Goal: Task Accomplishment & Management: Complete application form

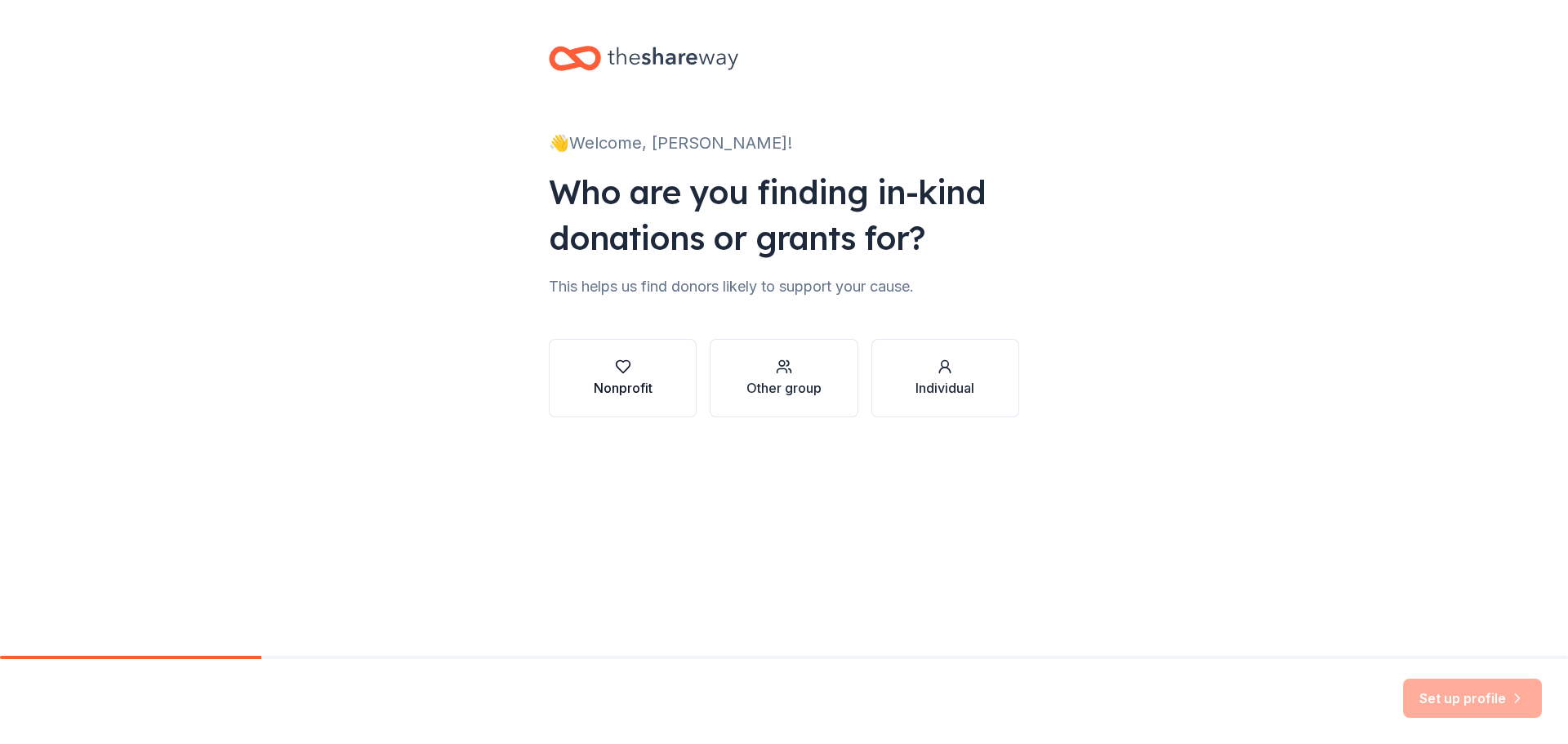
click at [609, 378] on div "Nonprofit" at bounding box center [623, 388] width 59 height 20
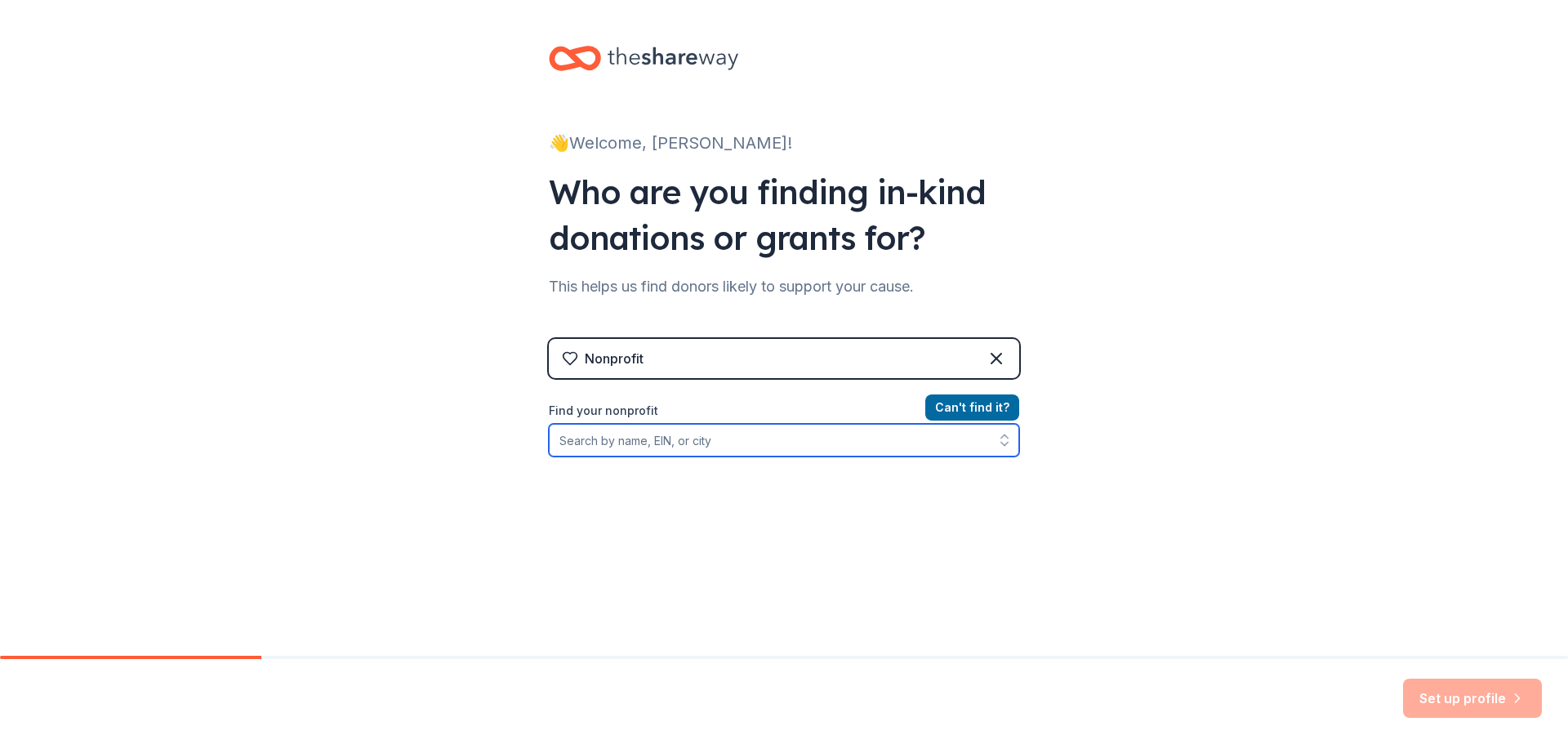
click at [602, 436] on input "Find your nonprofit" at bounding box center [784, 439] width 471 height 32
click at [629, 432] on input "Find your nonprofit" at bounding box center [784, 439] width 471 height 32
paste input "[US_EMPLOYER_IDENTIFICATION_NUMBER]"
type input "[US_EMPLOYER_IDENTIFICATION_NUMBER]"
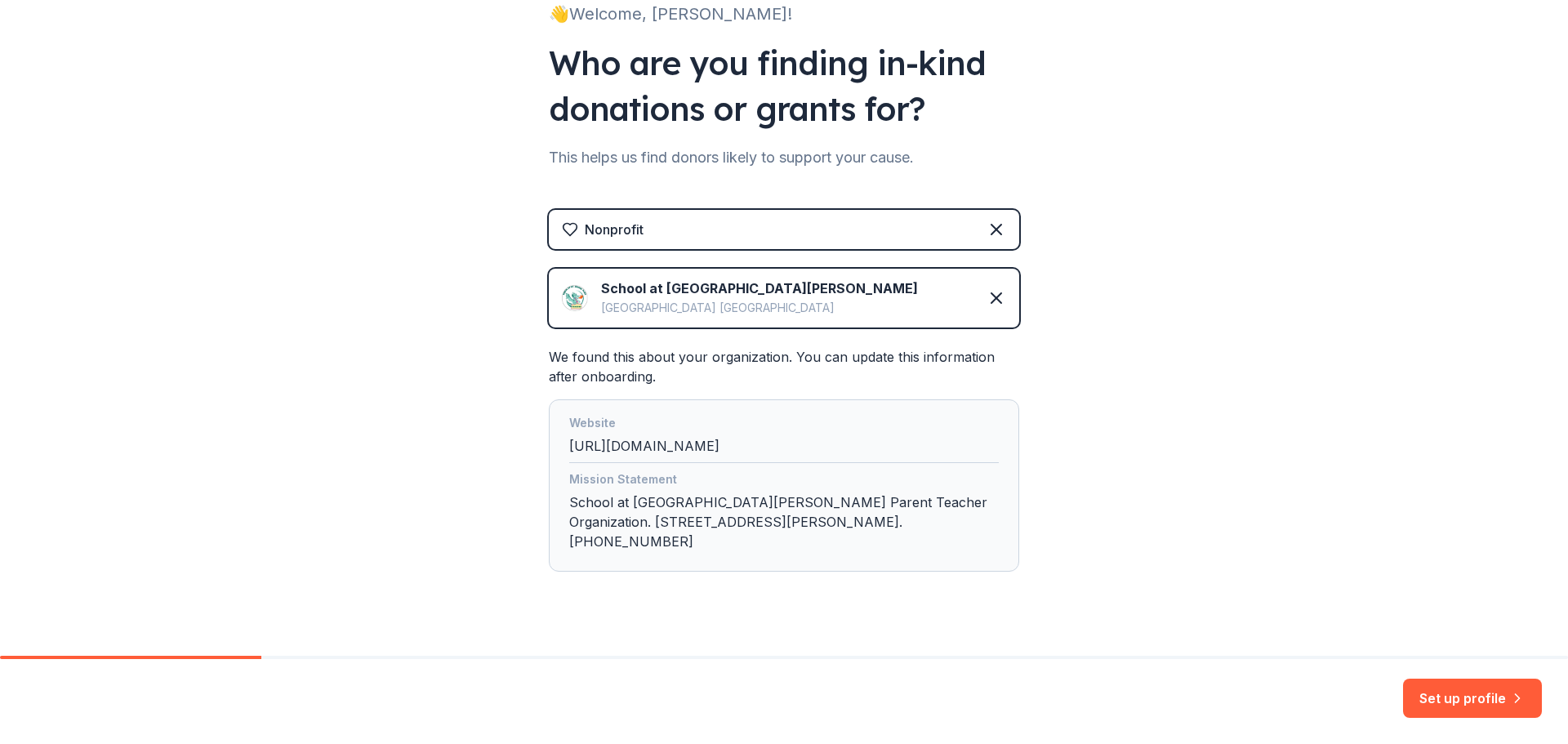
scroll to position [137, 0]
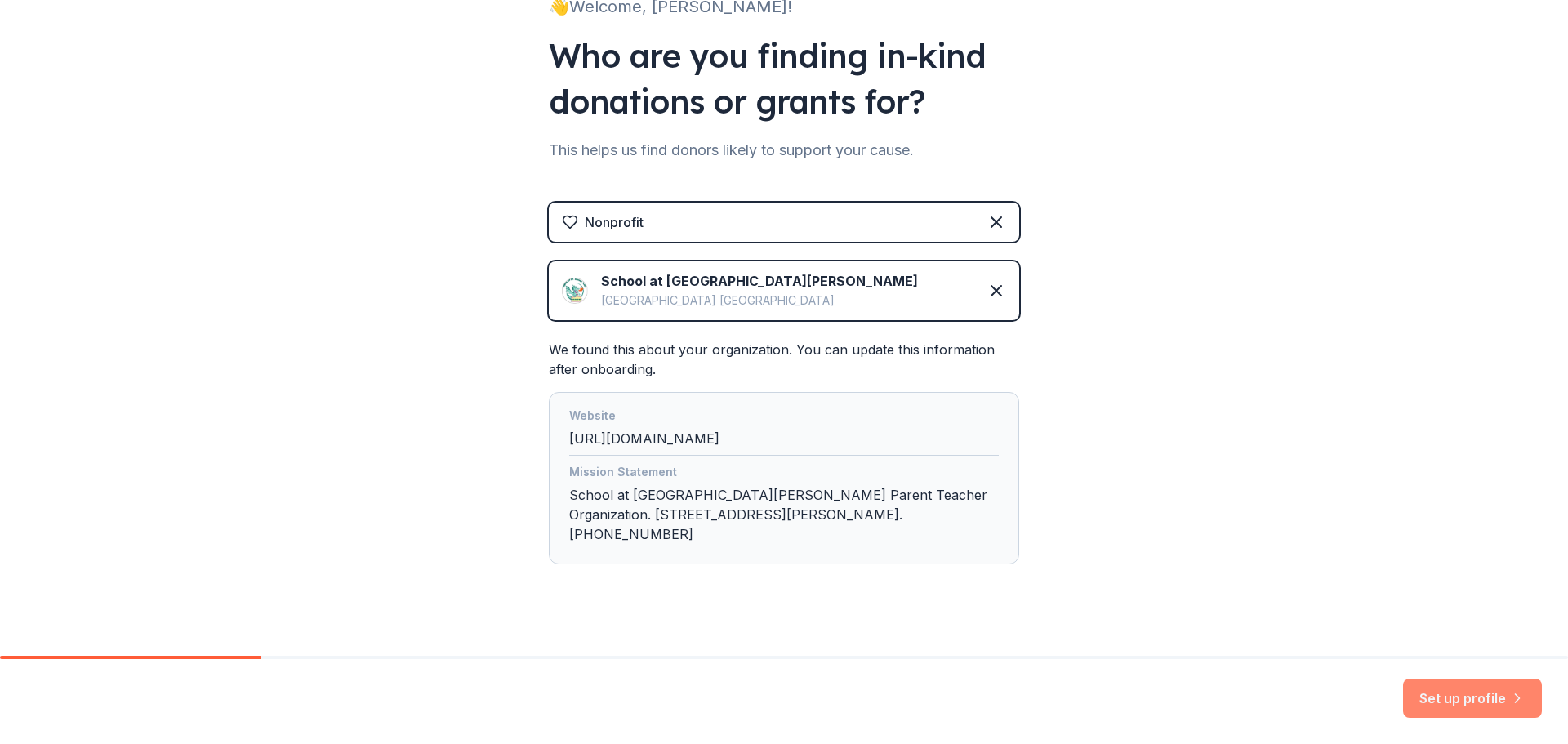
click at [1451, 690] on button "Set up profile" at bounding box center [1473, 698] width 139 height 39
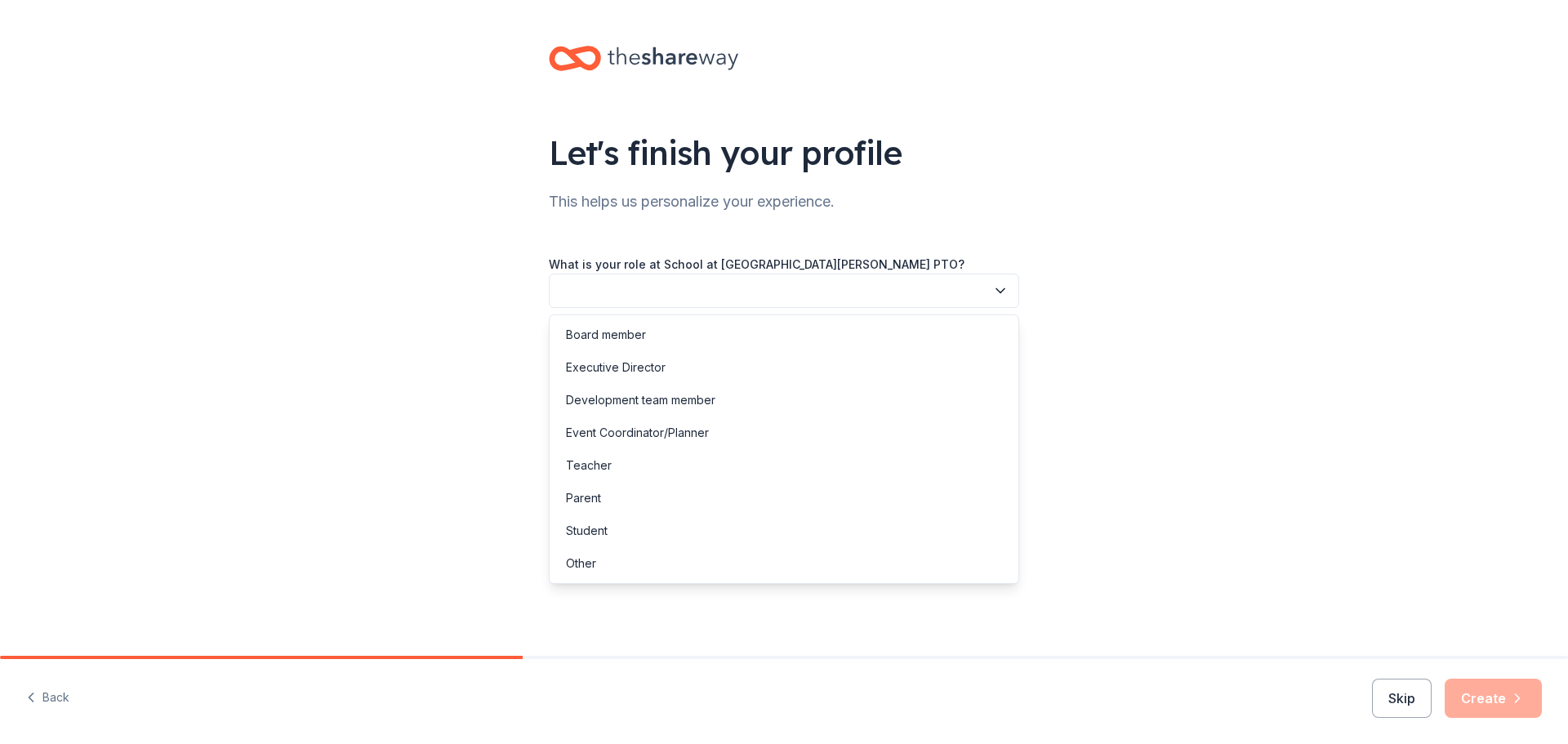
click at [889, 287] on button "button" at bounding box center [784, 290] width 471 height 34
click at [611, 329] on div "Board member" at bounding box center [606, 335] width 80 height 20
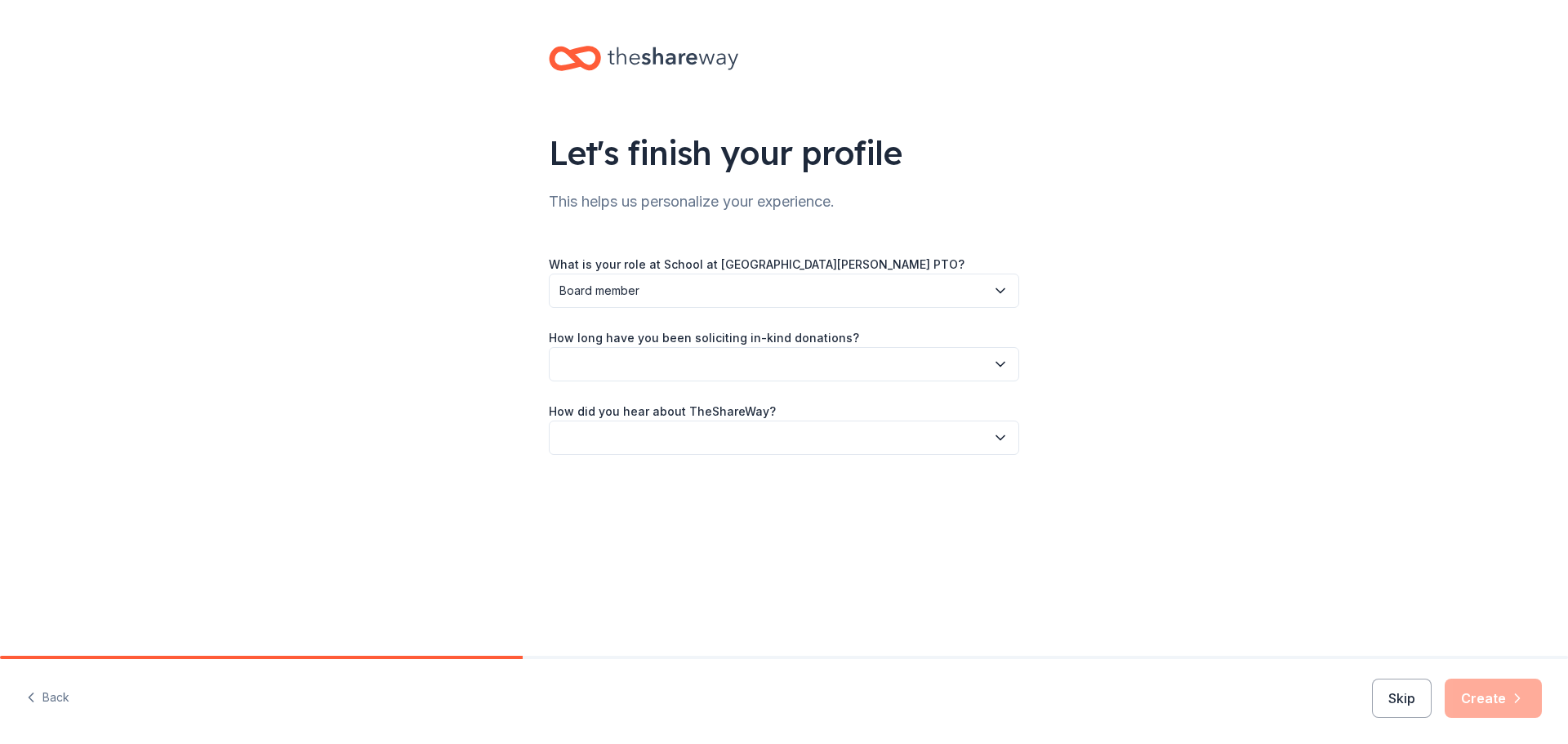
click at [594, 369] on button "button" at bounding box center [784, 364] width 471 height 34
click at [592, 416] on div "This is my first time!" at bounding box center [618, 408] width 104 height 20
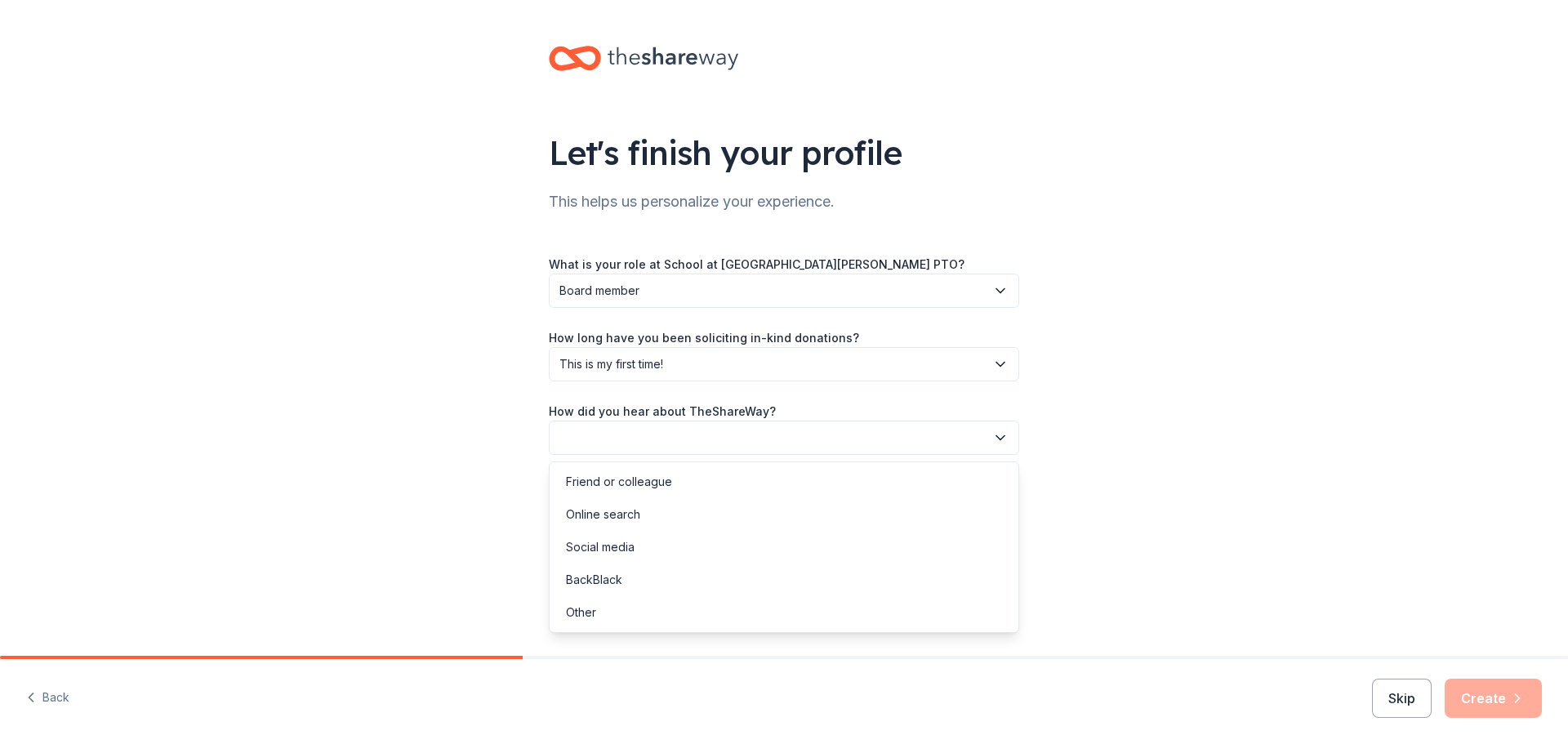
click at [583, 433] on button "button" at bounding box center [784, 437] width 471 height 34
click at [588, 509] on div "Online search" at bounding box center [604, 515] width 75 height 20
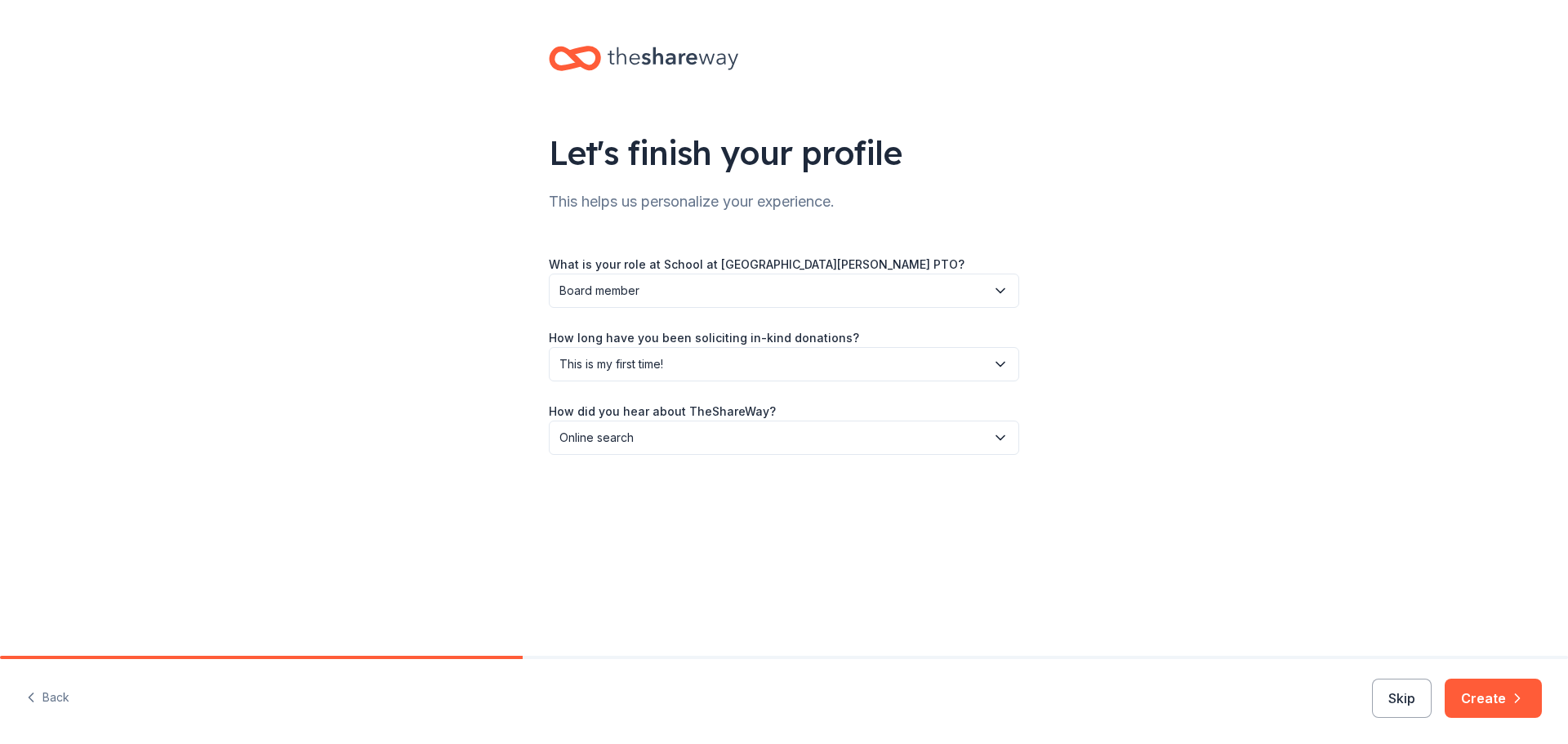
click at [1510, 689] on button "Create" at bounding box center [1493, 698] width 97 height 39
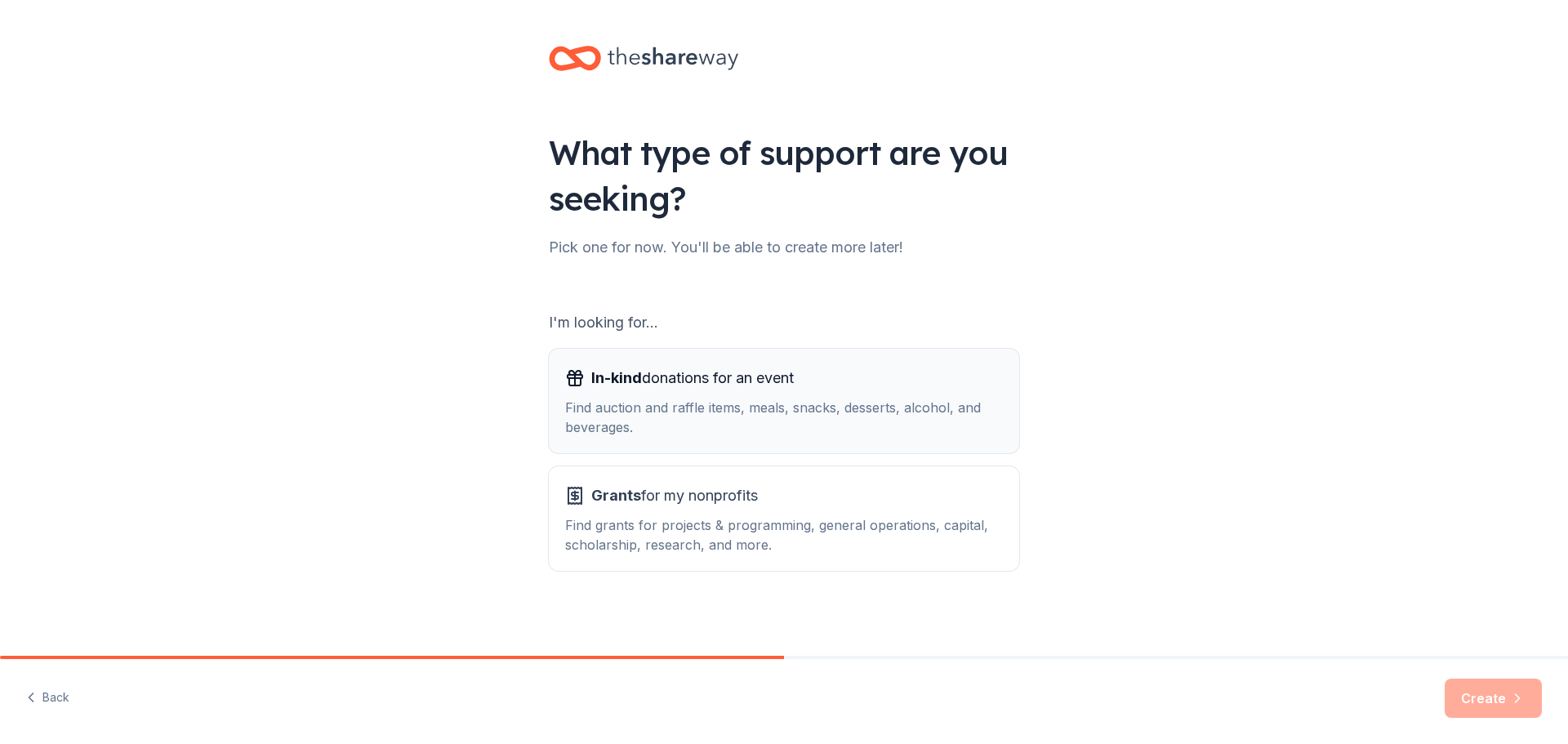
click at [854, 394] on div "In-kind donations for an event Find auction and raffle items, meals, snacks, de…" at bounding box center [784, 400] width 437 height 72
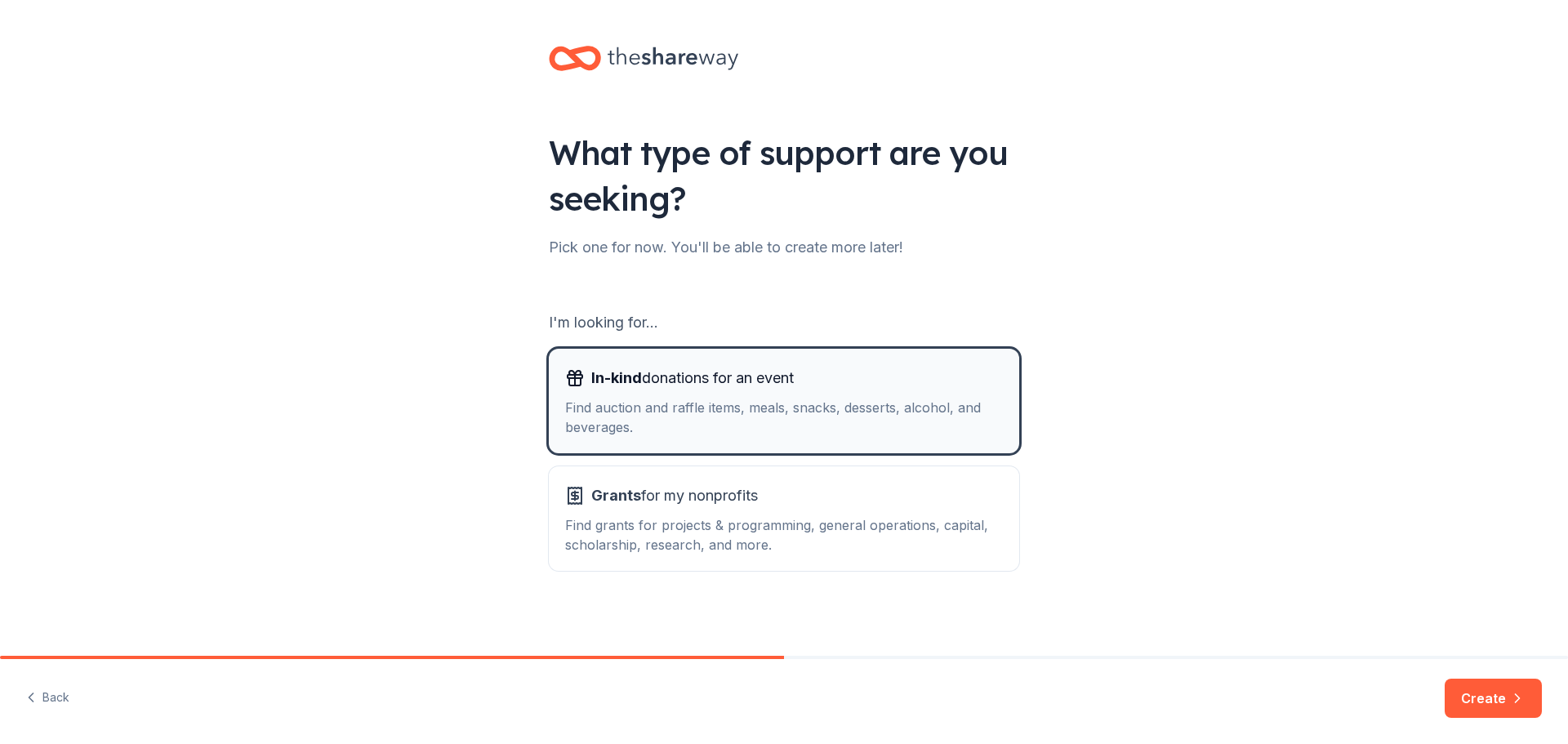
scroll to position [3, 0]
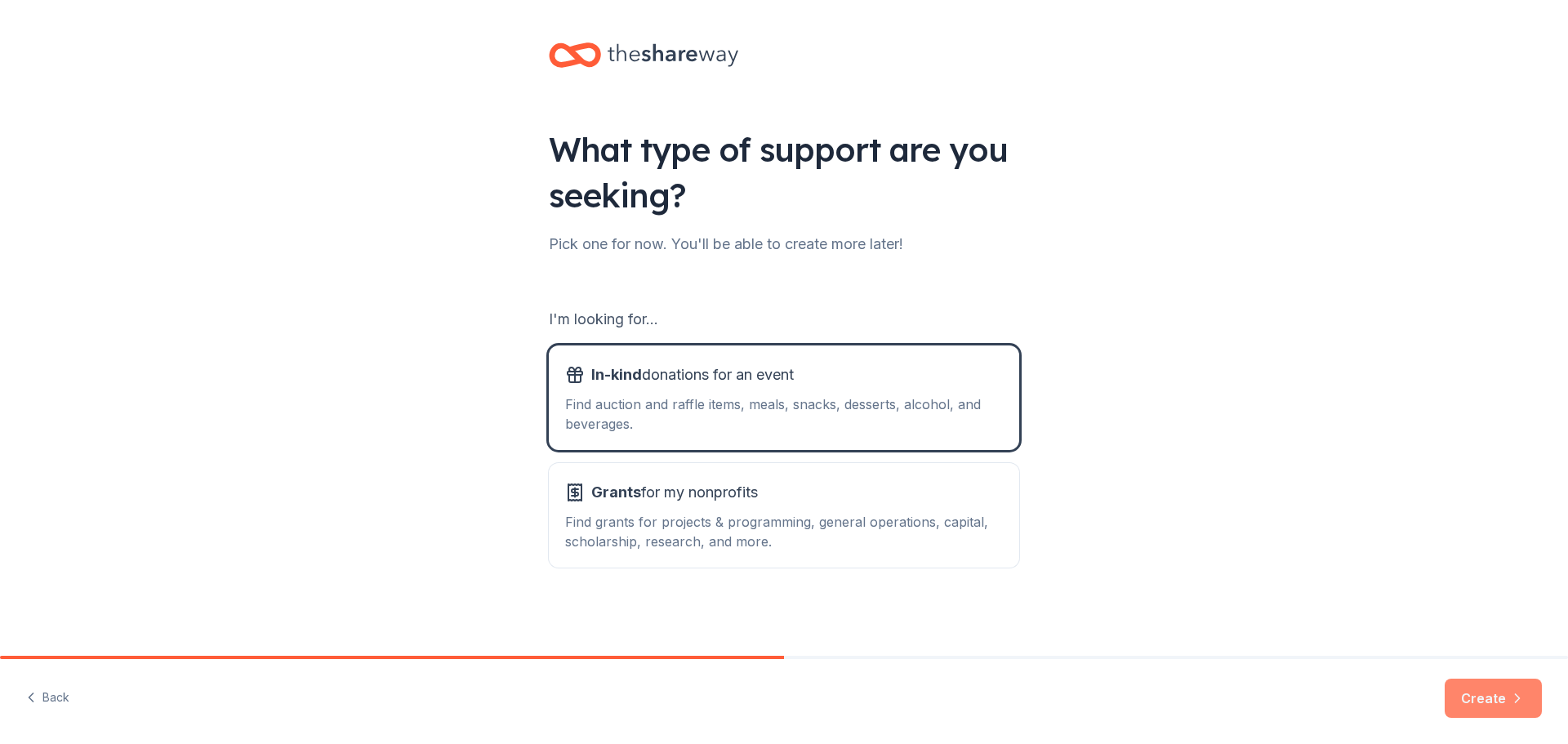
click at [1485, 702] on button "Create" at bounding box center [1493, 698] width 97 height 39
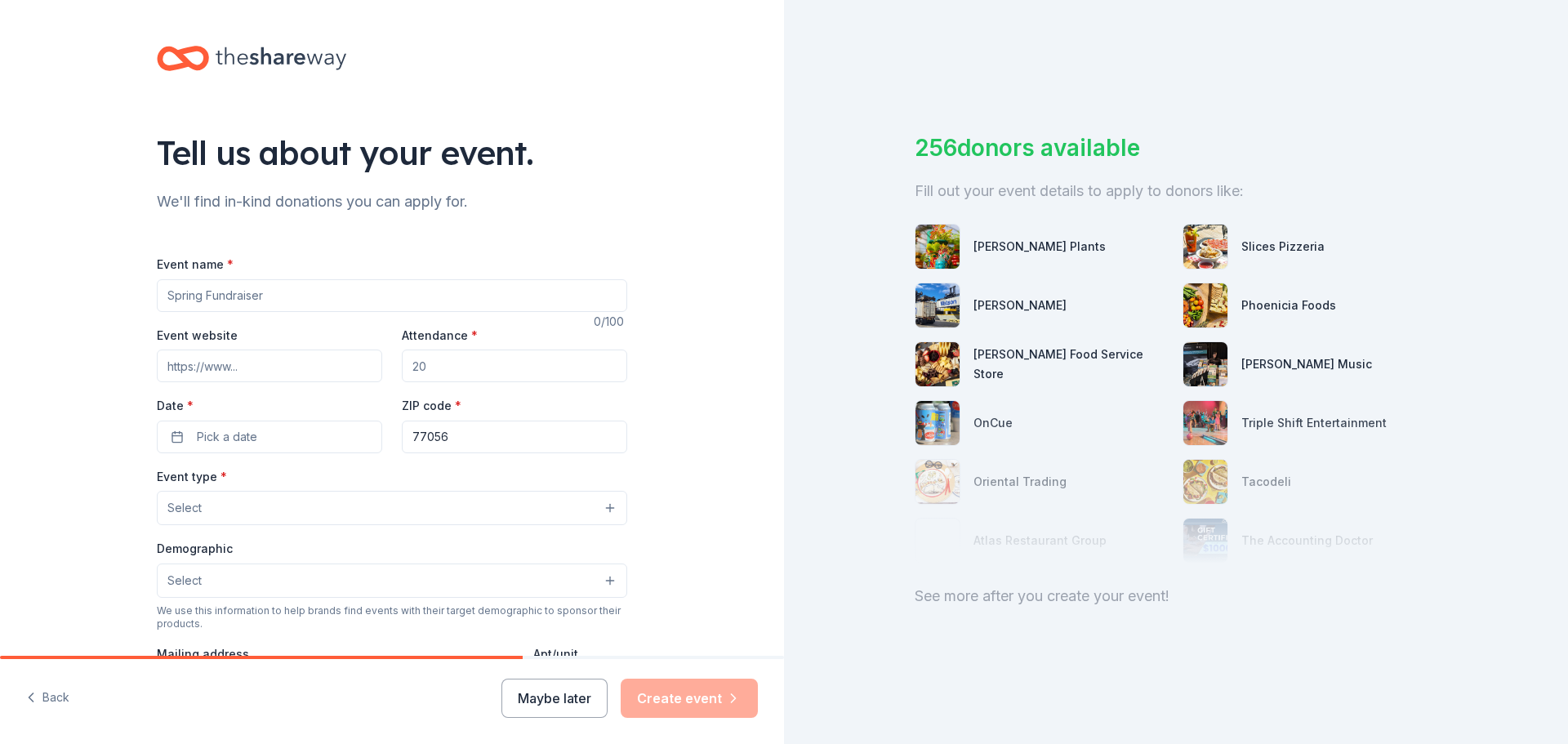
click at [297, 296] on input "Event name *" at bounding box center [392, 295] width 471 height 32
type input "Dragon Fund Auction"
click at [291, 370] on input "Event website" at bounding box center [269, 366] width 225 height 32
type input "sgppto.com"
click at [491, 364] on input "Attendance *" at bounding box center [514, 366] width 225 height 32
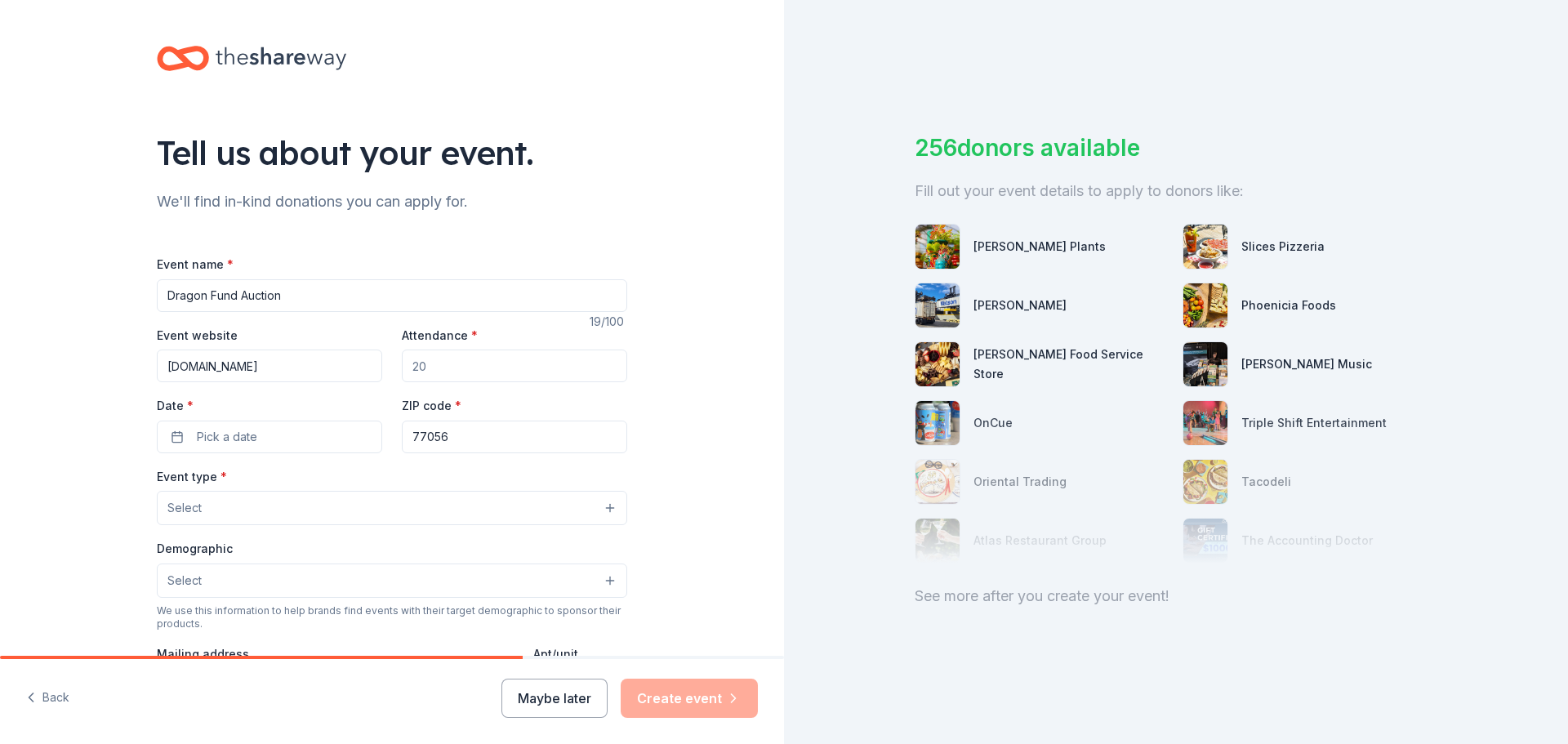
drag, startPoint x: 471, startPoint y: 366, endPoint x: 394, endPoint y: 366, distance: 77.0
click at [394, 366] on div "Event website sgppto.com Attendance * Date * Pick a date ZIP code * 77056" at bounding box center [392, 389] width 471 height 128
type input "700"
click at [302, 435] on button "Pick a date" at bounding box center [269, 436] width 225 height 32
click at [352, 479] on button "Go to next month" at bounding box center [351, 480] width 23 height 23
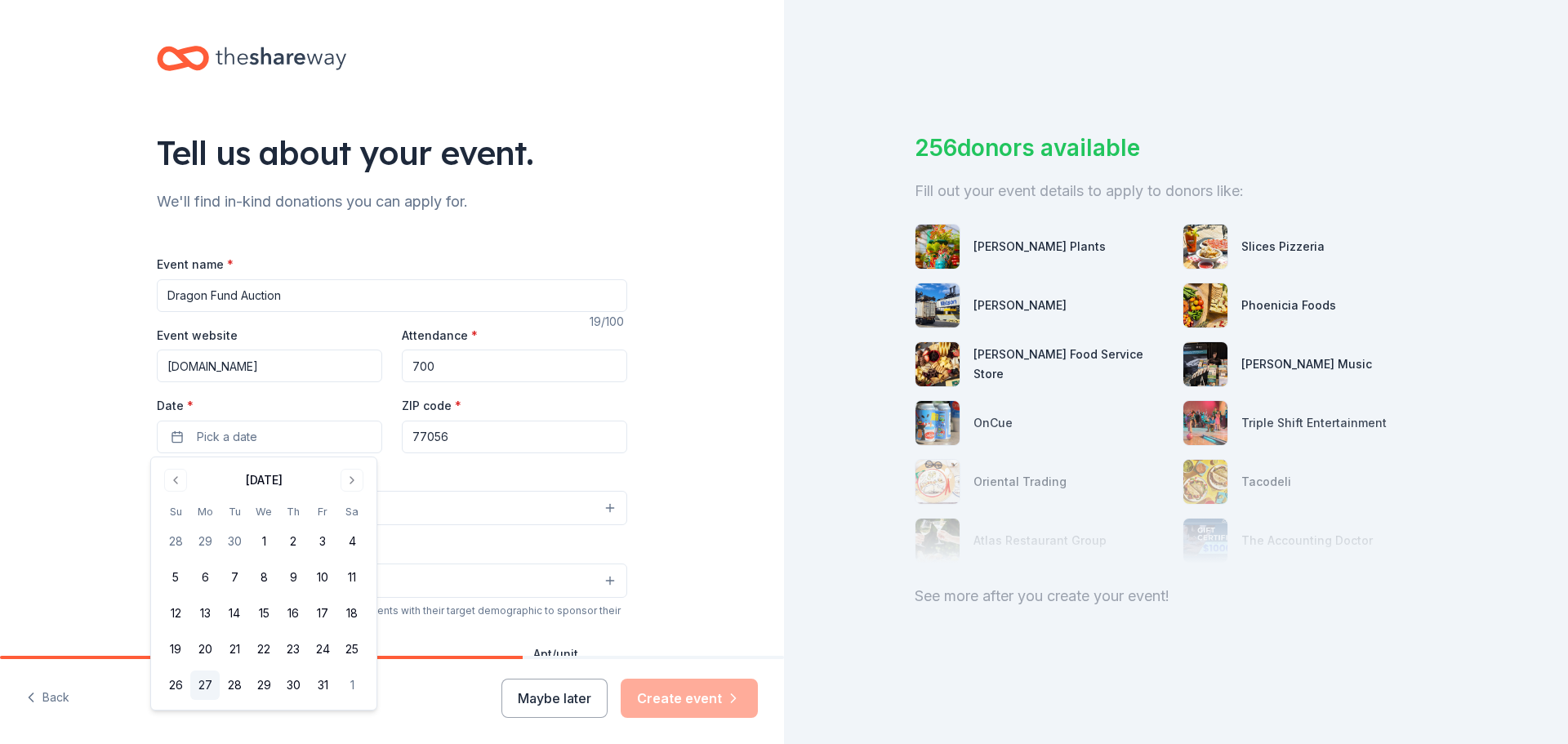
click at [196, 682] on button "27" at bounding box center [205, 685] width 29 height 29
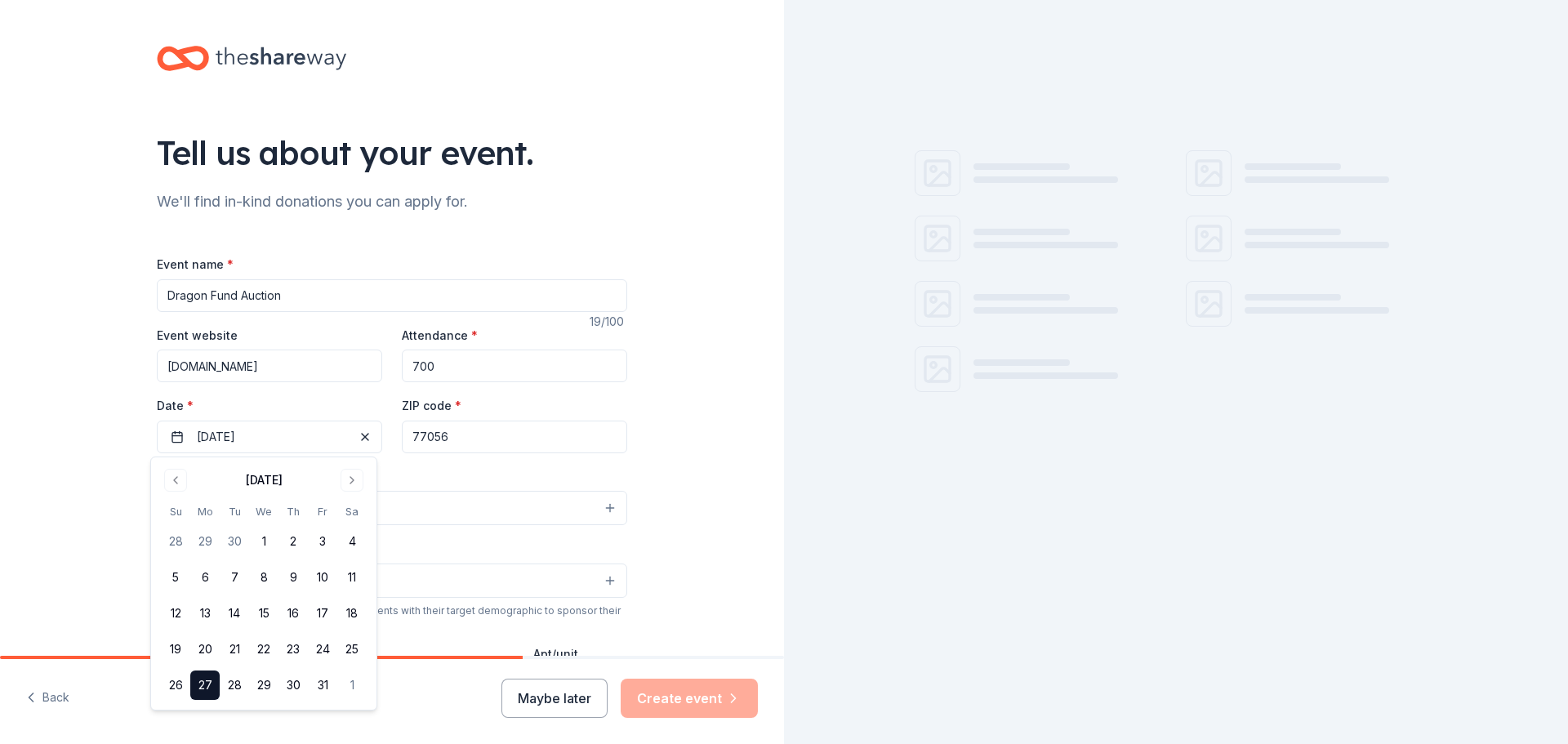
drag, startPoint x: 516, startPoint y: 442, endPoint x: 485, endPoint y: 440, distance: 31.1
click at [515, 442] on input "77056" at bounding box center [514, 436] width 225 height 32
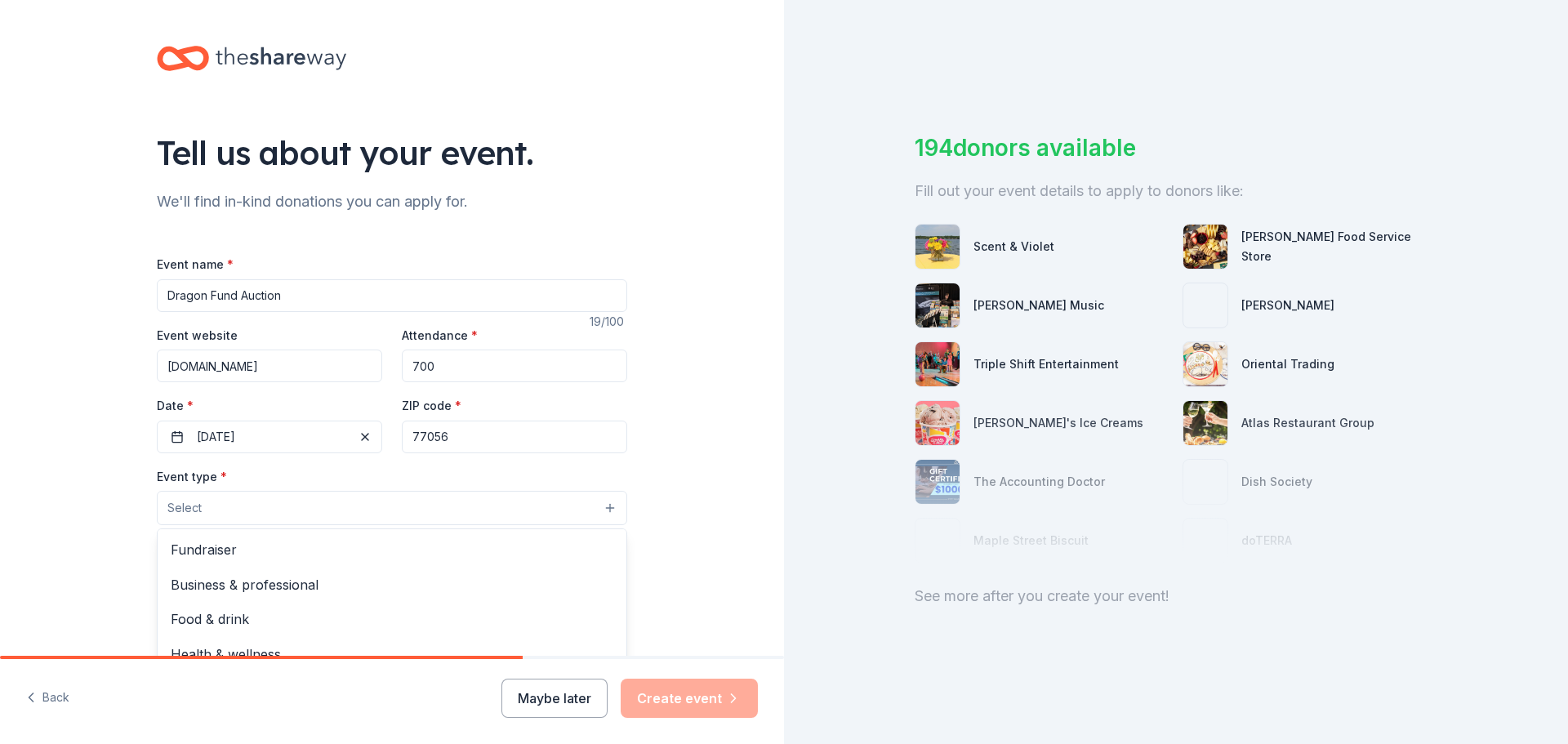
click at [338, 508] on button "Select" at bounding box center [392, 507] width 471 height 34
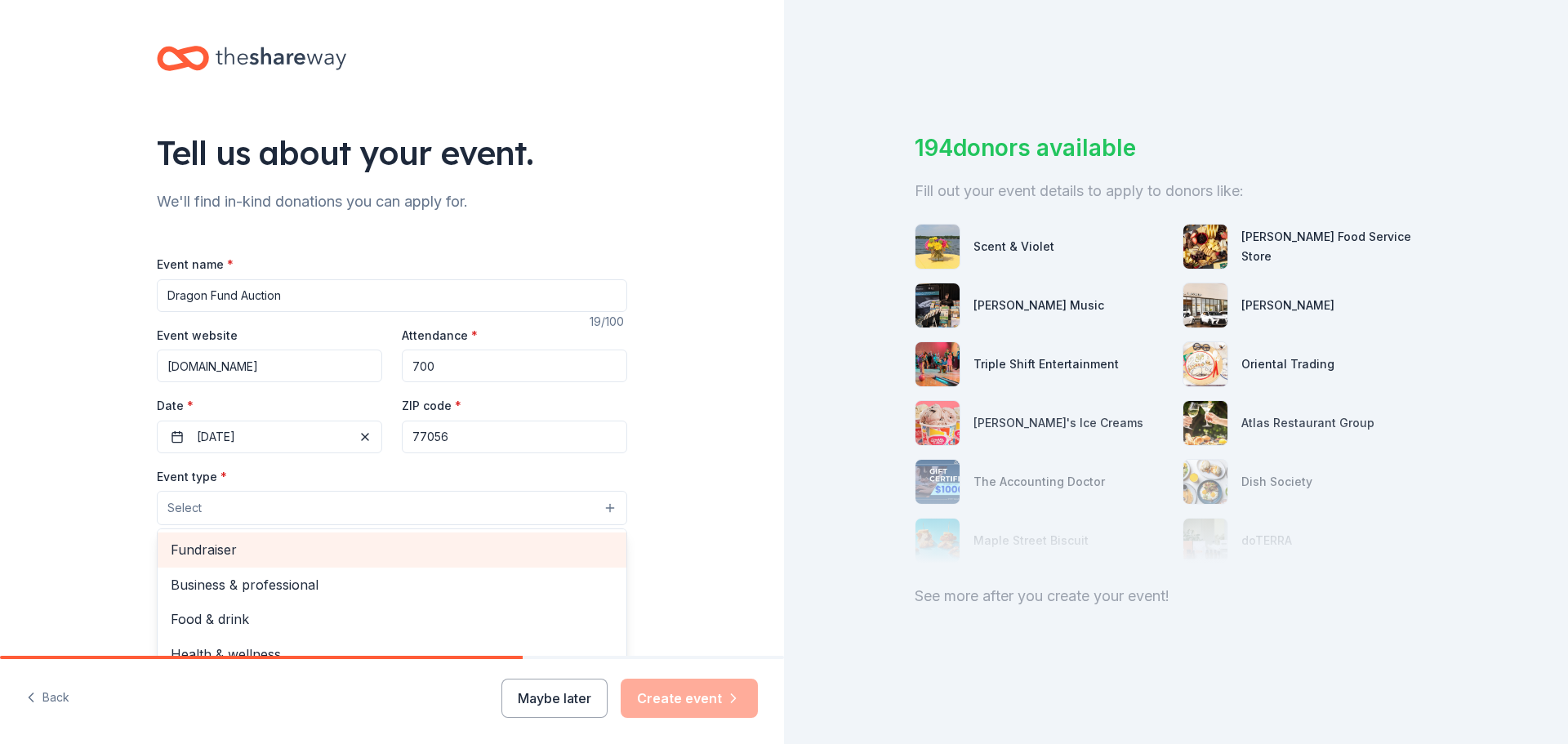
click at [257, 543] on span "Fundraiser" at bounding box center [392, 549] width 442 height 22
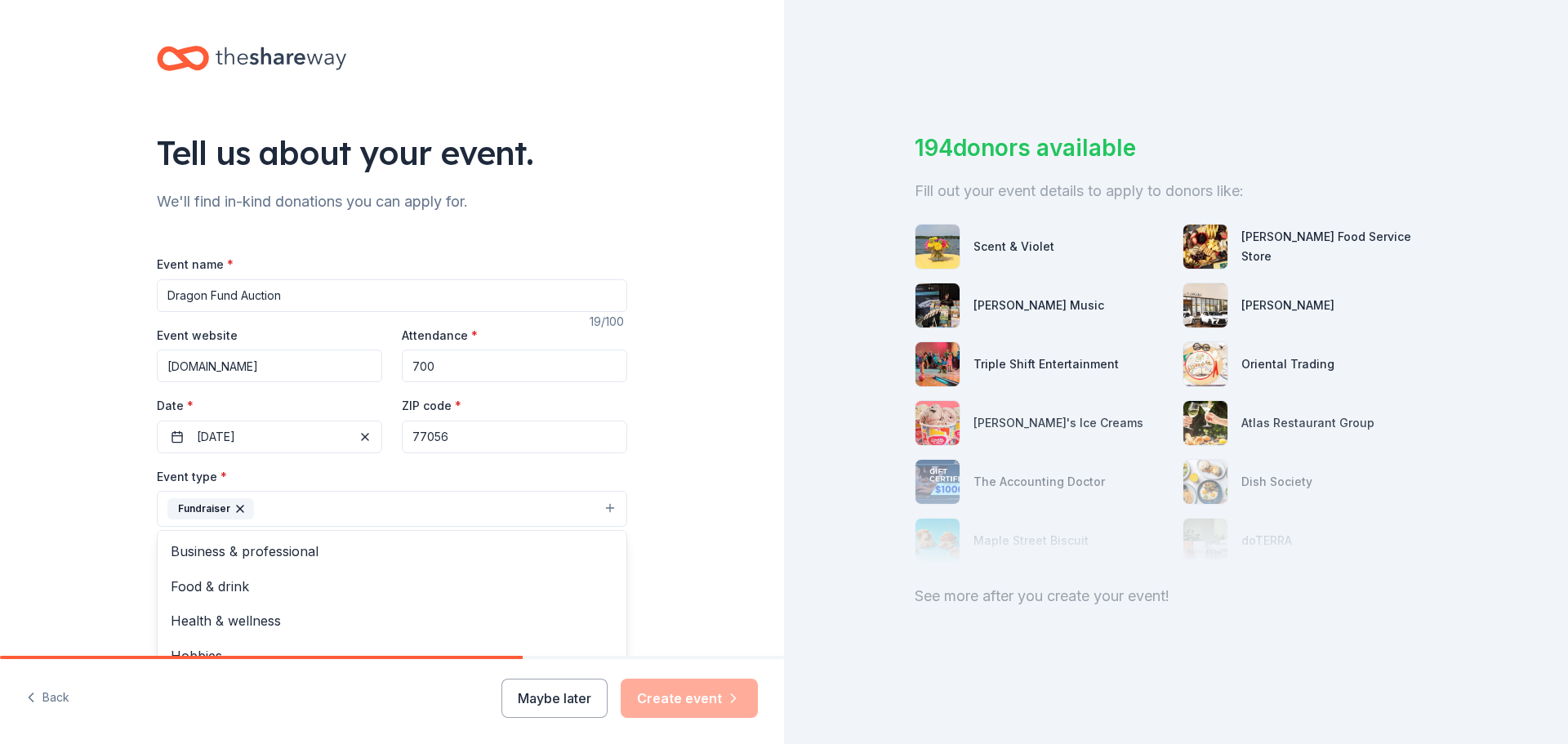
click at [709, 461] on div "Tell us about your event. We'll find in-kind donations you can apply for. Event…" at bounding box center [392, 544] width 784 height 1089
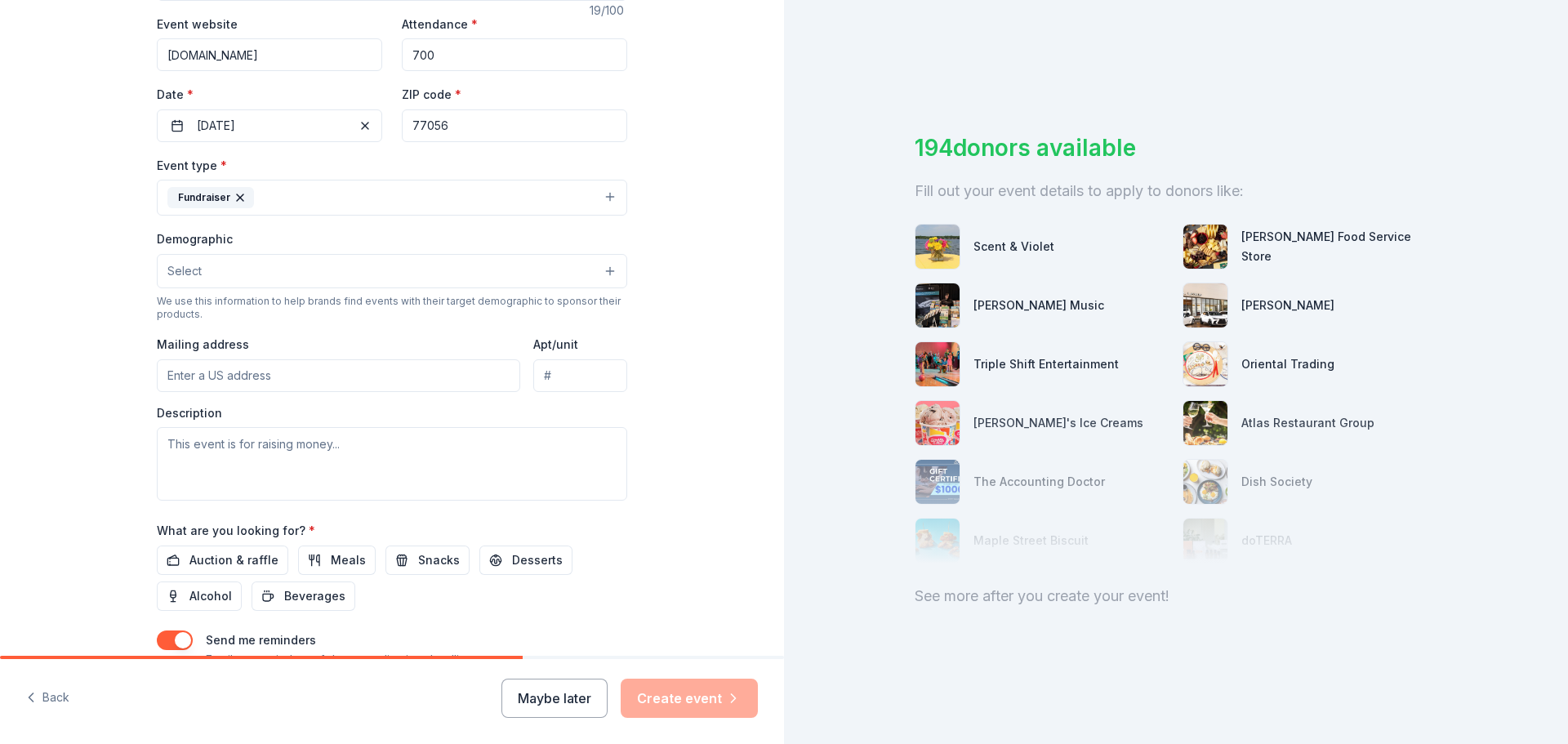
scroll to position [340, 0]
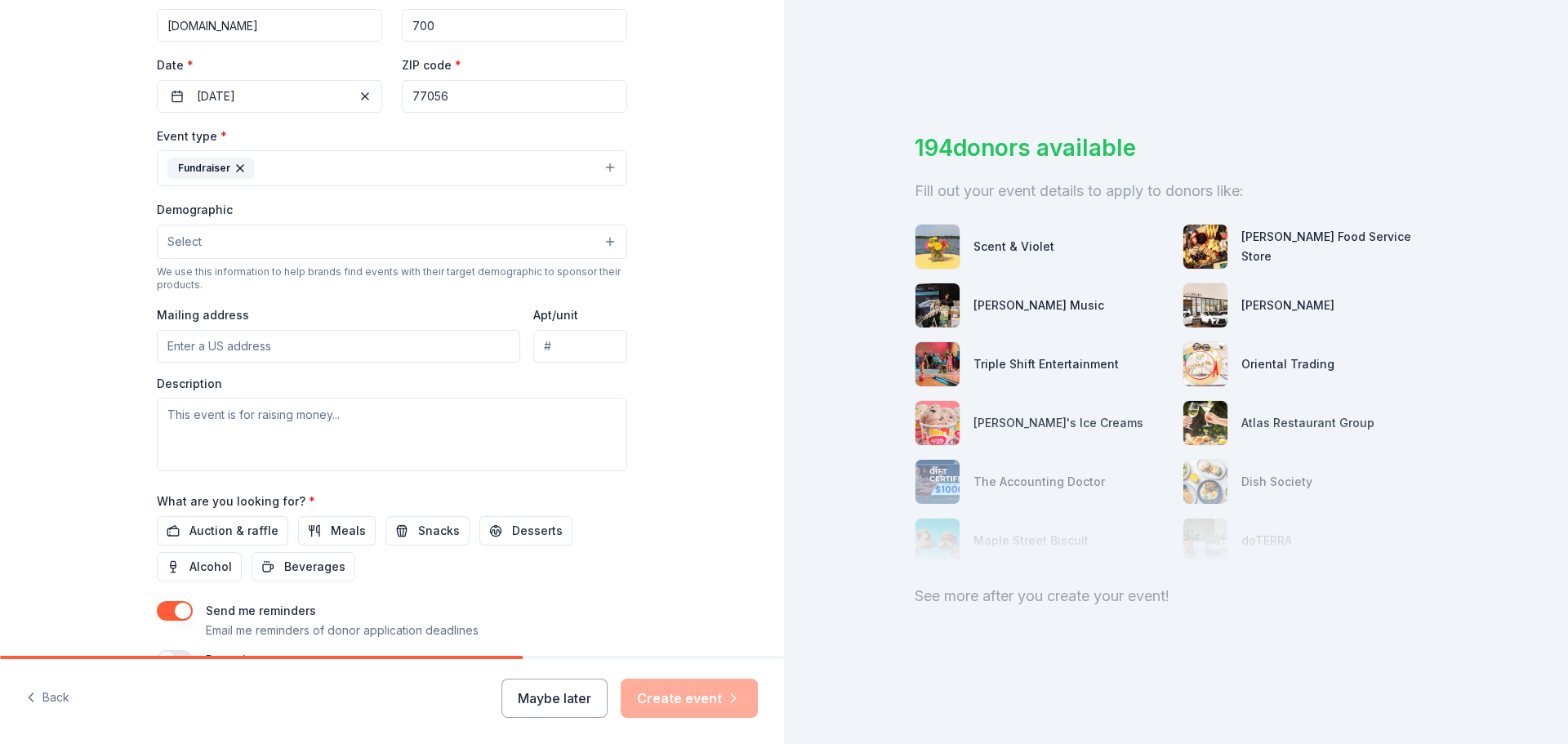
click at [545, 239] on button "Select" at bounding box center [392, 242] width 471 height 34
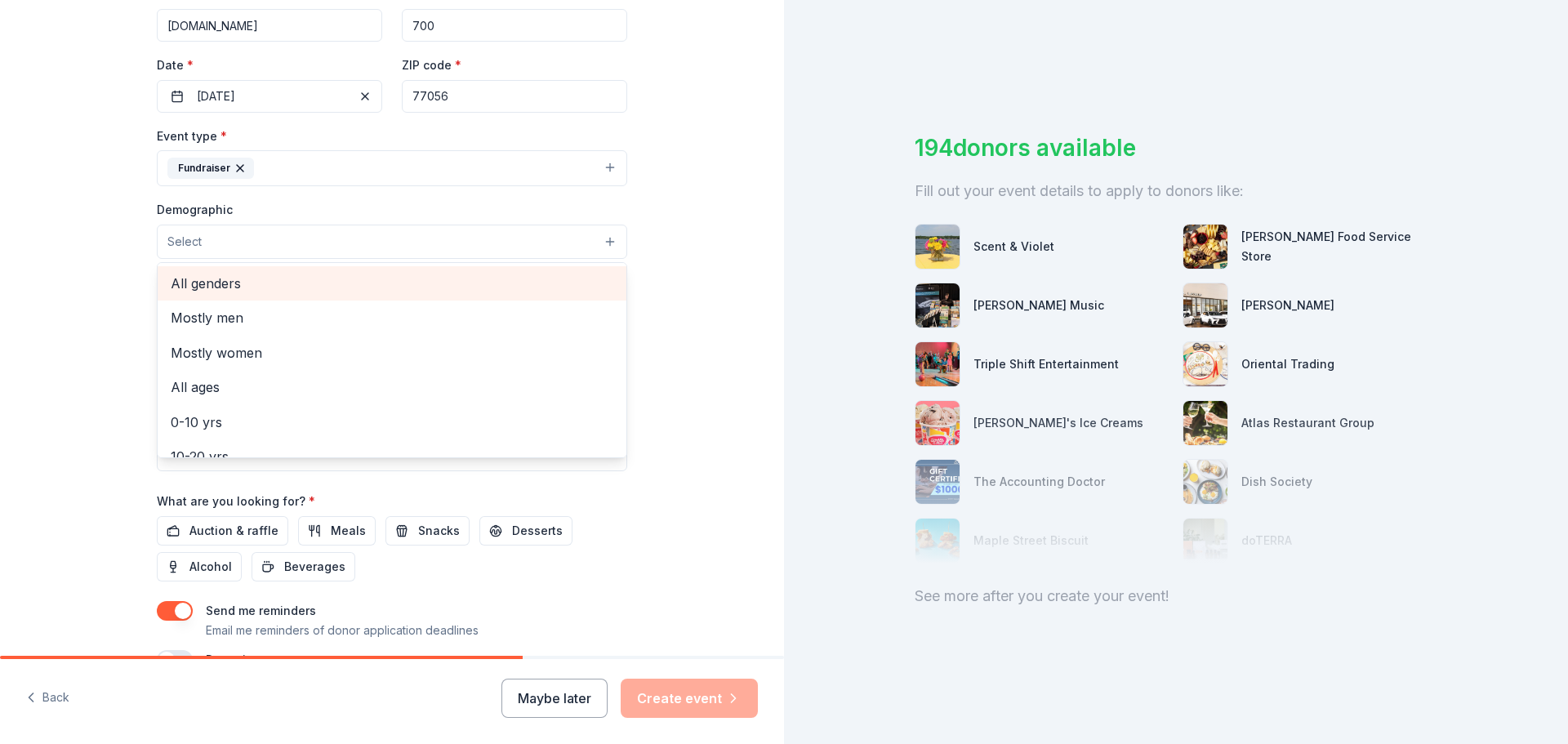
click at [243, 290] on span "All genders" at bounding box center [392, 284] width 442 height 22
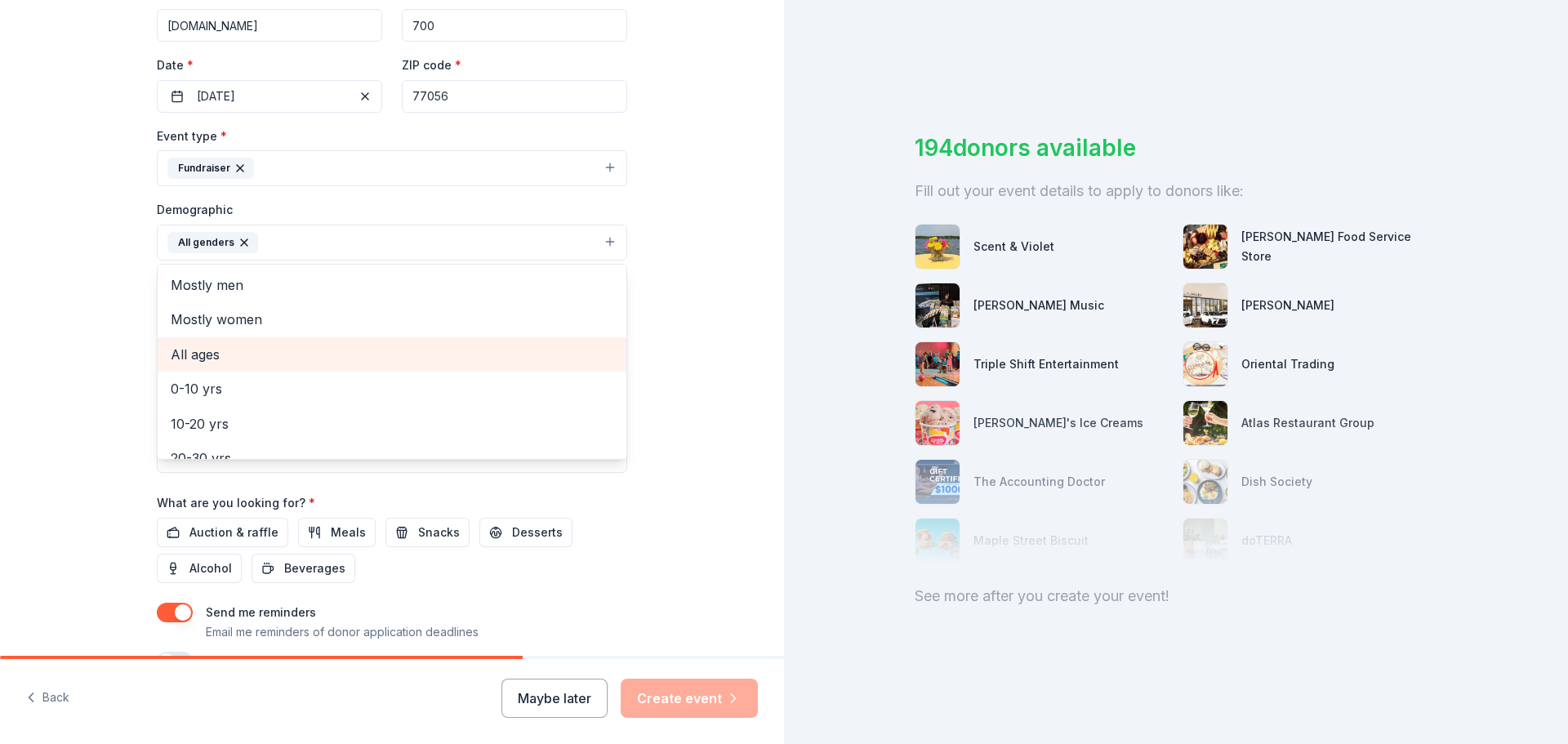
click at [217, 355] on span "All ages" at bounding box center [392, 355] width 442 height 22
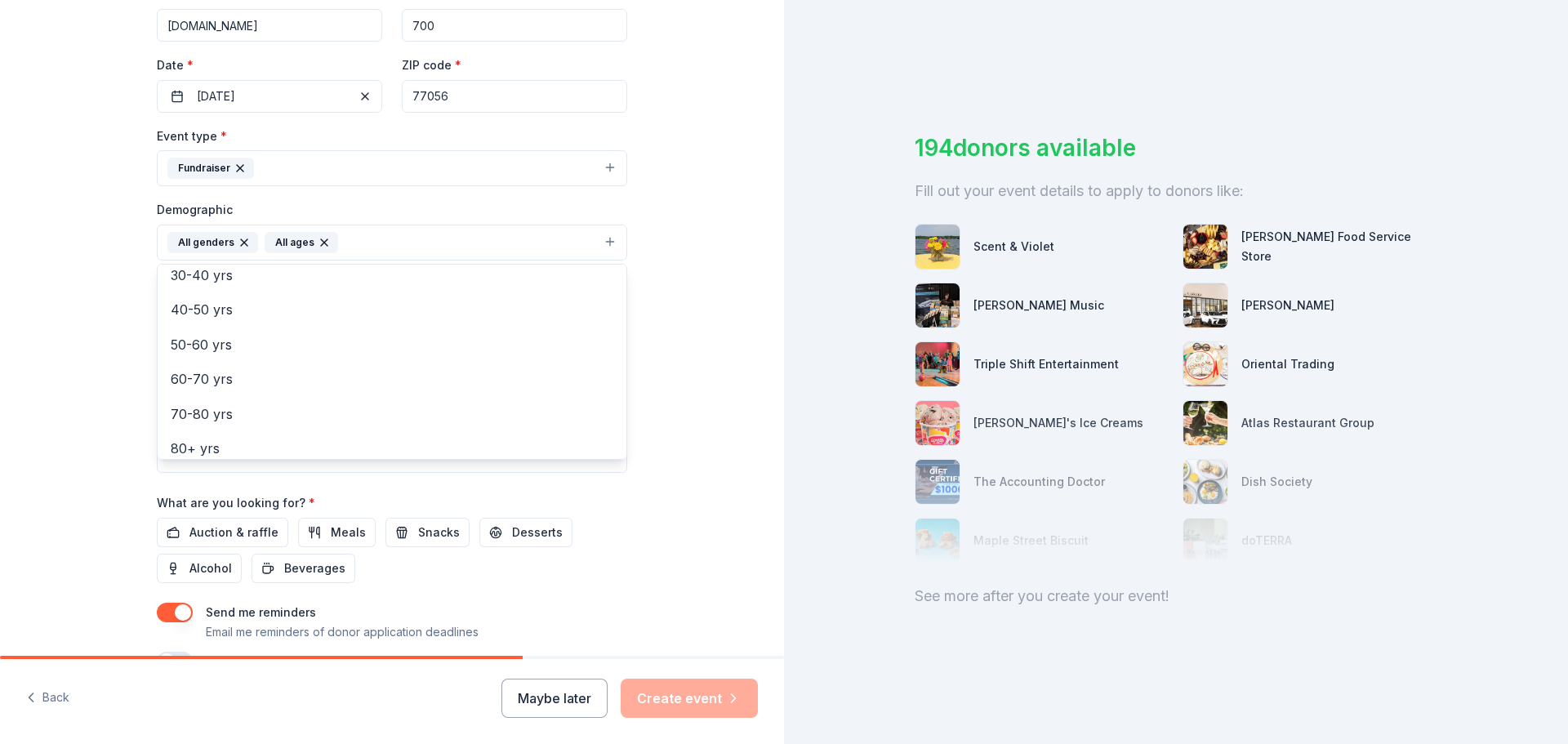
scroll to position [193, 0]
click at [701, 277] on div "Tell us about your event. We'll find in-kind donations you can apply for. Event…" at bounding box center [392, 204] width 784 height 1090
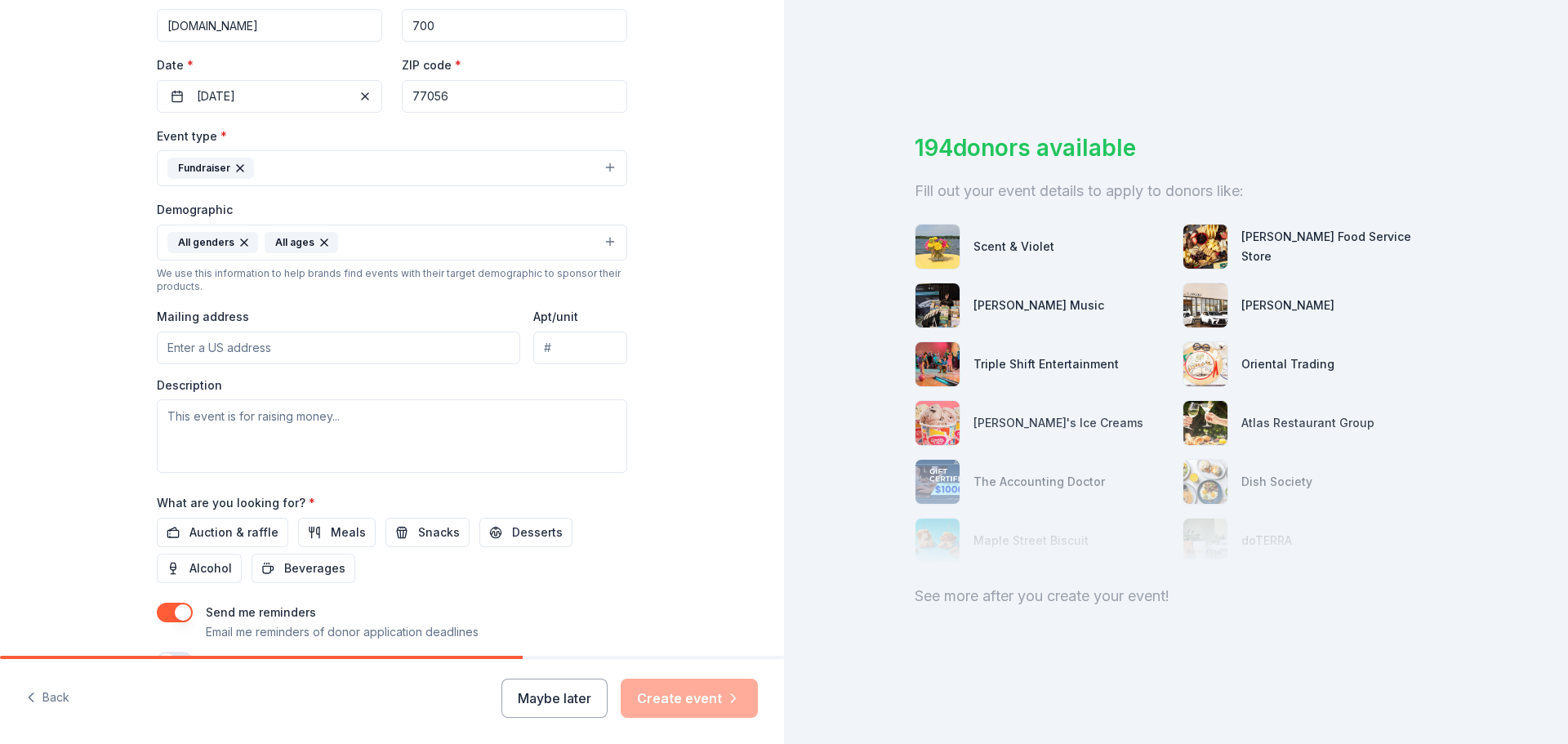
click at [331, 348] on input "Mailing address" at bounding box center [339, 347] width 364 height 32
click at [302, 350] on input "Mailing address" at bounding box center [339, 347] width 364 height 32
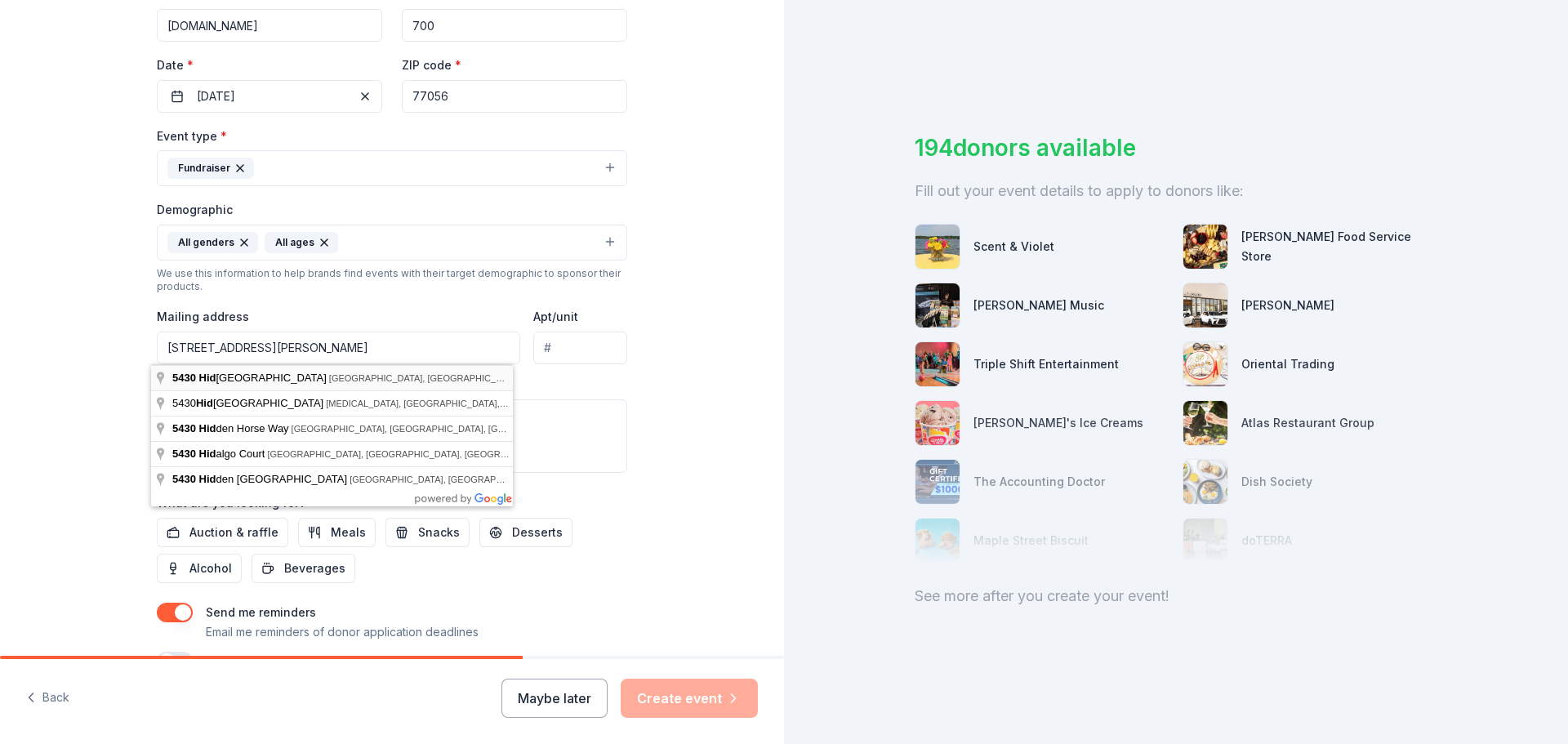
type input "5430 Hidalgo Street, Houston, TX, 77056"
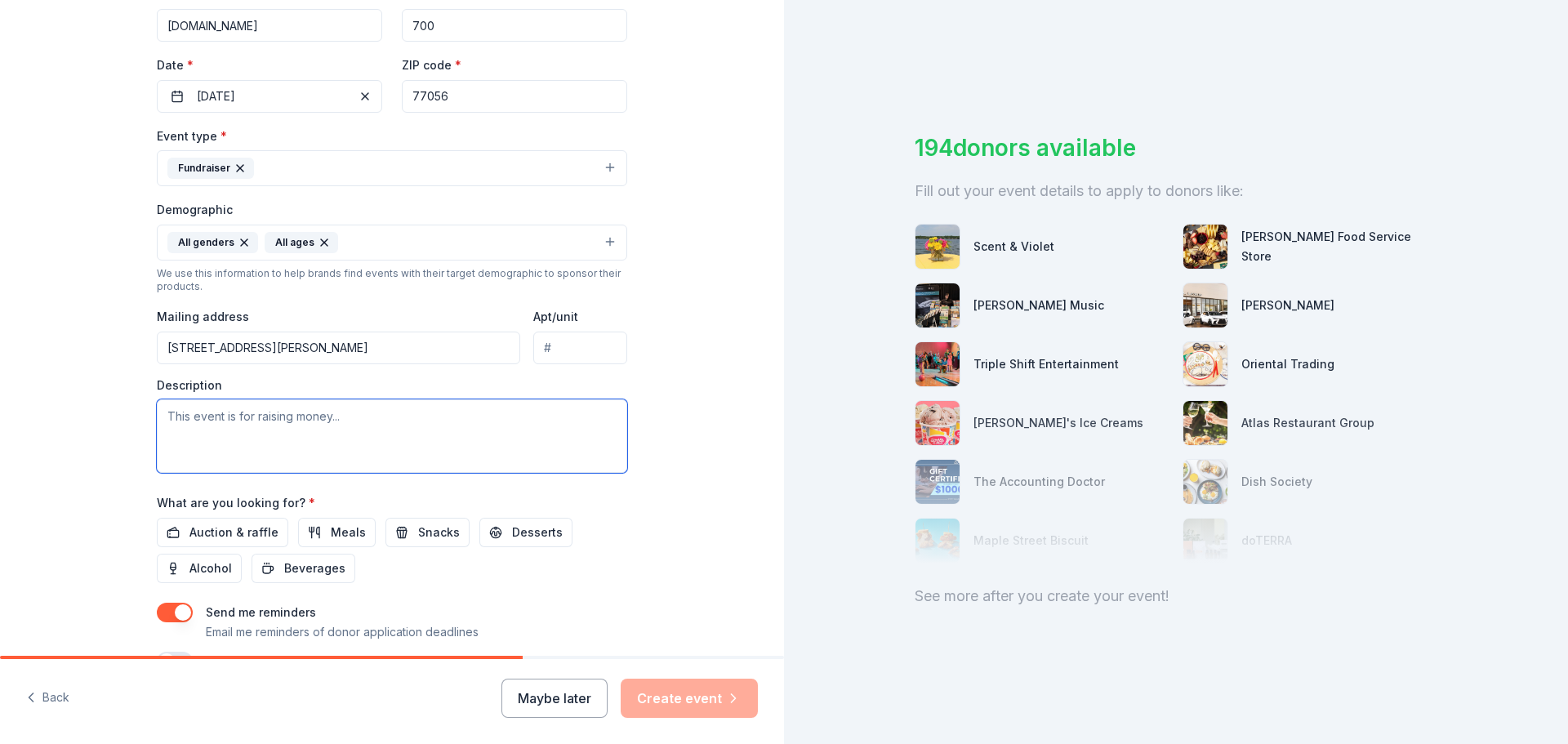
click at [316, 428] on textarea at bounding box center [392, 435] width 471 height 74
click at [157, 416] on textarea at bounding box center [392, 435] width 471 height 74
paste textarea "The School at [GEOGRAPHIC_DATA][PERSON_NAME] is a Pre-K through 5th grade eleme…"
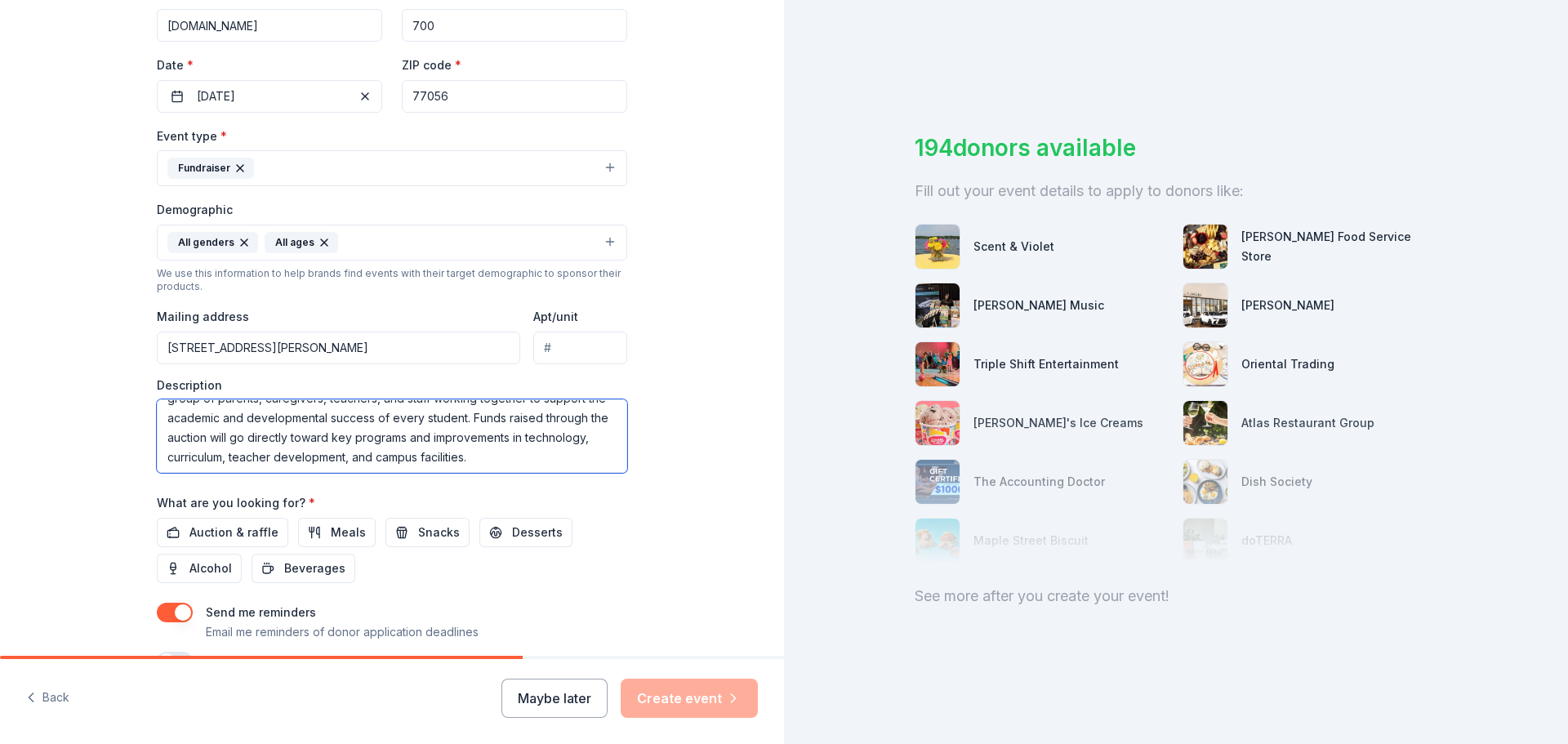
scroll to position [59, 0]
type textarea "The School at [GEOGRAPHIC_DATA][PERSON_NAME] is a Pre-K through 5th grade eleme…"
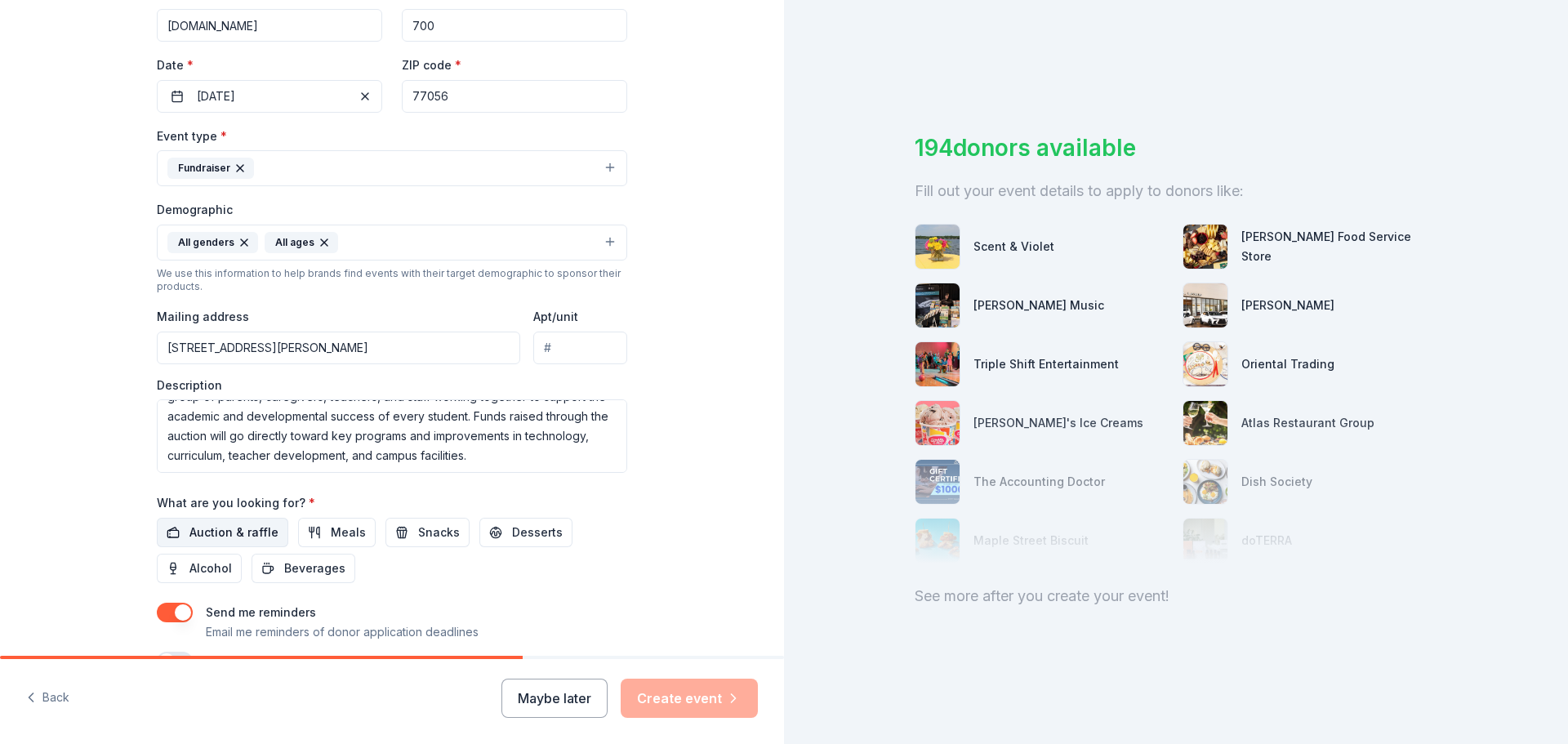
click at [200, 537] on span "Auction & raffle" at bounding box center [234, 533] width 89 height 20
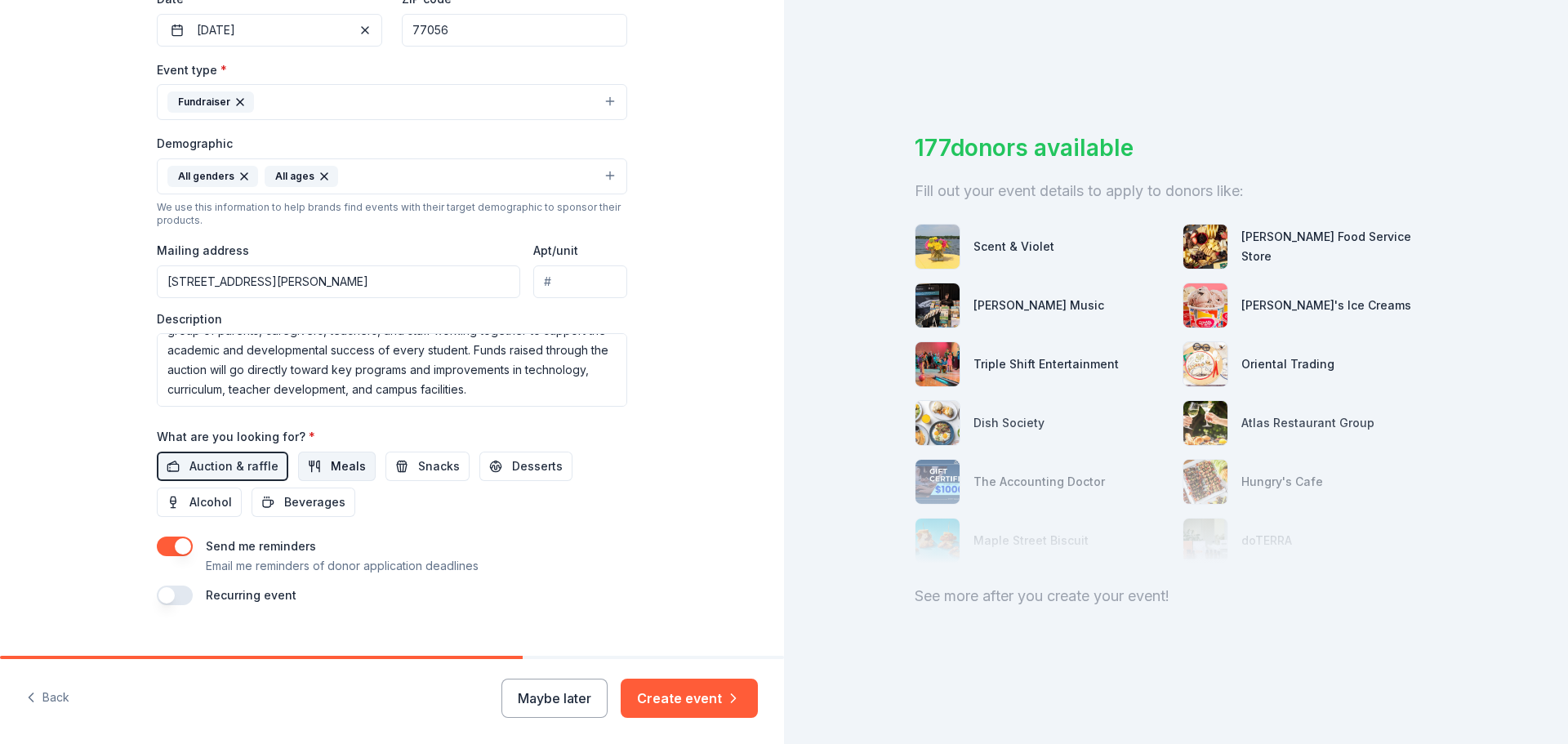
scroll to position [434, 0]
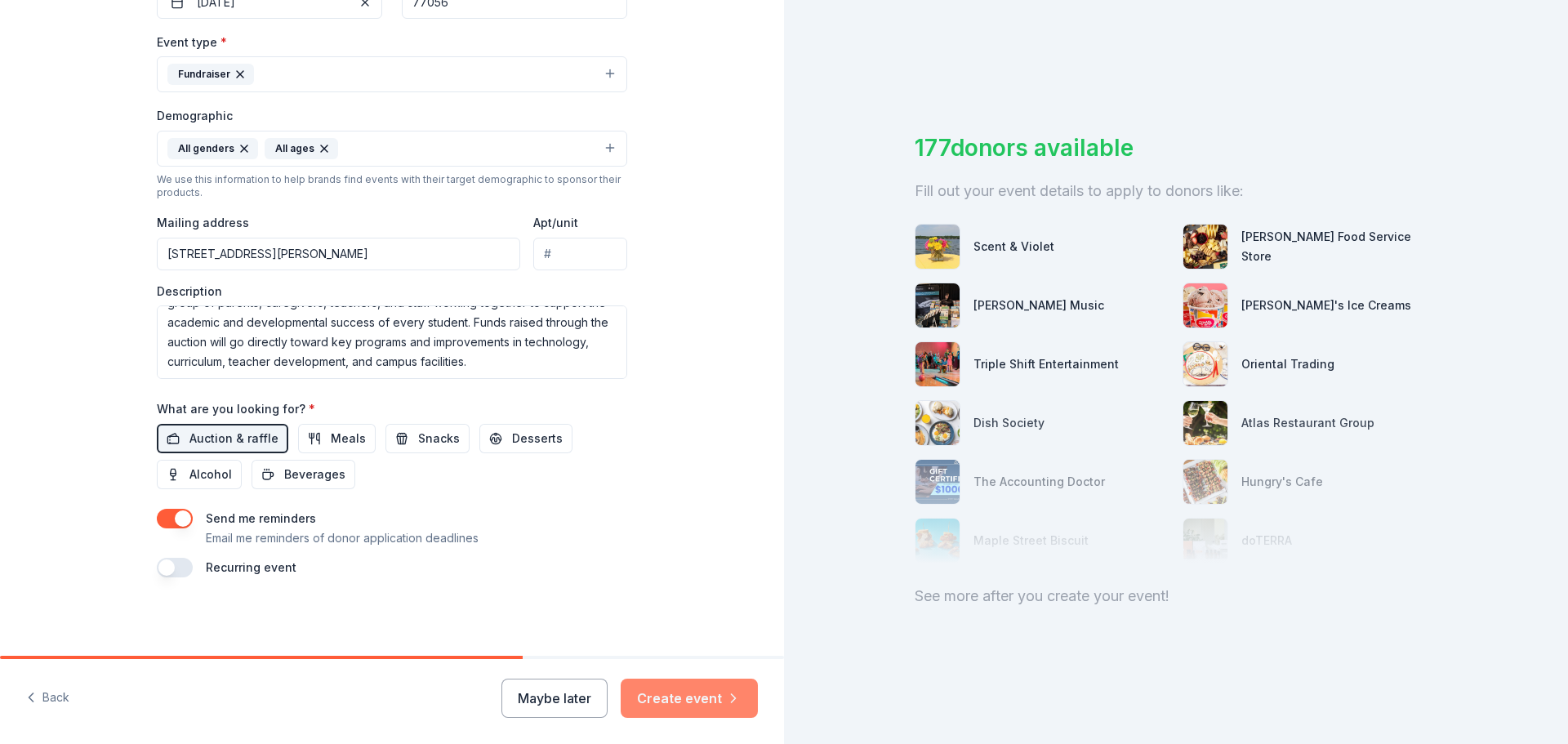
click at [691, 694] on button "Create event" at bounding box center [690, 698] width 138 height 39
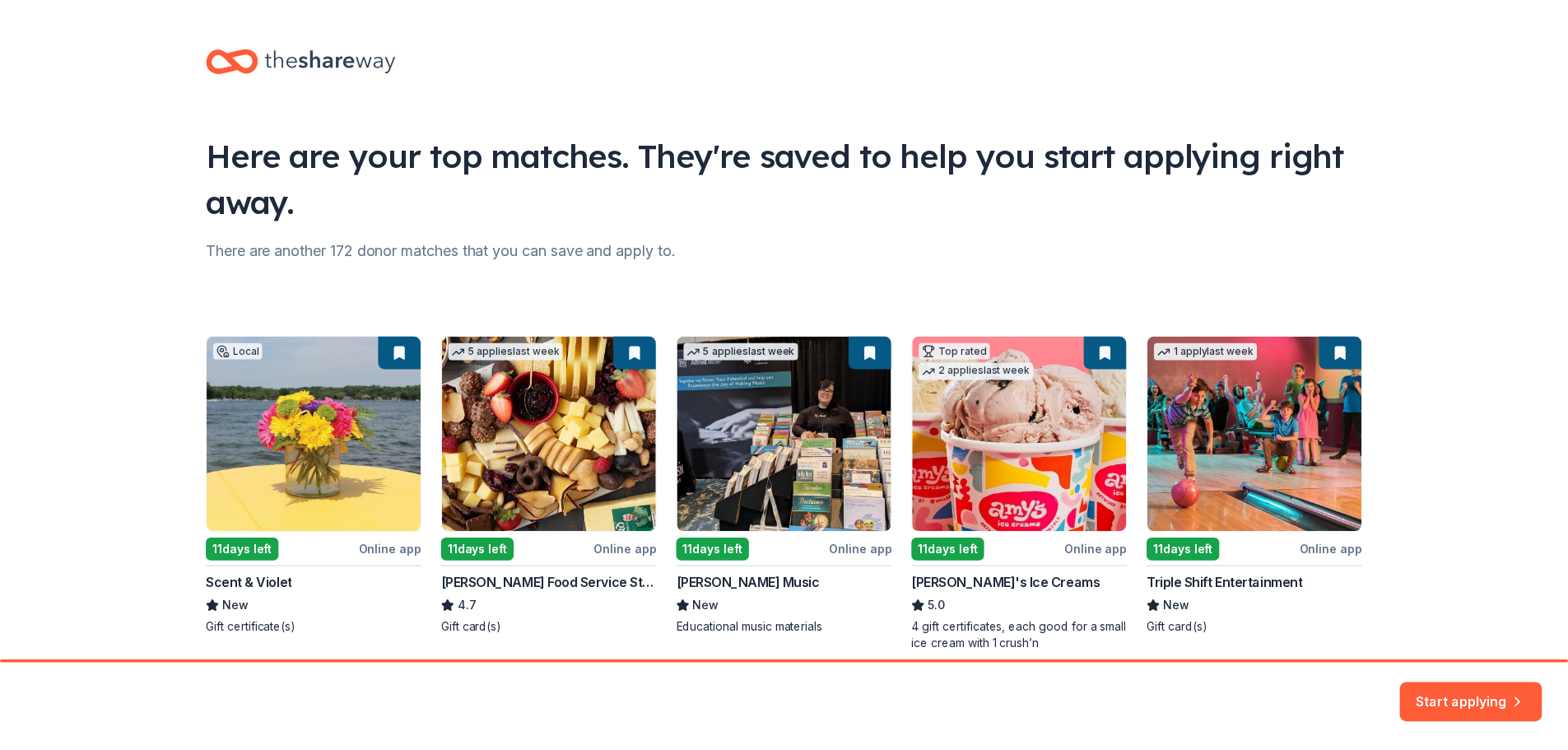
scroll to position [70, 0]
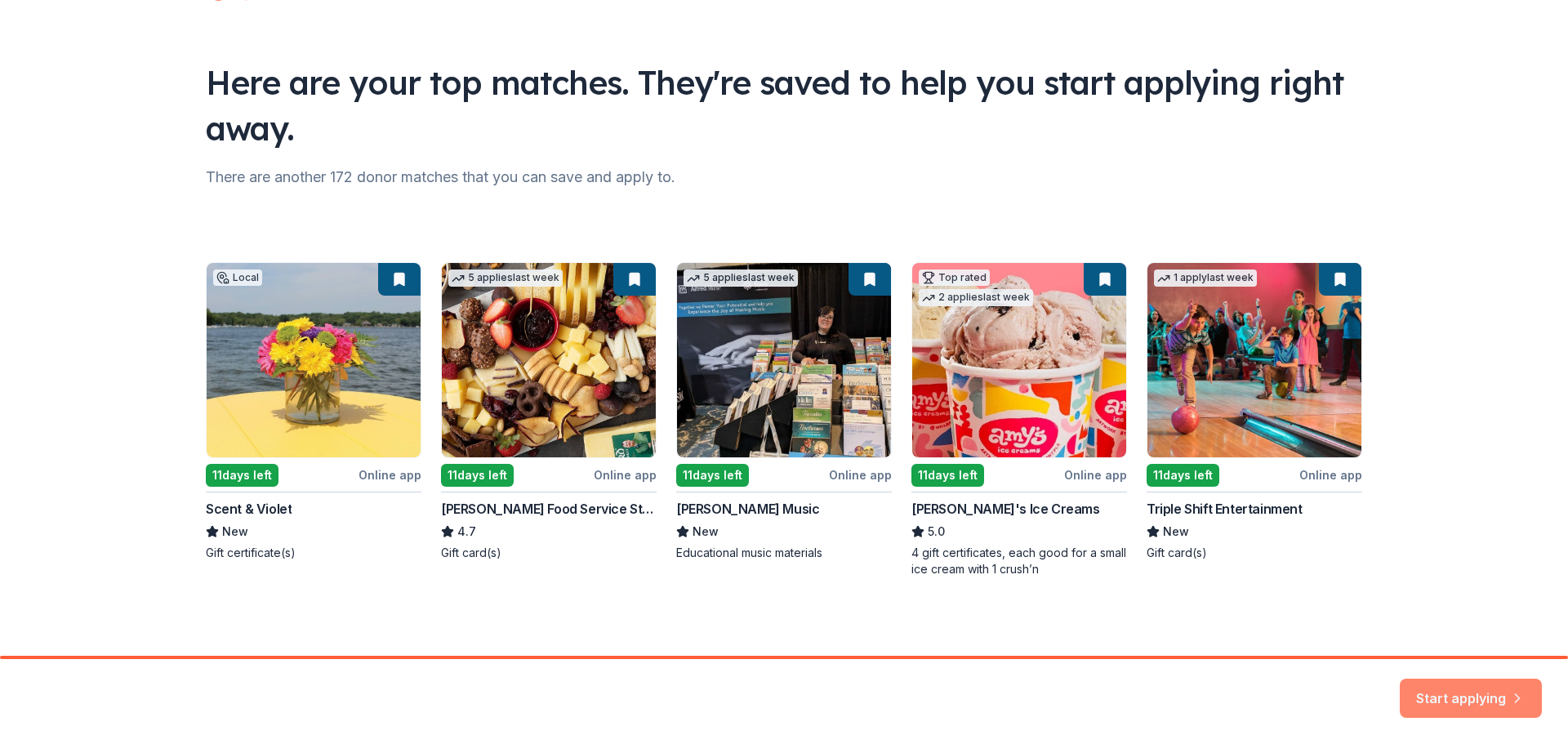
click at [1483, 697] on button "Start applying" at bounding box center [1471, 689] width 143 height 39
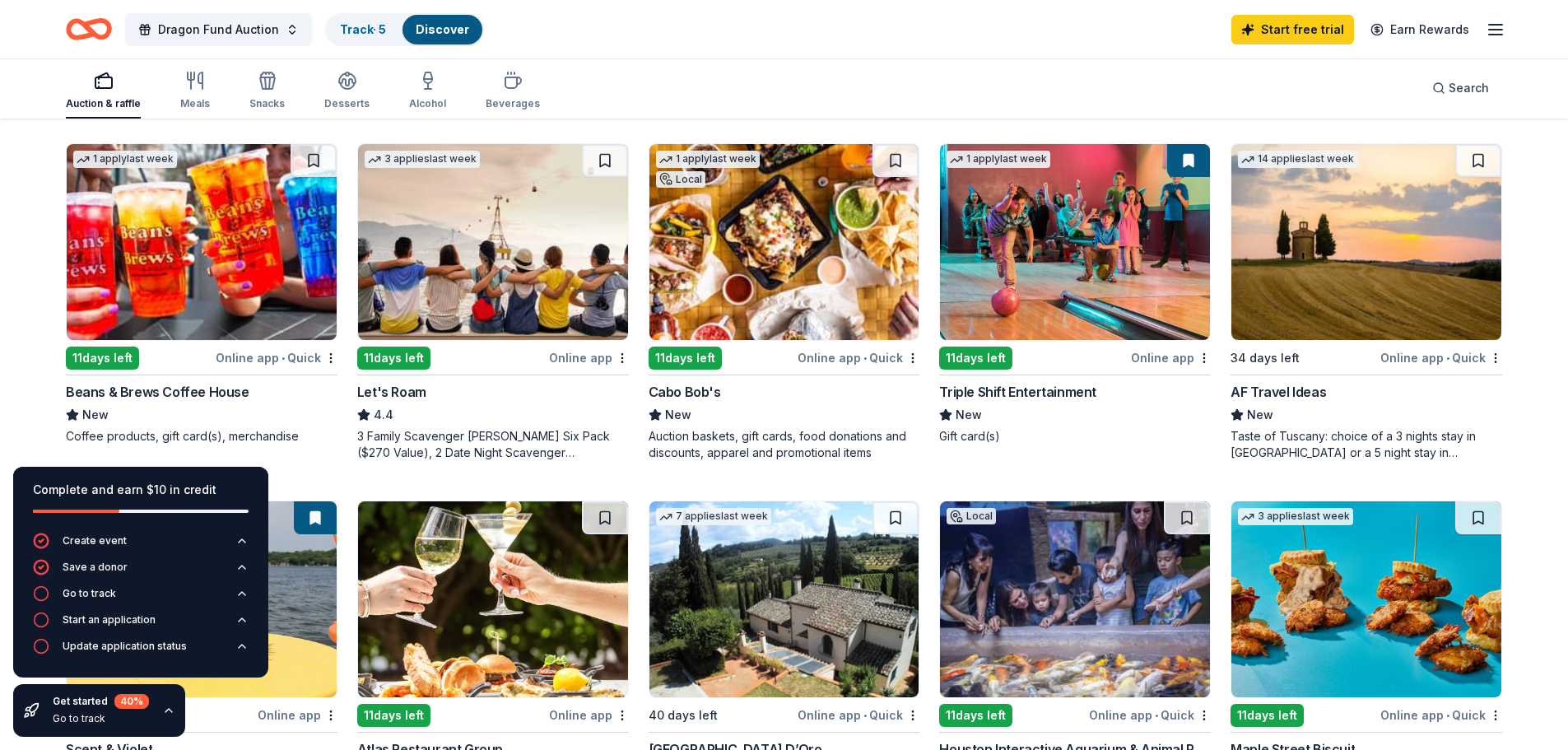
scroll to position [906, 0]
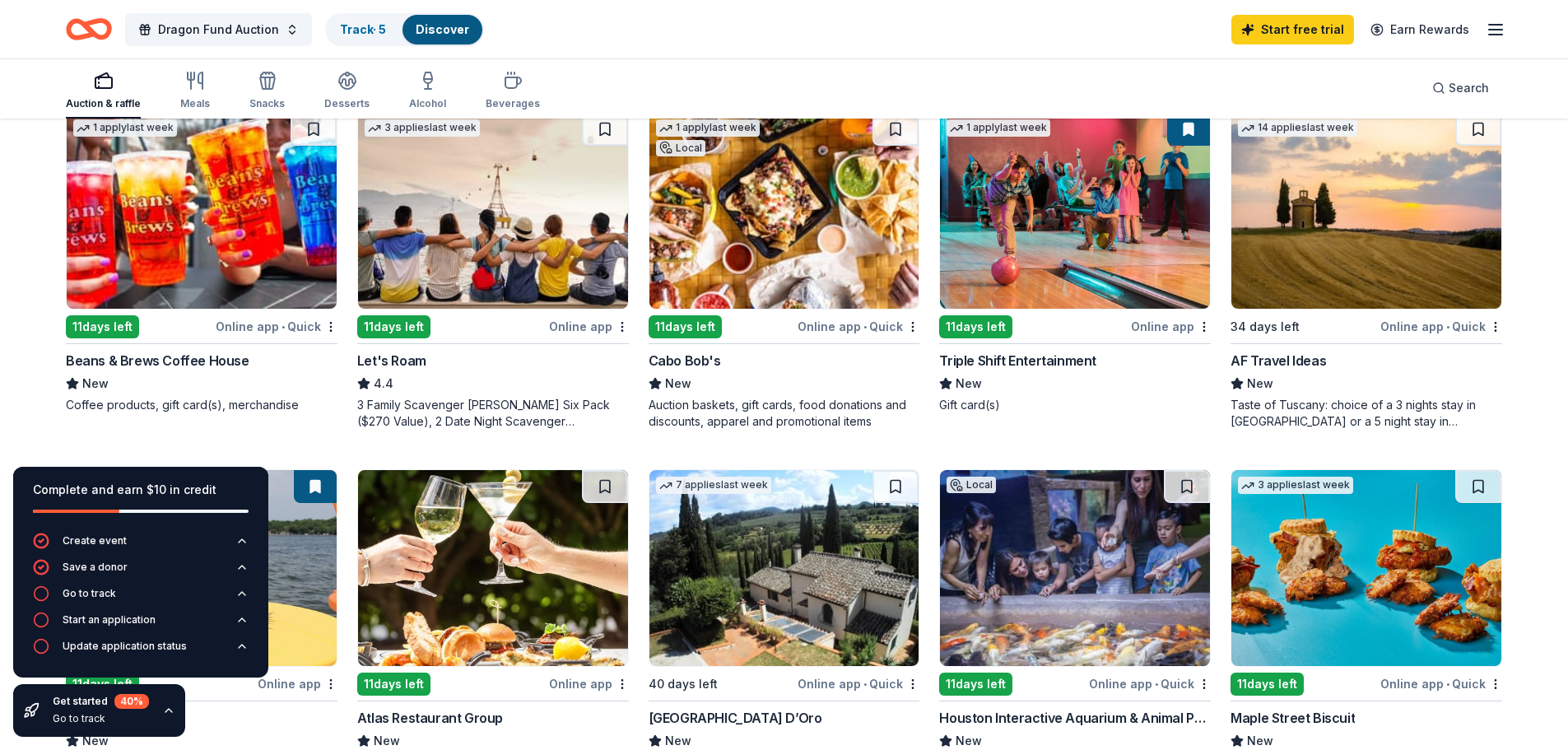
click at [478, 242] on img at bounding box center [492, 211] width 270 height 196
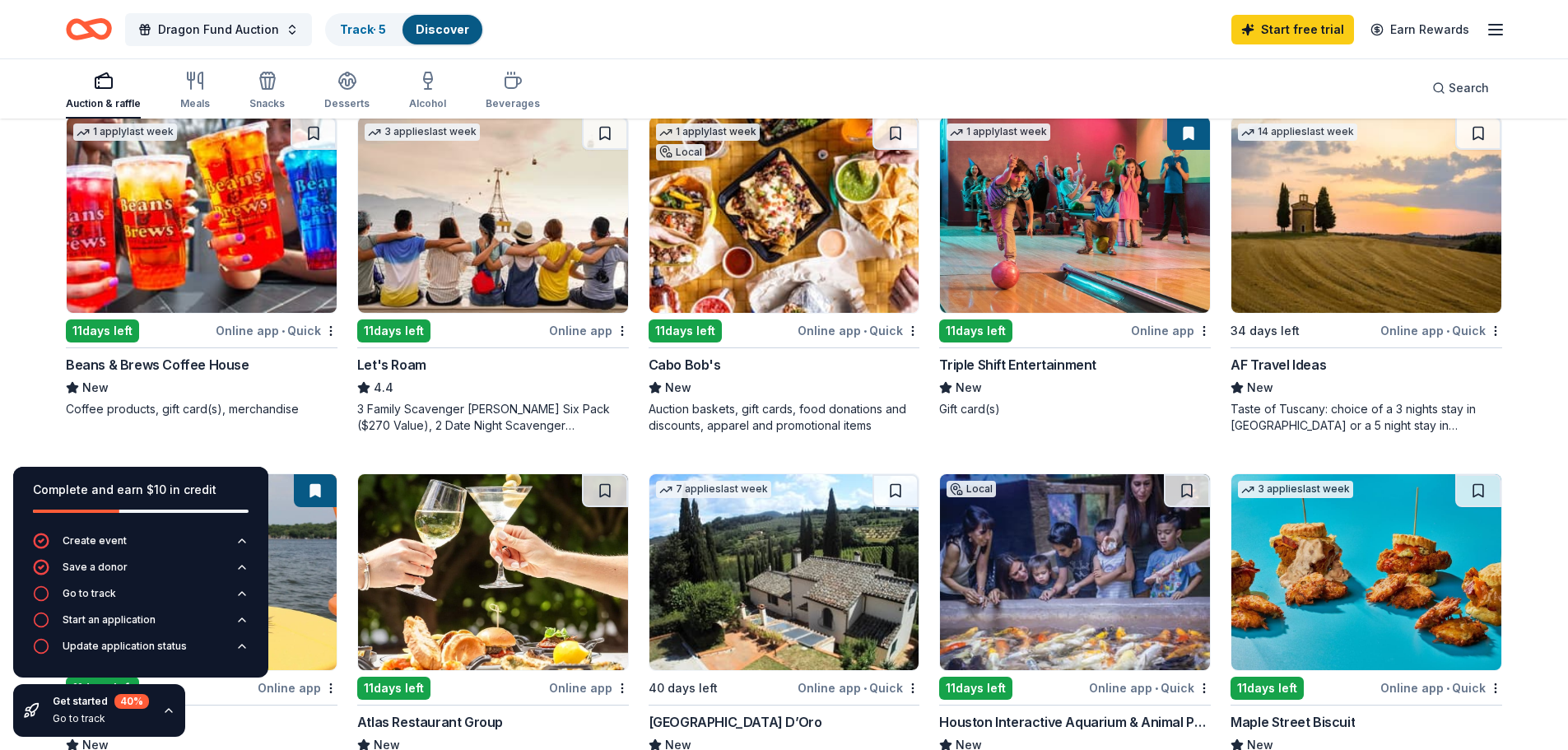
scroll to position [737, 0]
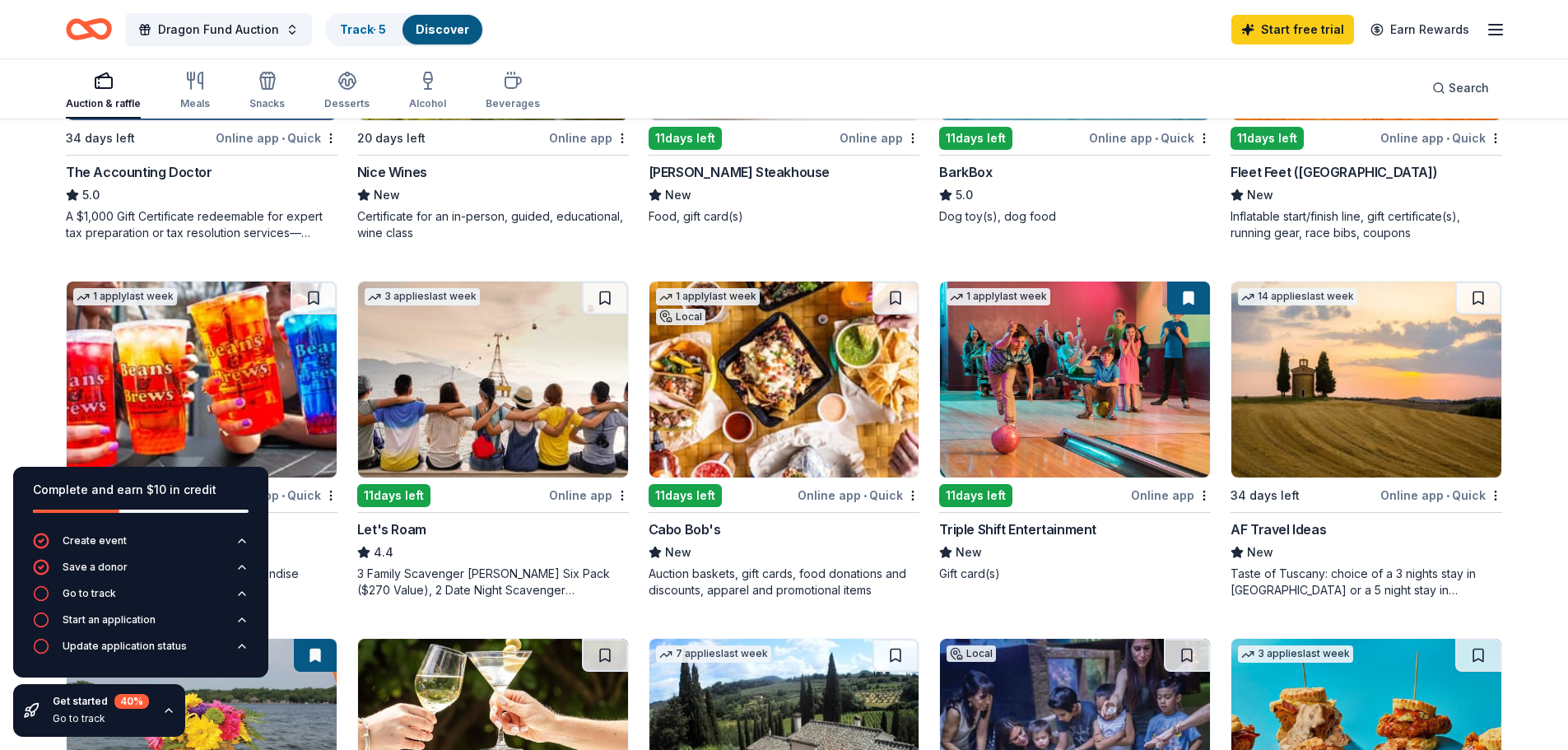
click at [1074, 377] on img at bounding box center [1075, 379] width 270 height 196
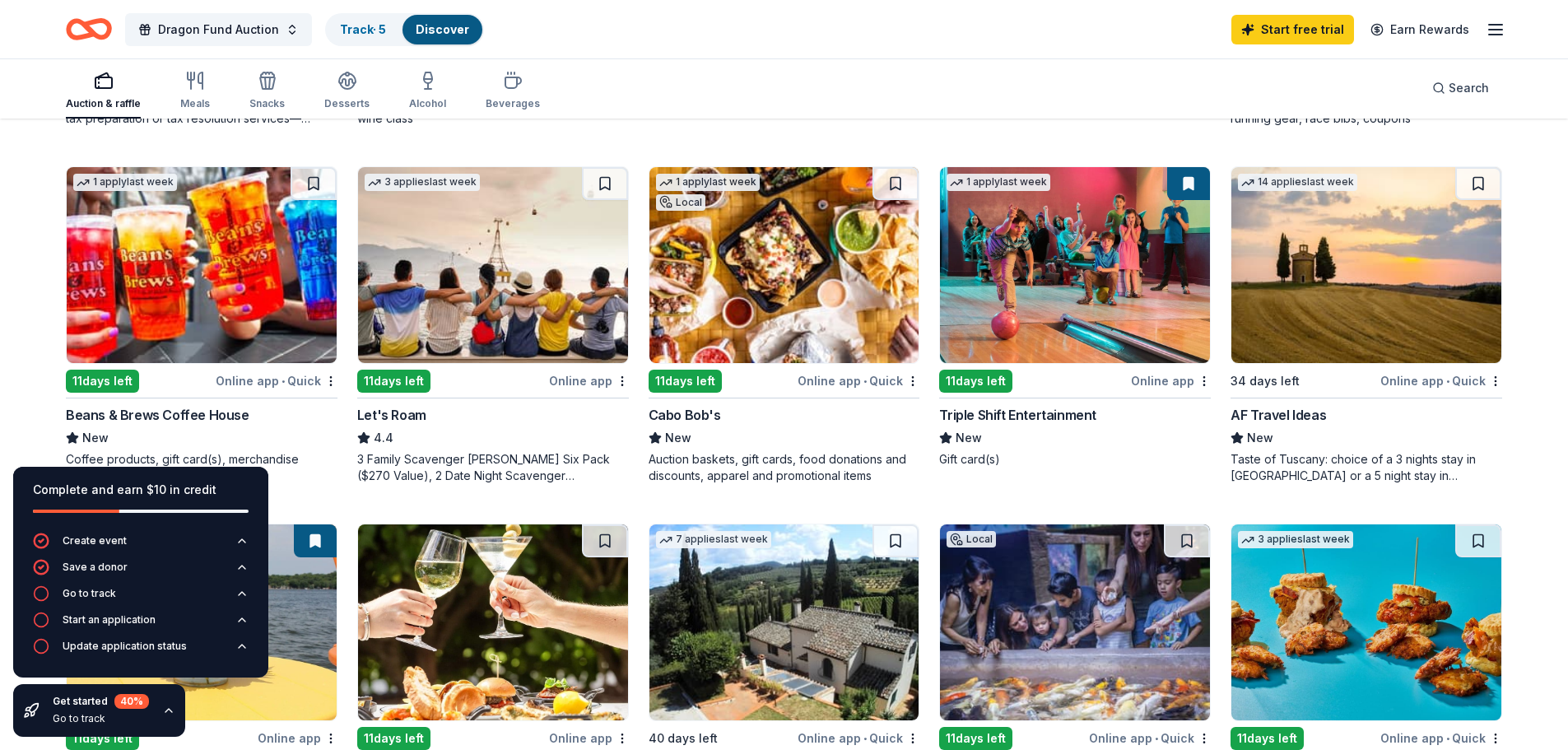
scroll to position [819, 0]
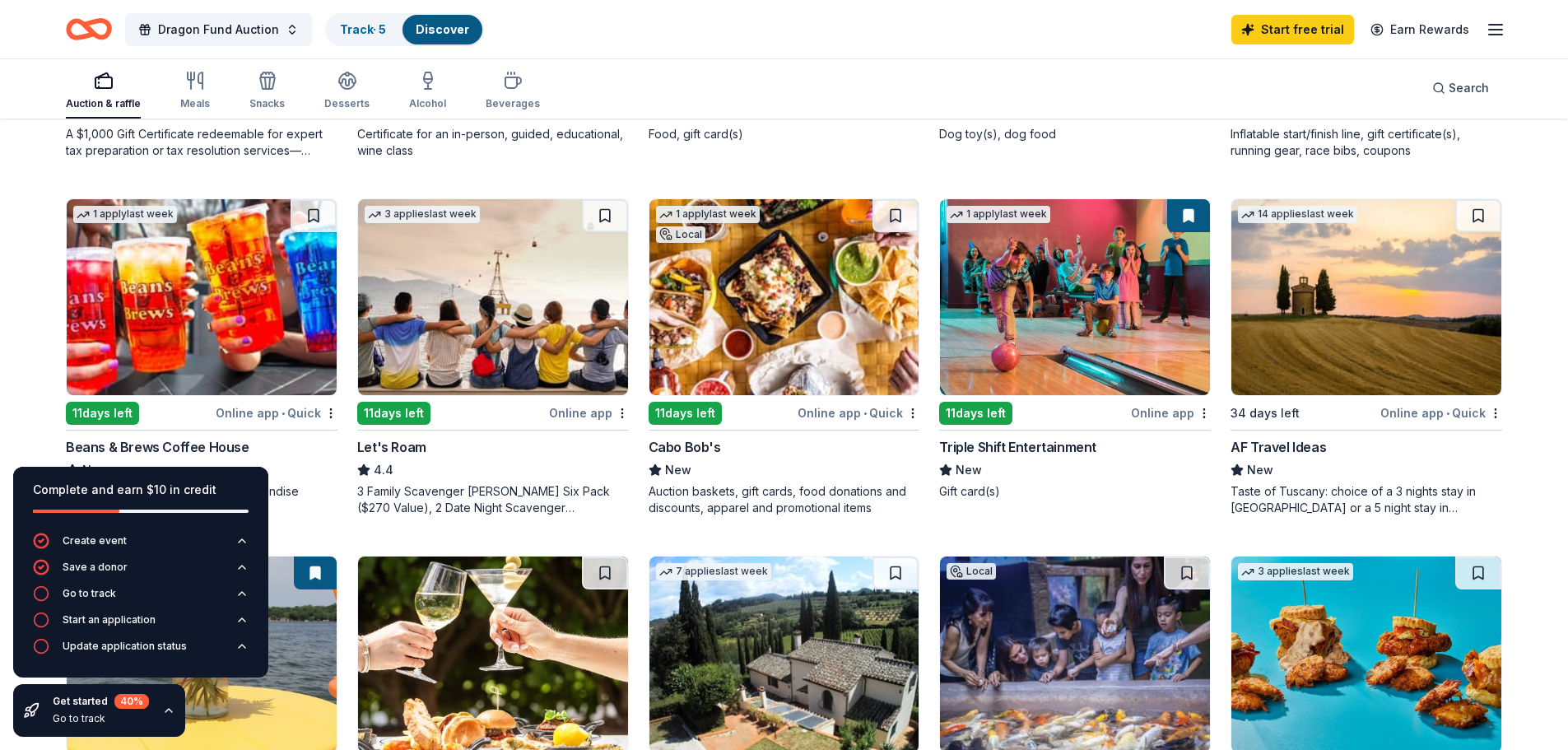
click at [786, 311] on img at bounding box center [784, 297] width 270 height 196
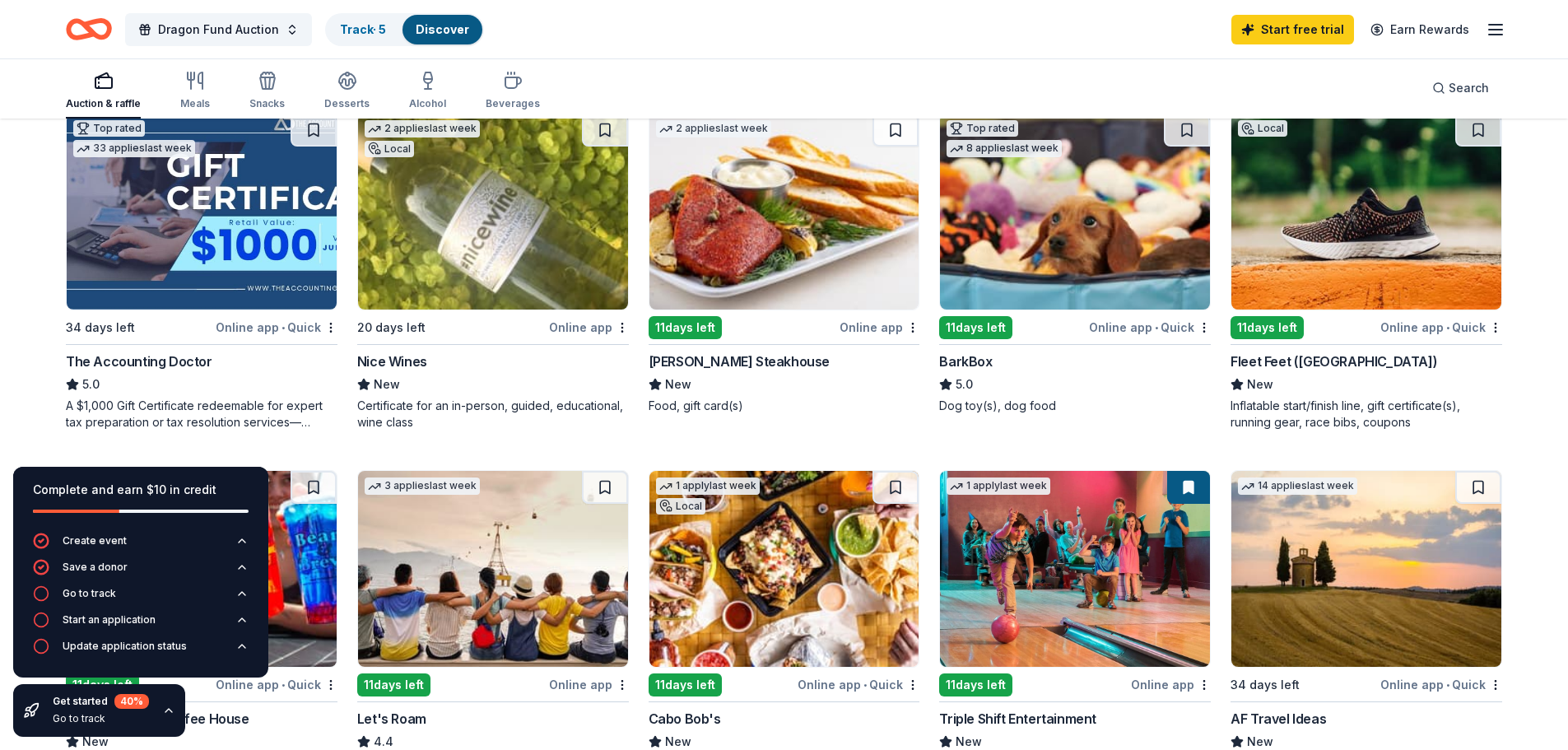
scroll to position [489, 0]
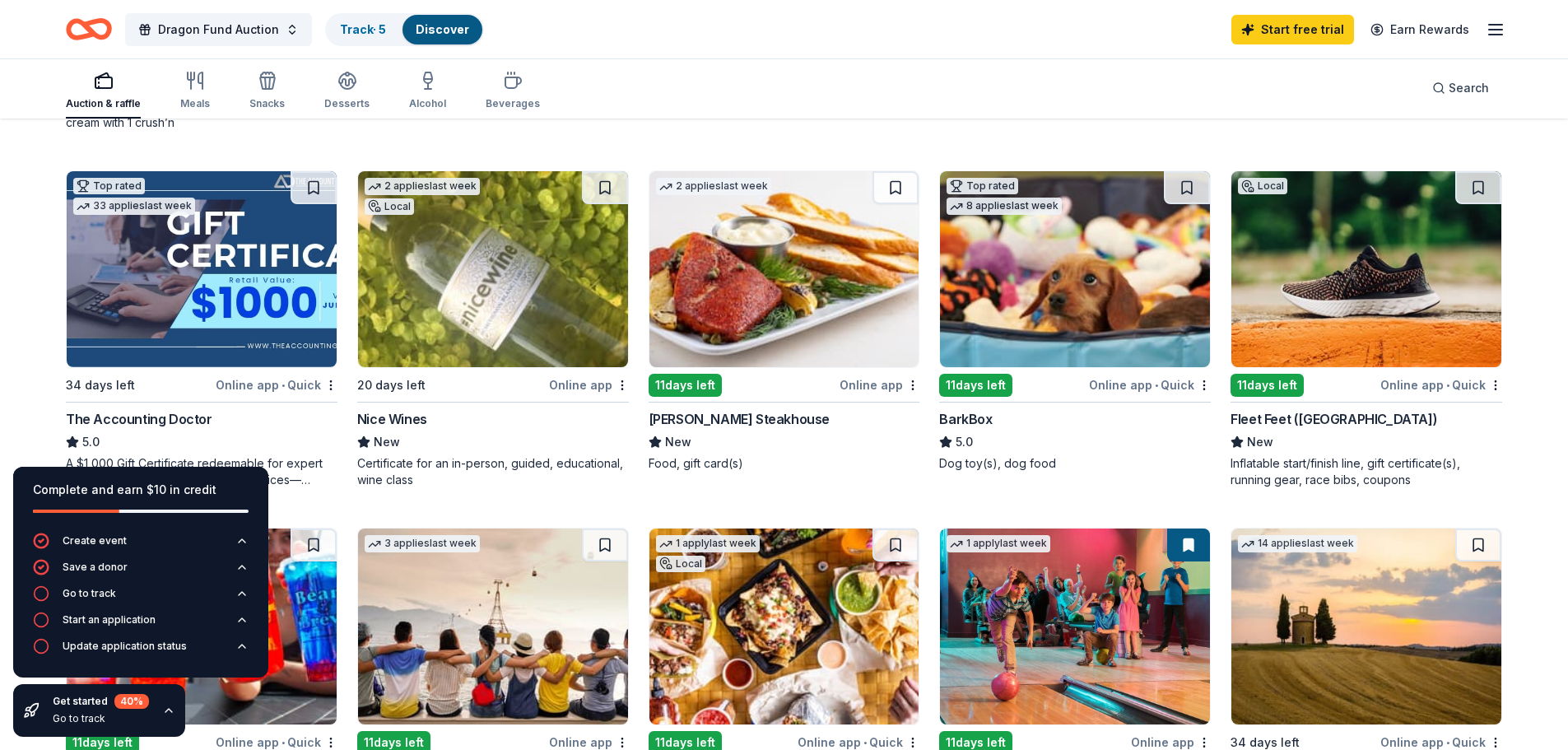
click at [1356, 259] on img at bounding box center [1366, 269] width 270 height 196
click at [1037, 316] on img at bounding box center [1075, 269] width 270 height 196
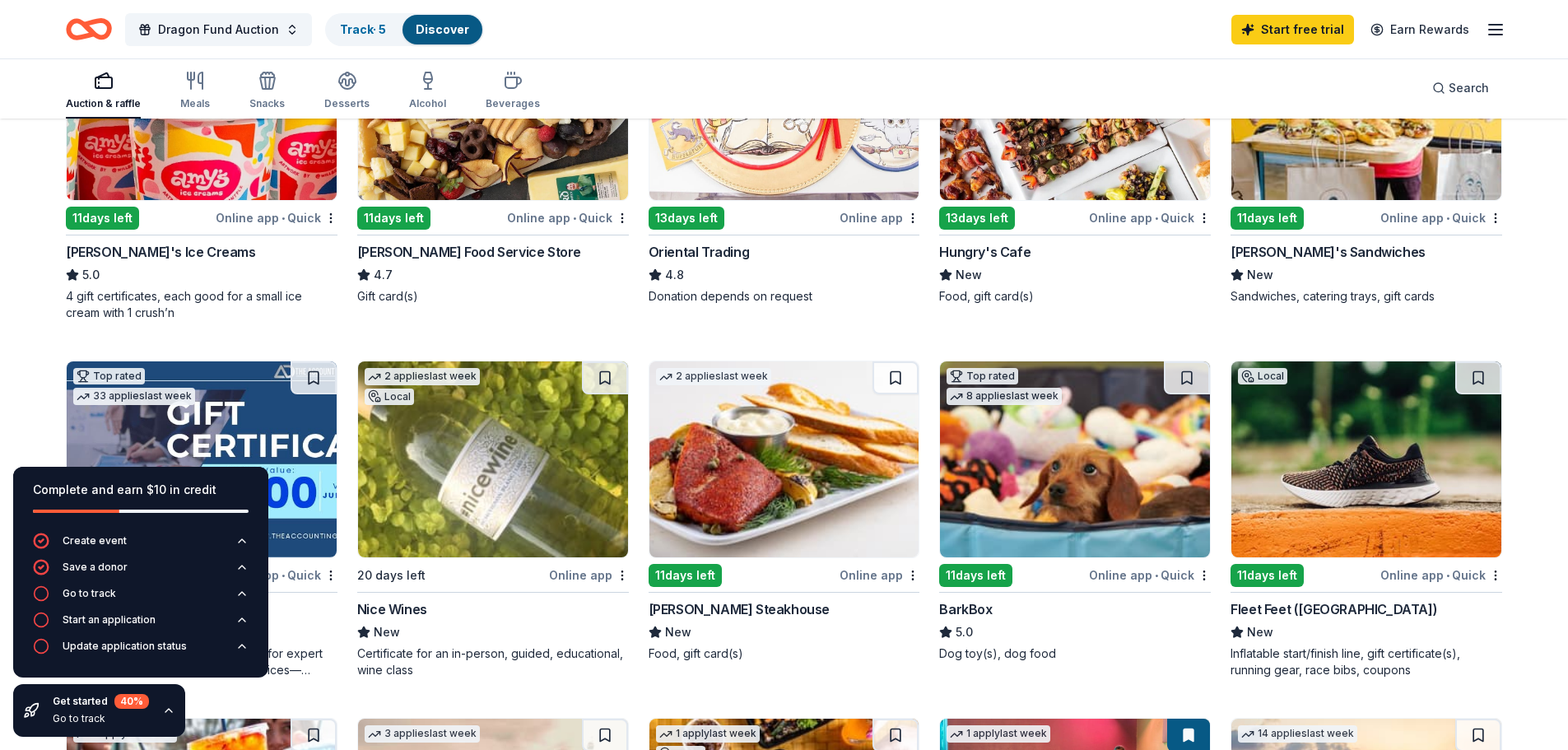
scroll to position [329, 0]
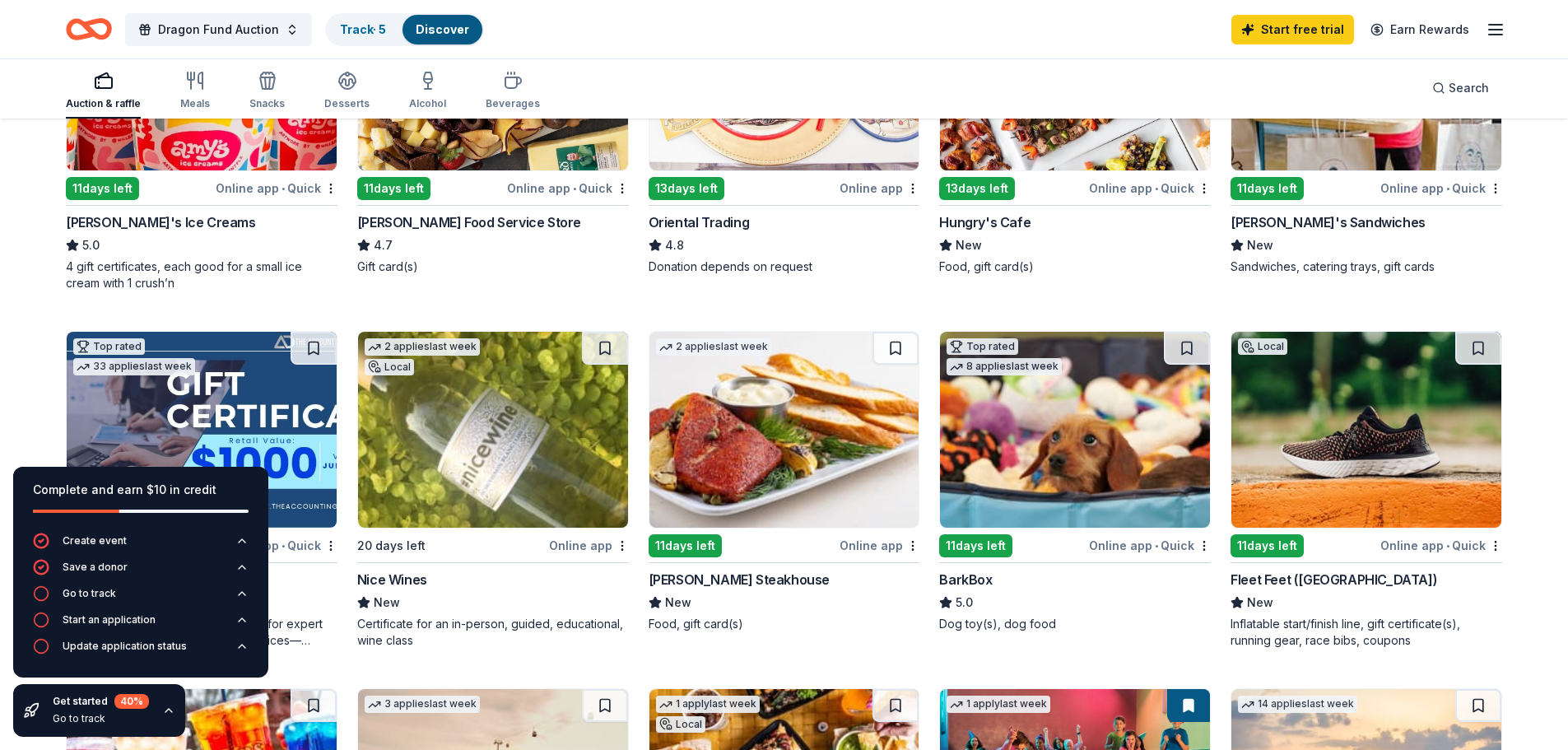
click at [761, 446] on img at bounding box center [784, 430] width 270 height 196
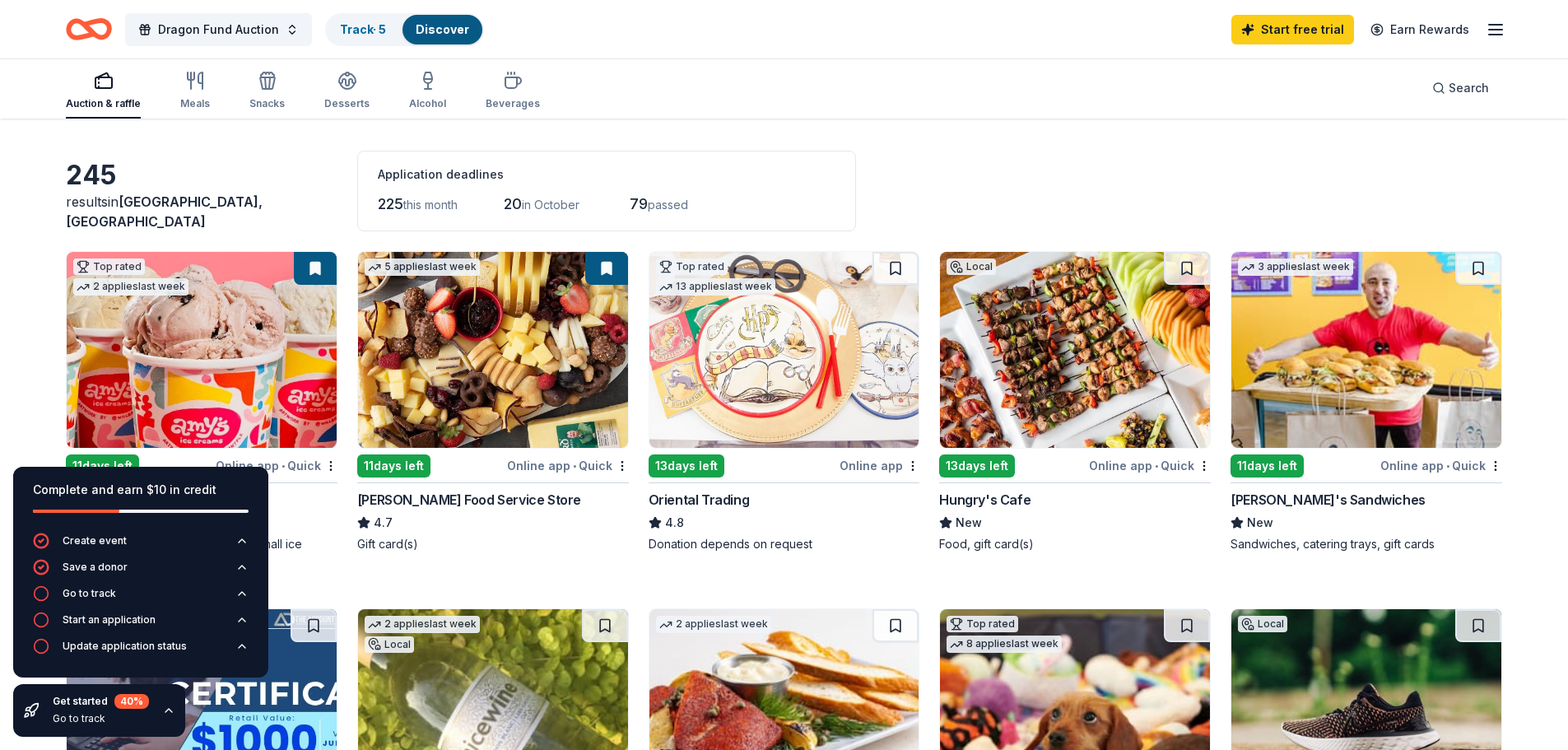
scroll to position [0, 0]
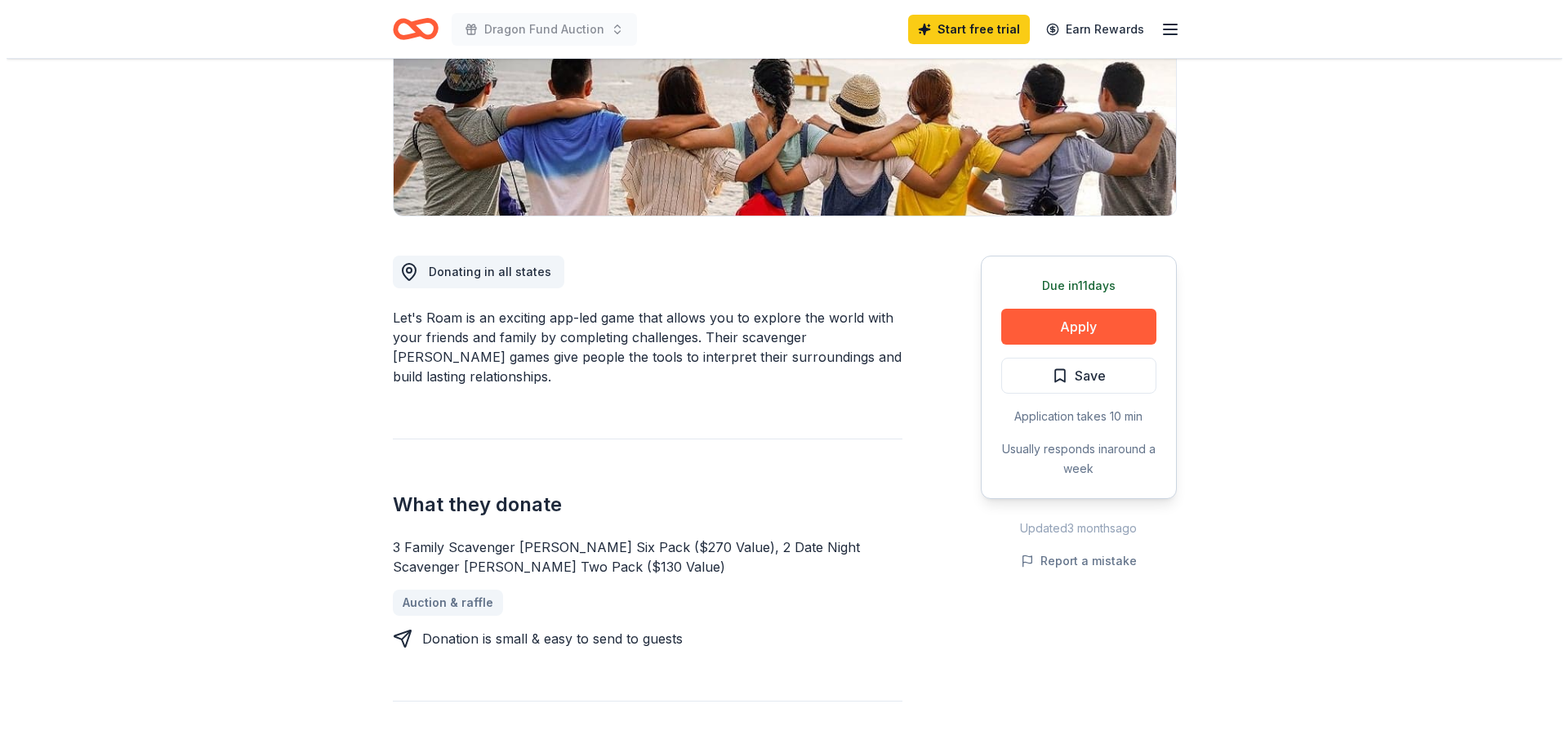
scroll to position [245, 0]
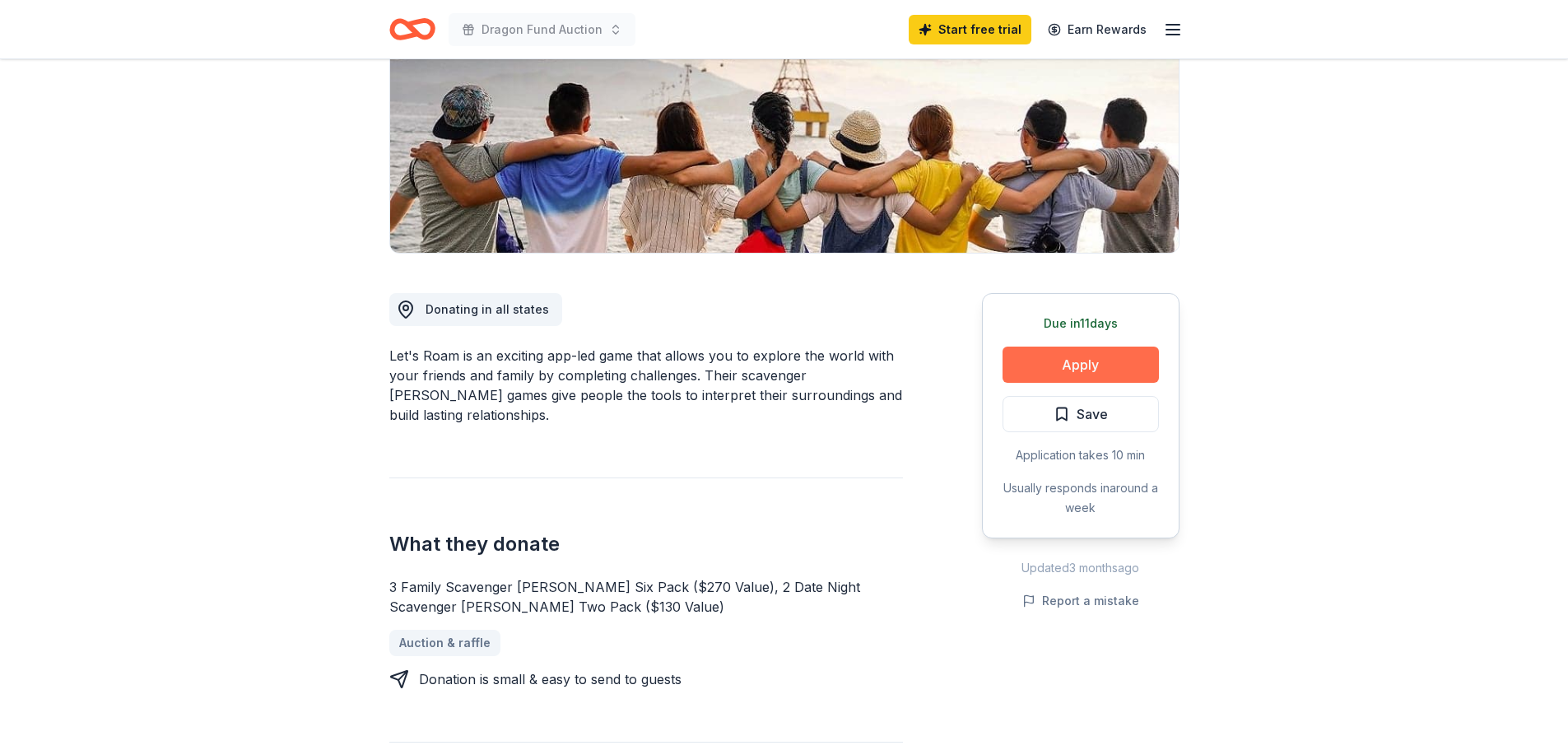
click at [1107, 365] on button "Apply" at bounding box center [1081, 365] width 157 height 37
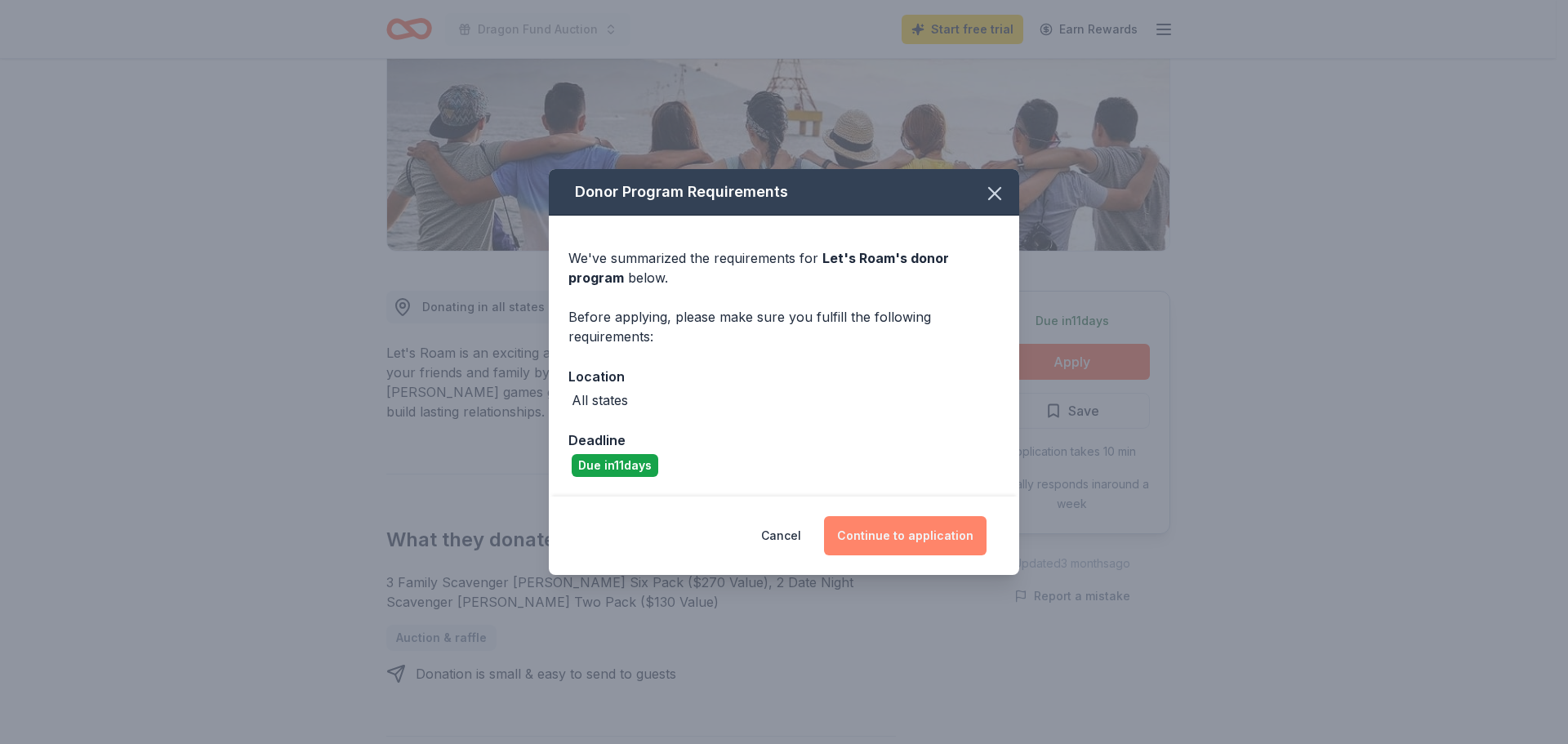
click at [877, 543] on button "Continue to application" at bounding box center [904, 536] width 162 height 39
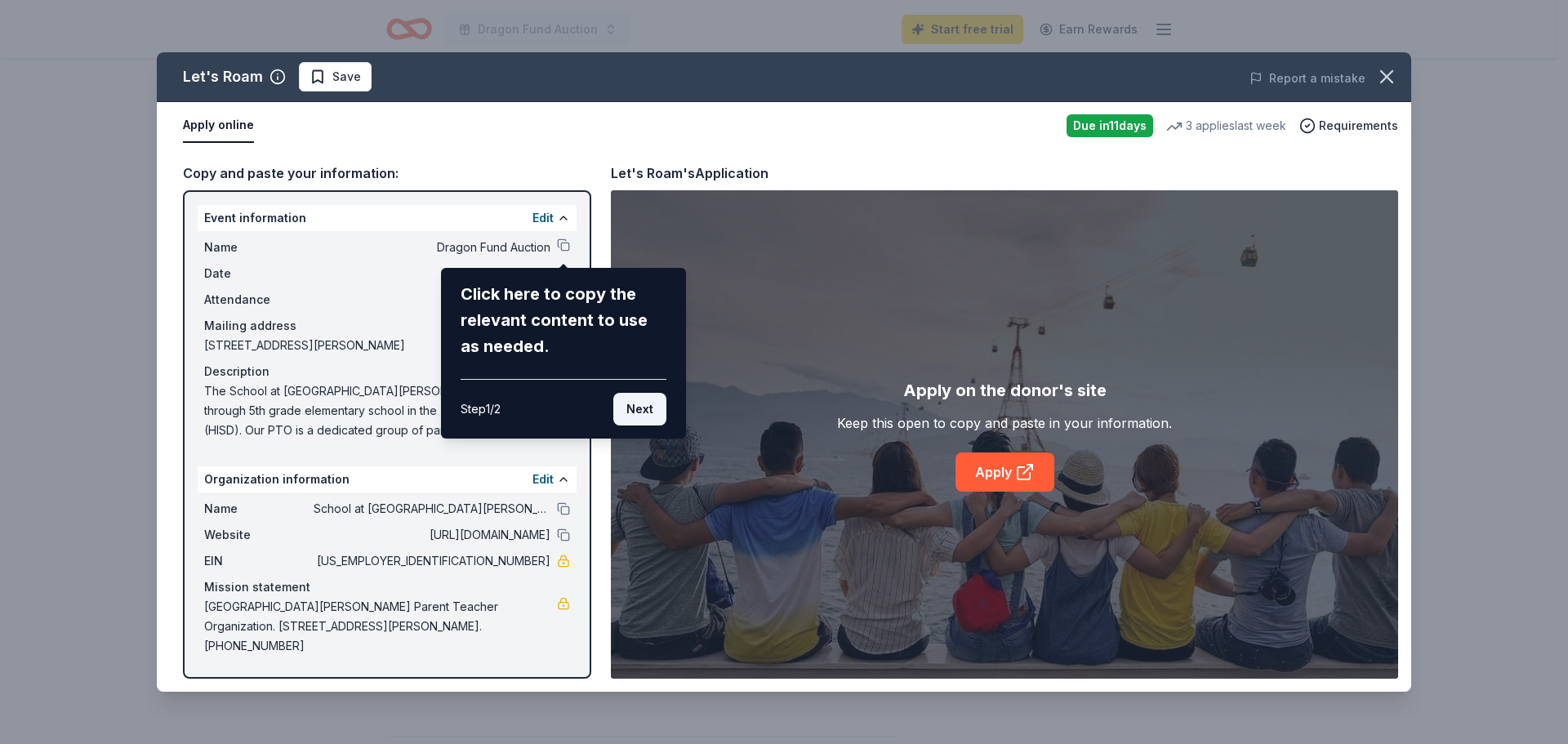
click at [640, 408] on button "Next" at bounding box center [640, 409] width 53 height 32
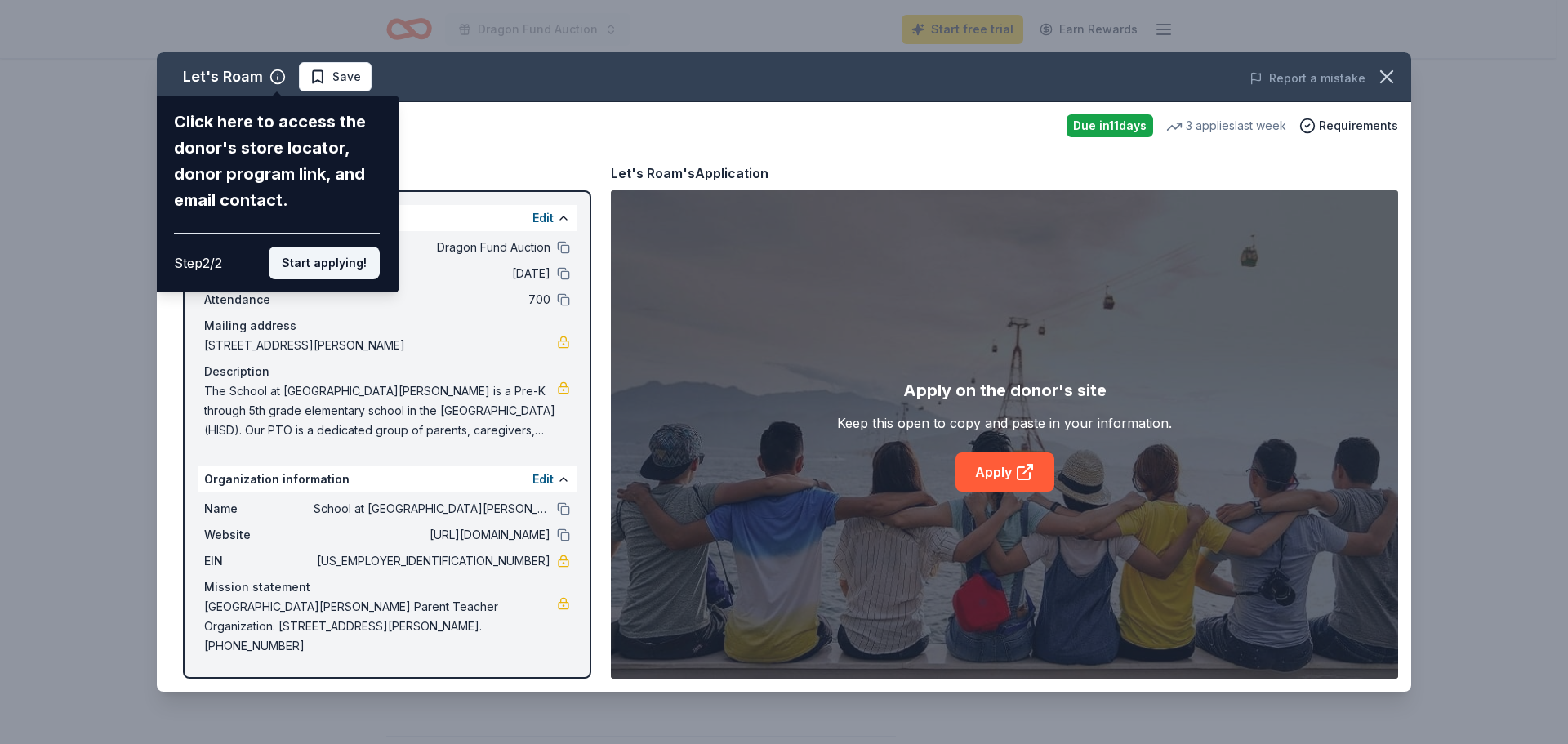
click at [296, 263] on button "Start applying!" at bounding box center [323, 262] width 111 height 32
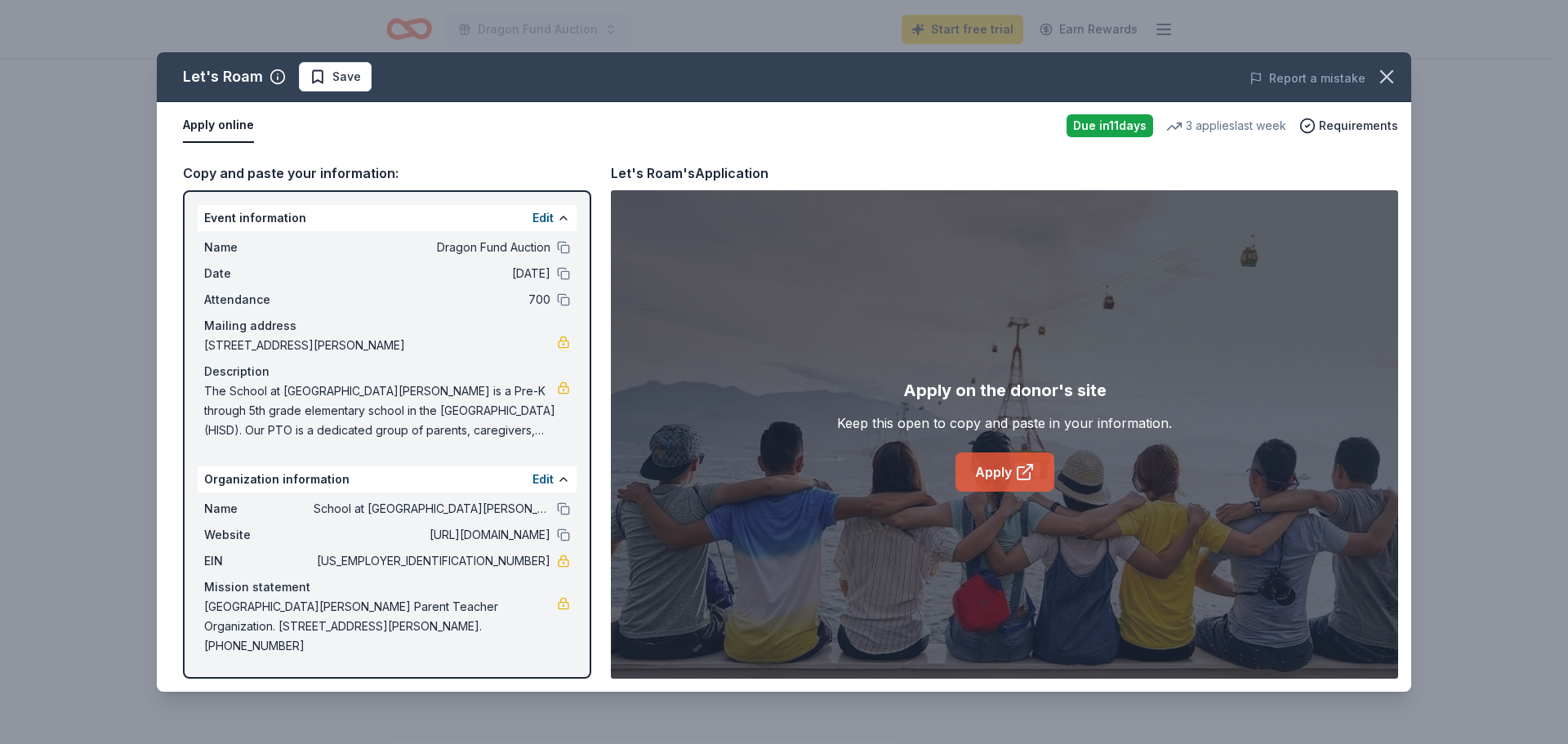
click at [1002, 471] on link "Apply" at bounding box center [1005, 472] width 99 height 39
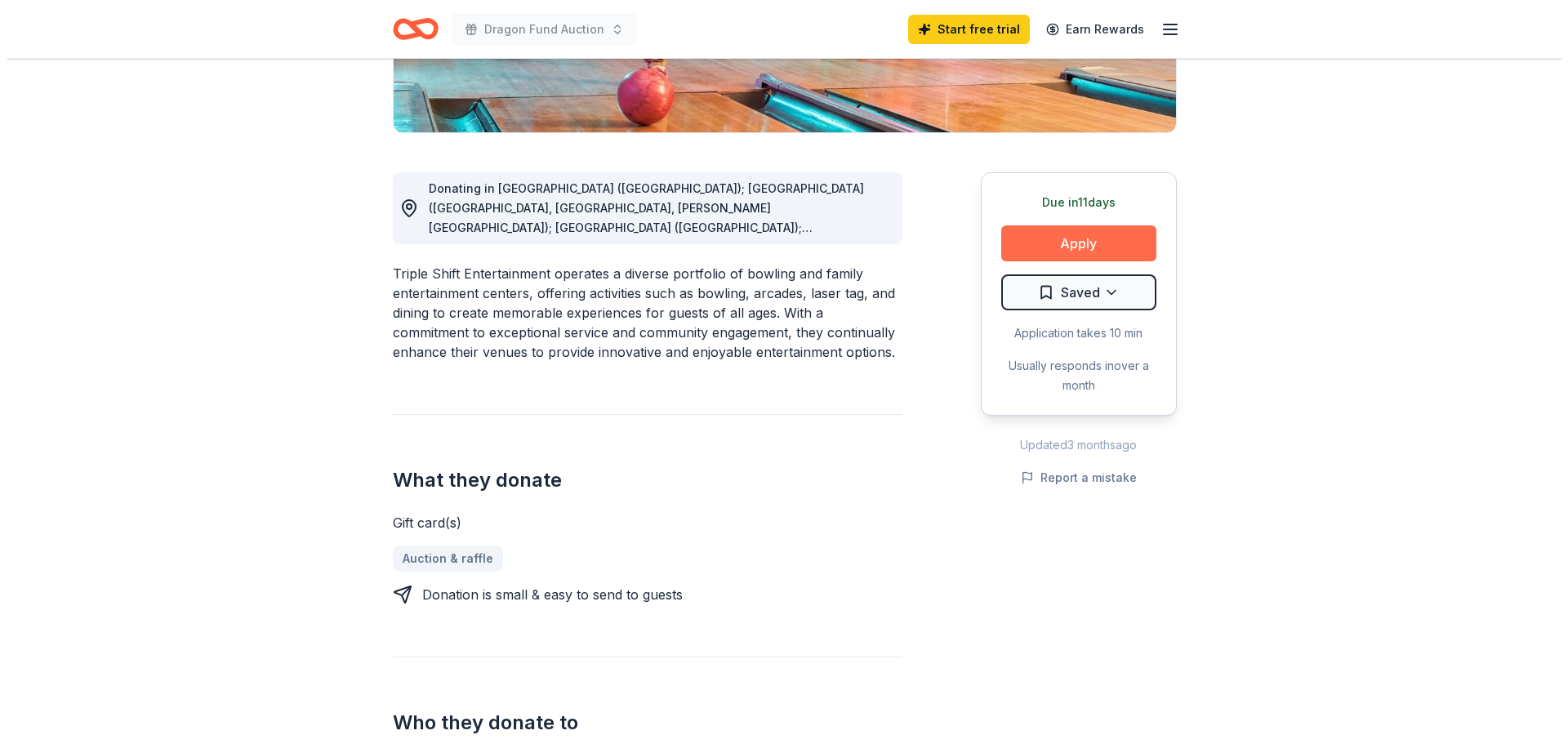
scroll to position [326, 0]
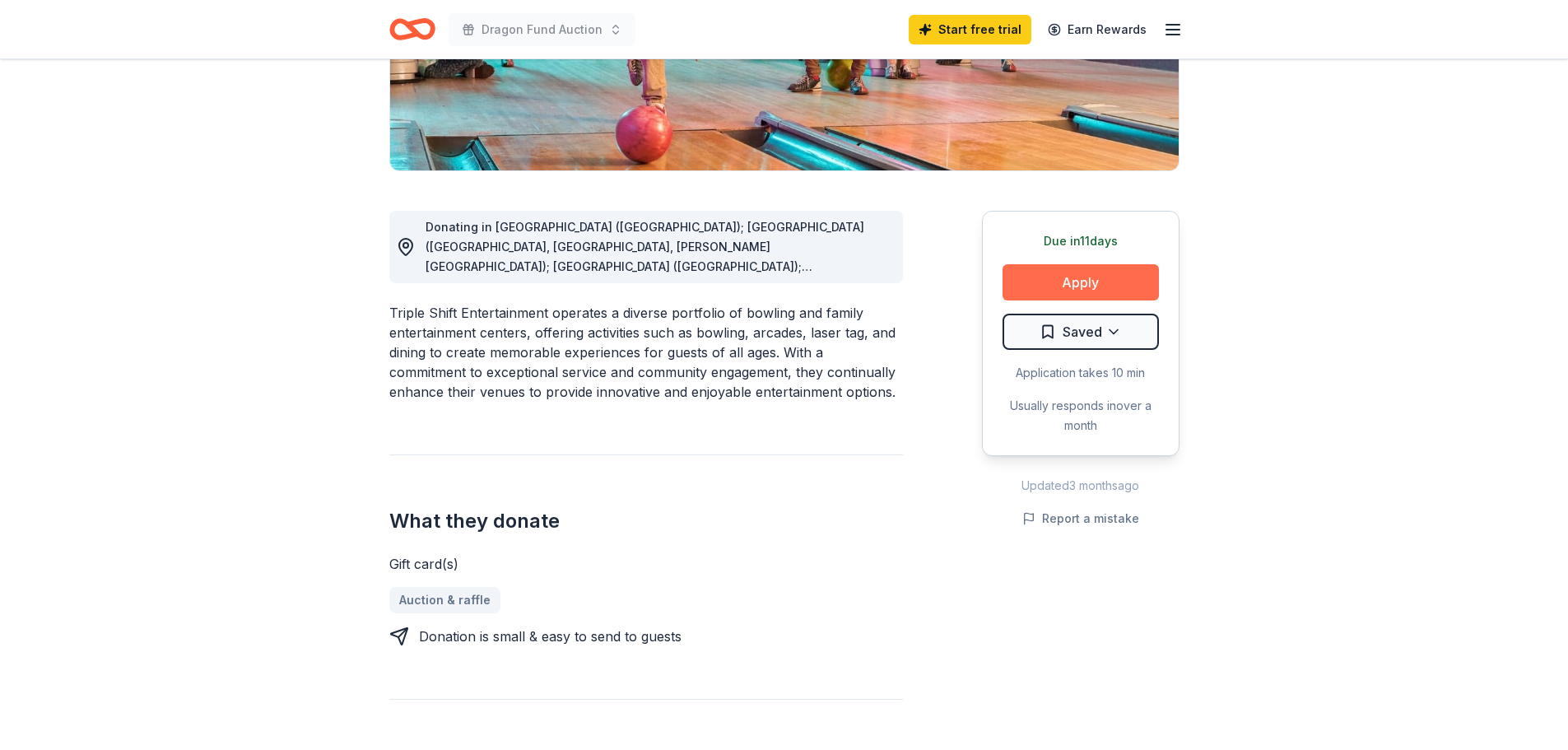
click at [1050, 283] on button "Apply" at bounding box center [1081, 282] width 157 height 37
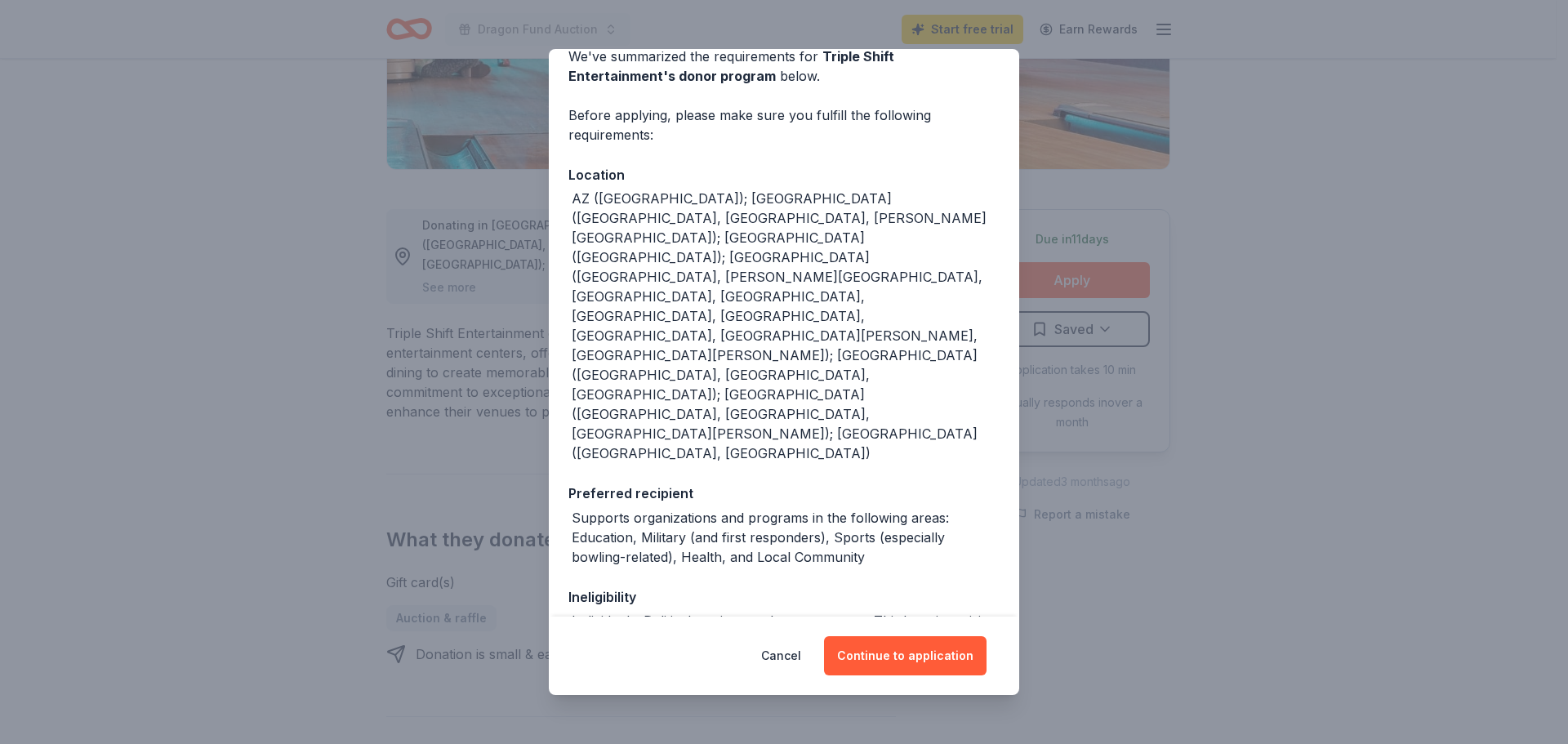
scroll to position [89, 0]
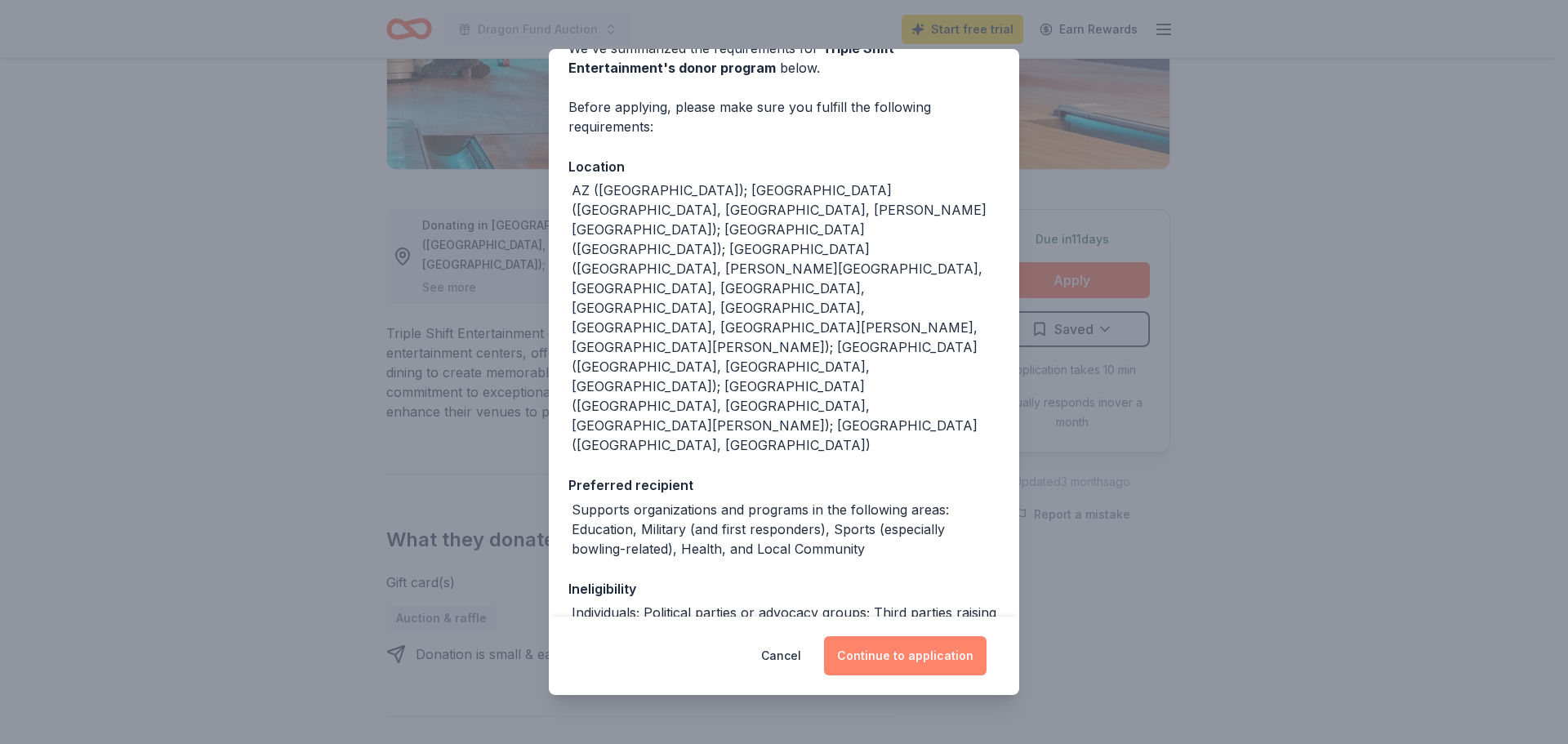
click at [925, 655] on button "Continue to application" at bounding box center [904, 656] width 162 height 39
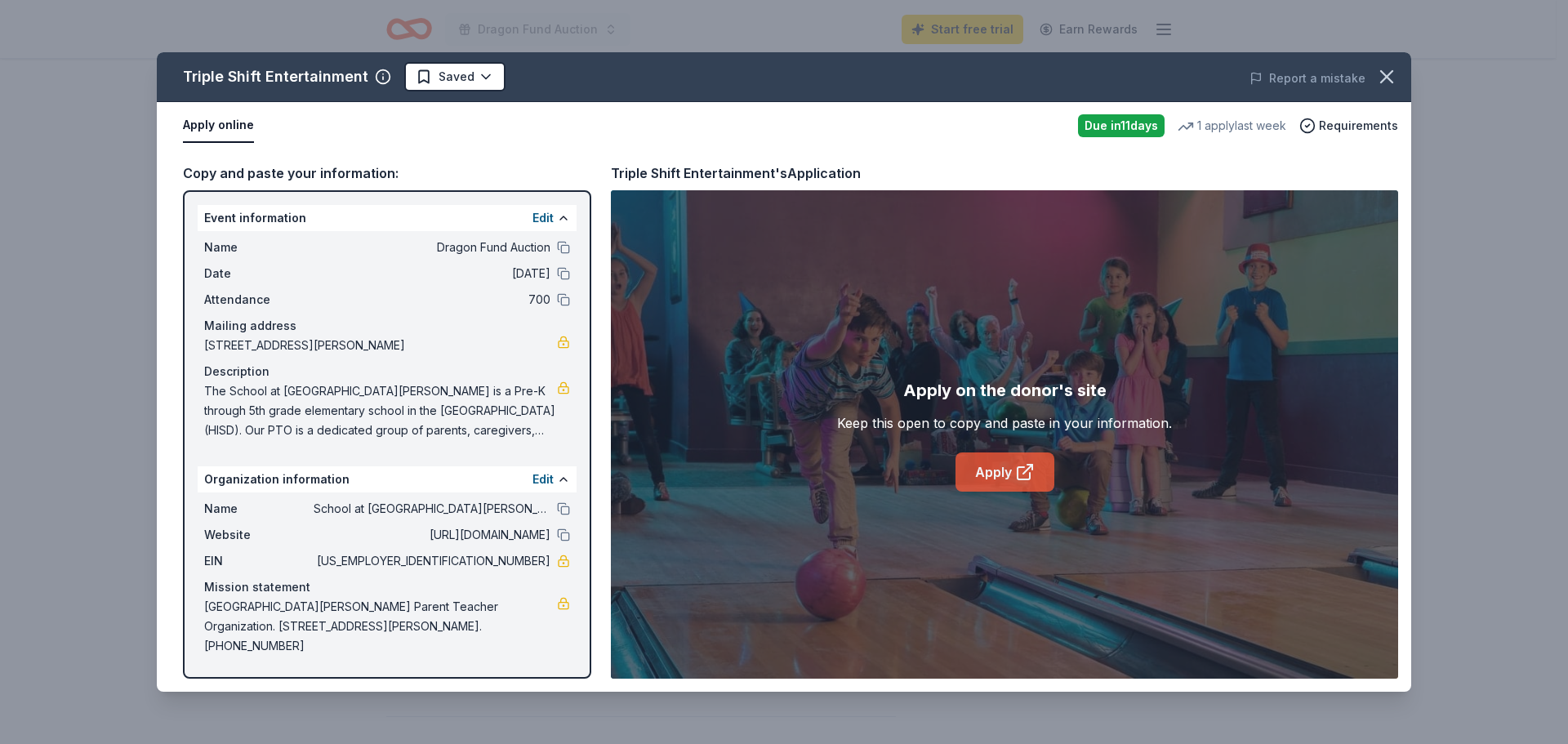
click at [1016, 459] on link "Apply" at bounding box center [1005, 472] width 99 height 39
drag, startPoint x: 432, startPoint y: 344, endPoint x: 224, endPoint y: 342, distance: 208.0
click at [224, 342] on span "5430 Hidalgo Street, Houston, TX 77056" at bounding box center [380, 346] width 353 height 20
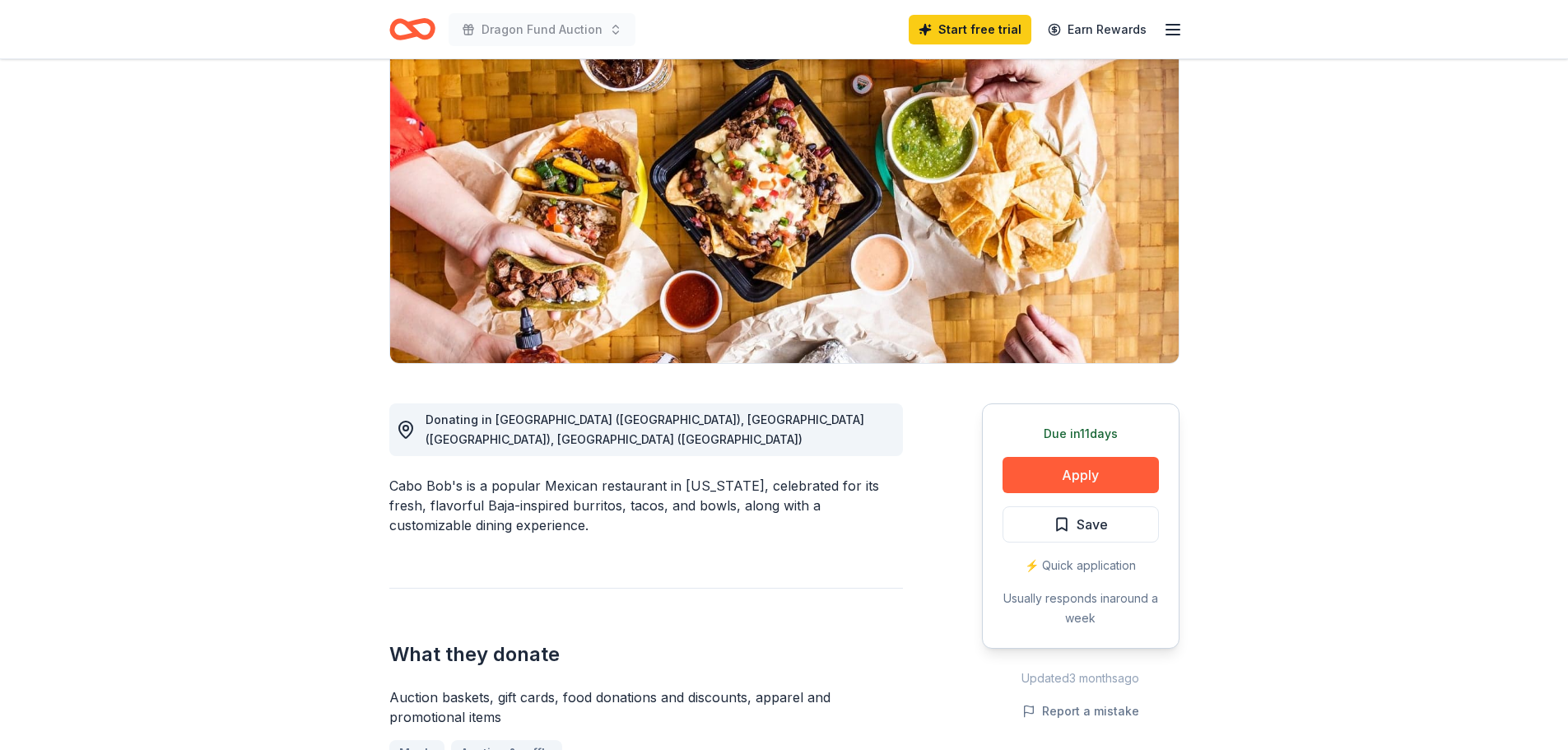
scroll to position [164, 0]
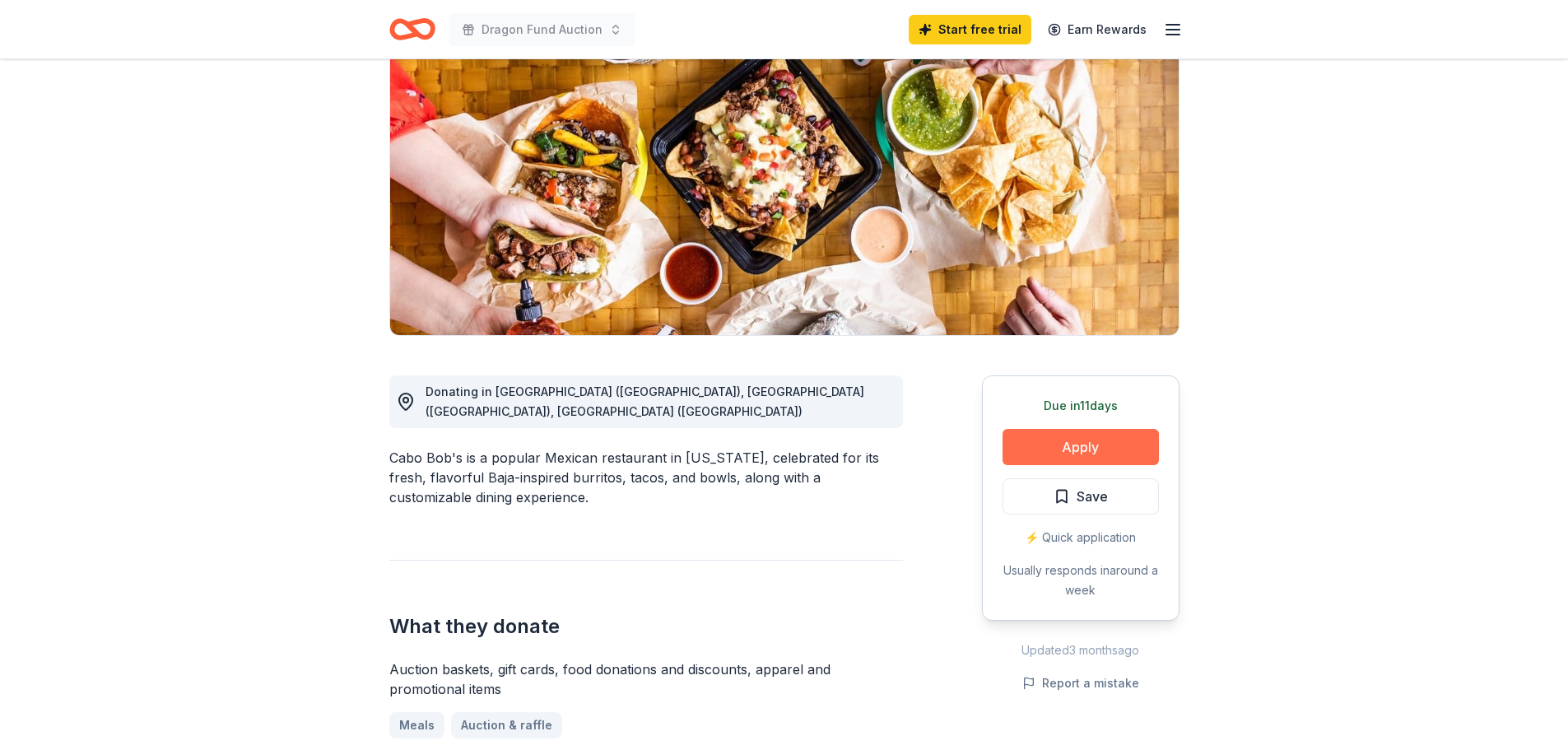
click at [1064, 446] on button "Apply" at bounding box center [1081, 447] width 157 height 37
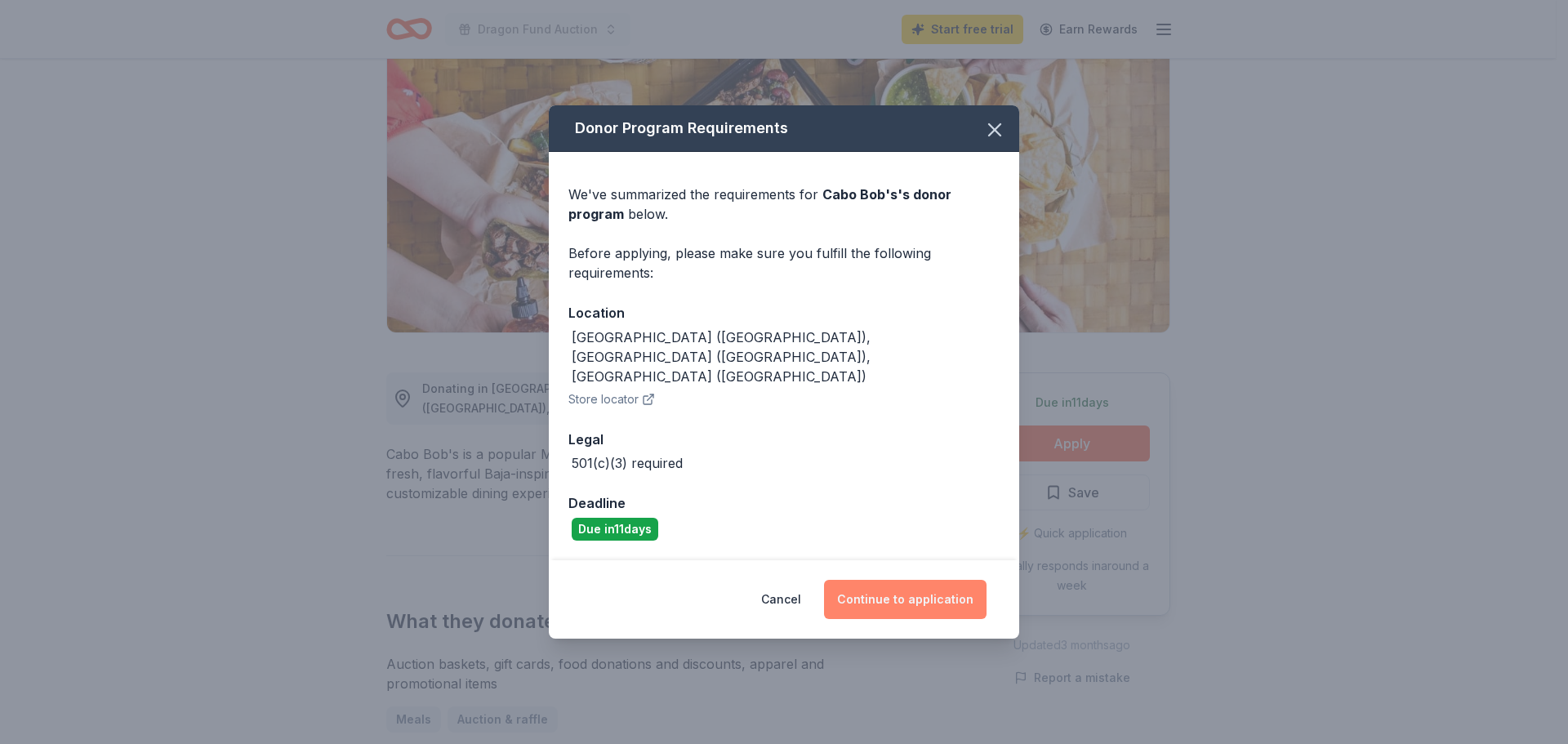
click at [917, 586] on button "Continue to application" at bounding box center [904, 600] width 162 height 39
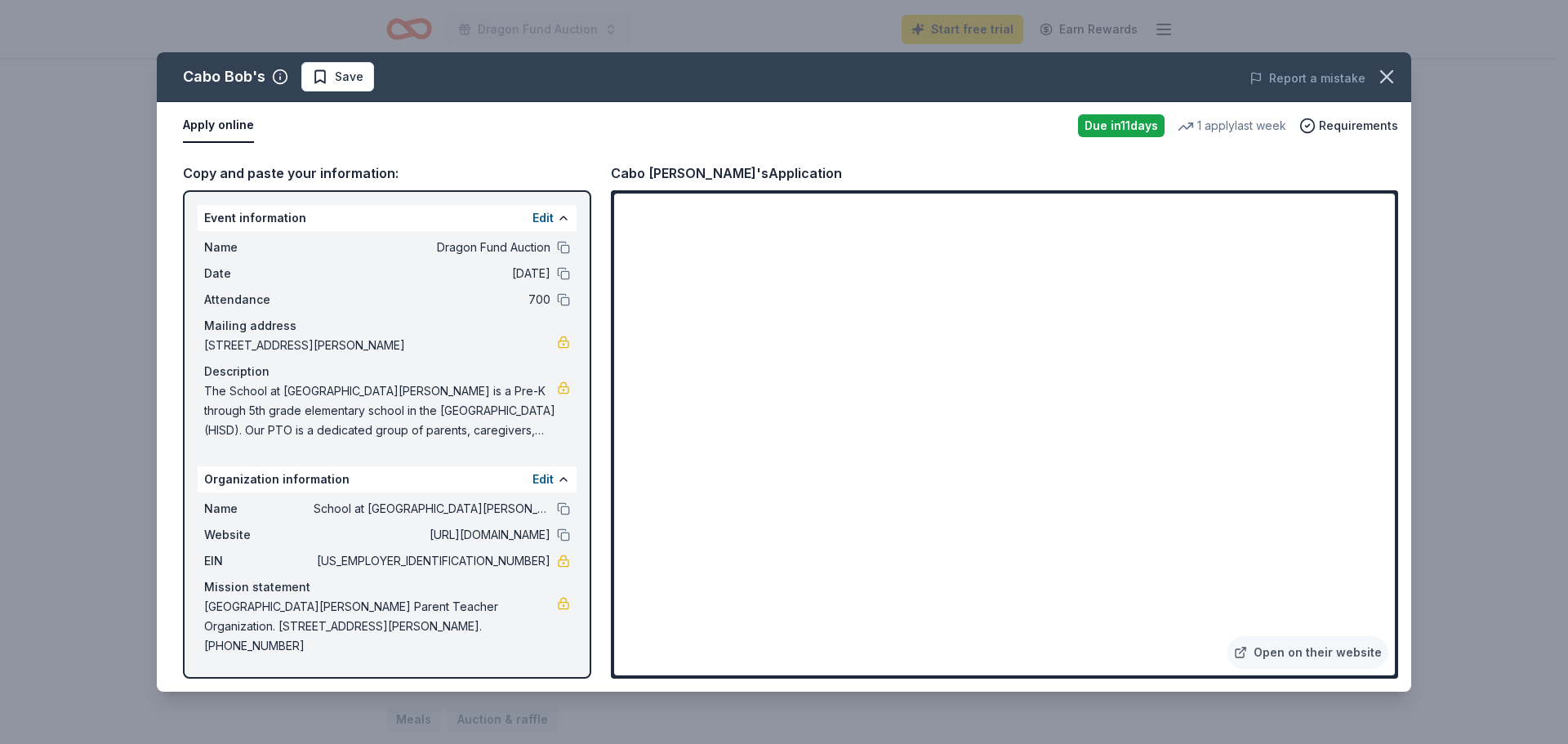
click at [1520, 431] on div "Cabo Bob's Save Report a mistake Apply online Due in 11 days 1 apply last week …" at bounding box center [784, 372] width 1568 height 744
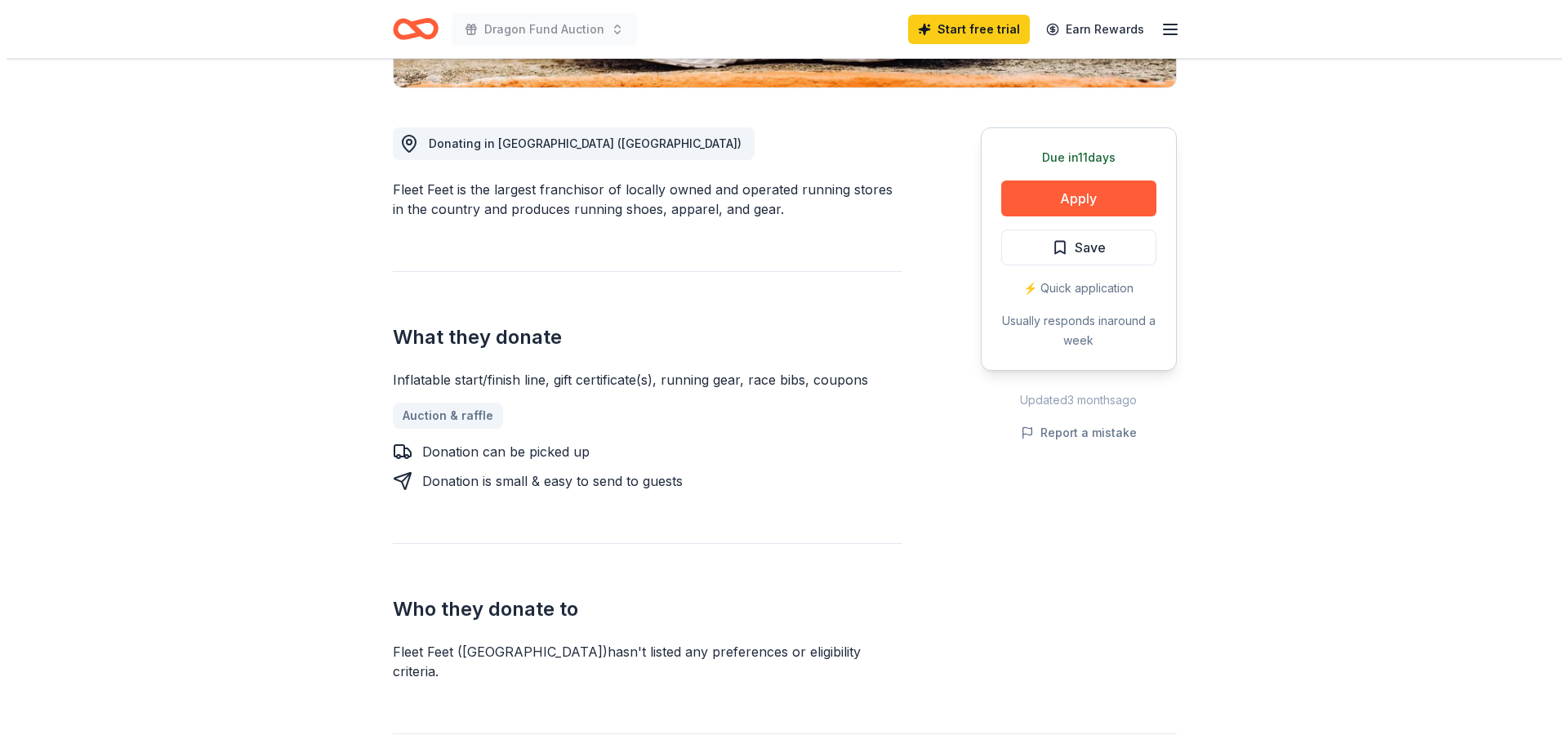
scroll to position [326, 0]
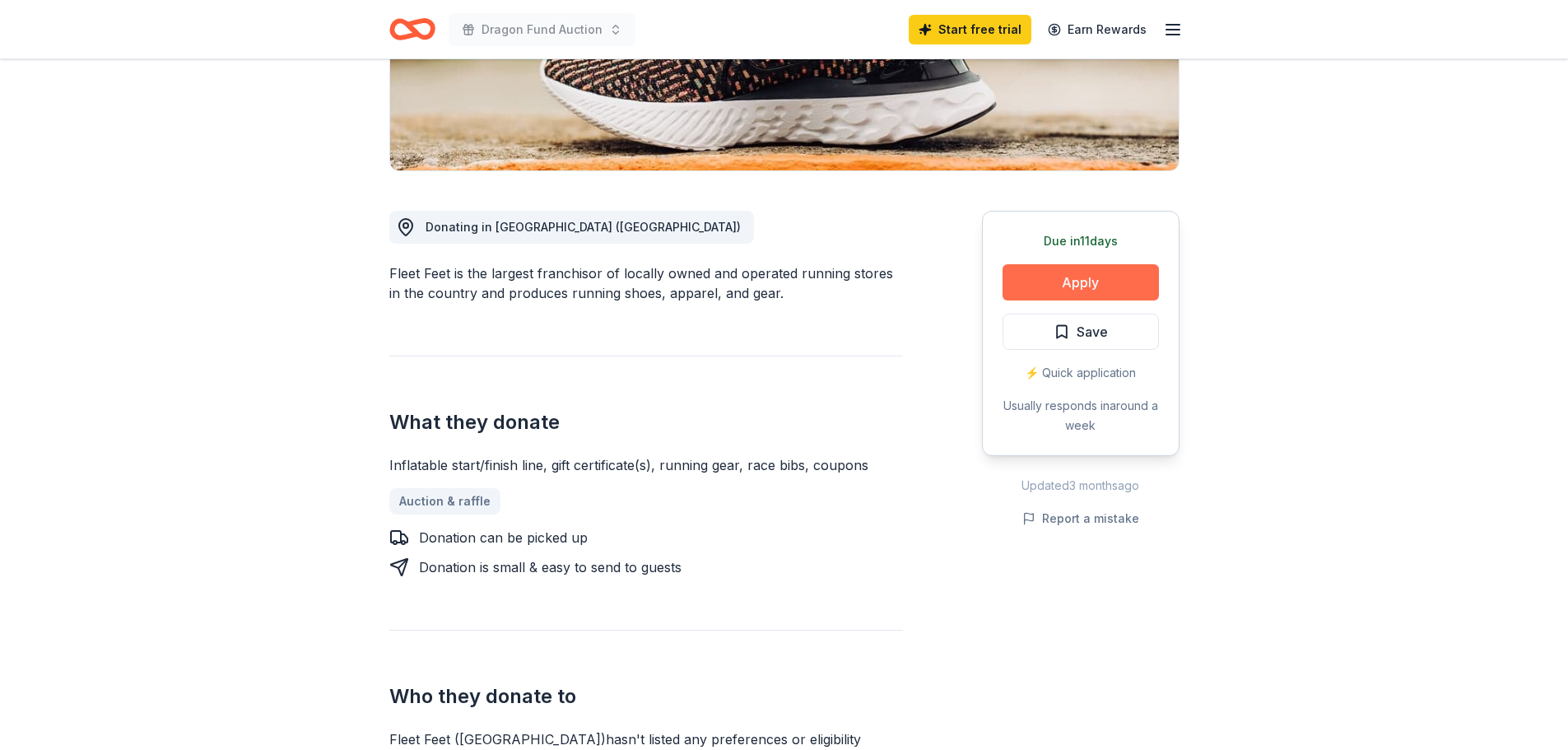
click at [1116, 294] on button "Apply" at bounding box center [1081, 282] width 157 height 37
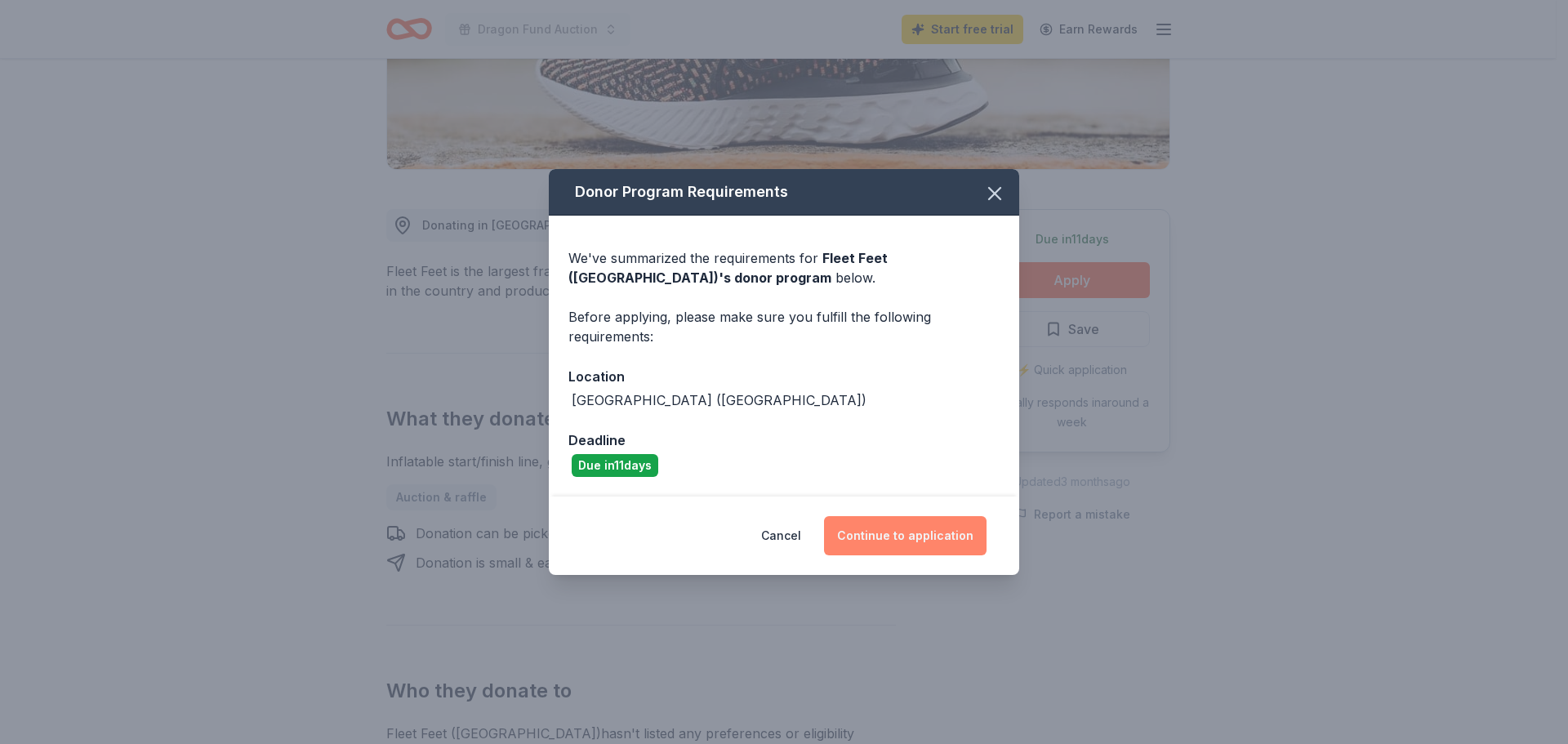
click at [872, 533] on button "Continue to application" at bounding box center [904, 536] width 162 height 39
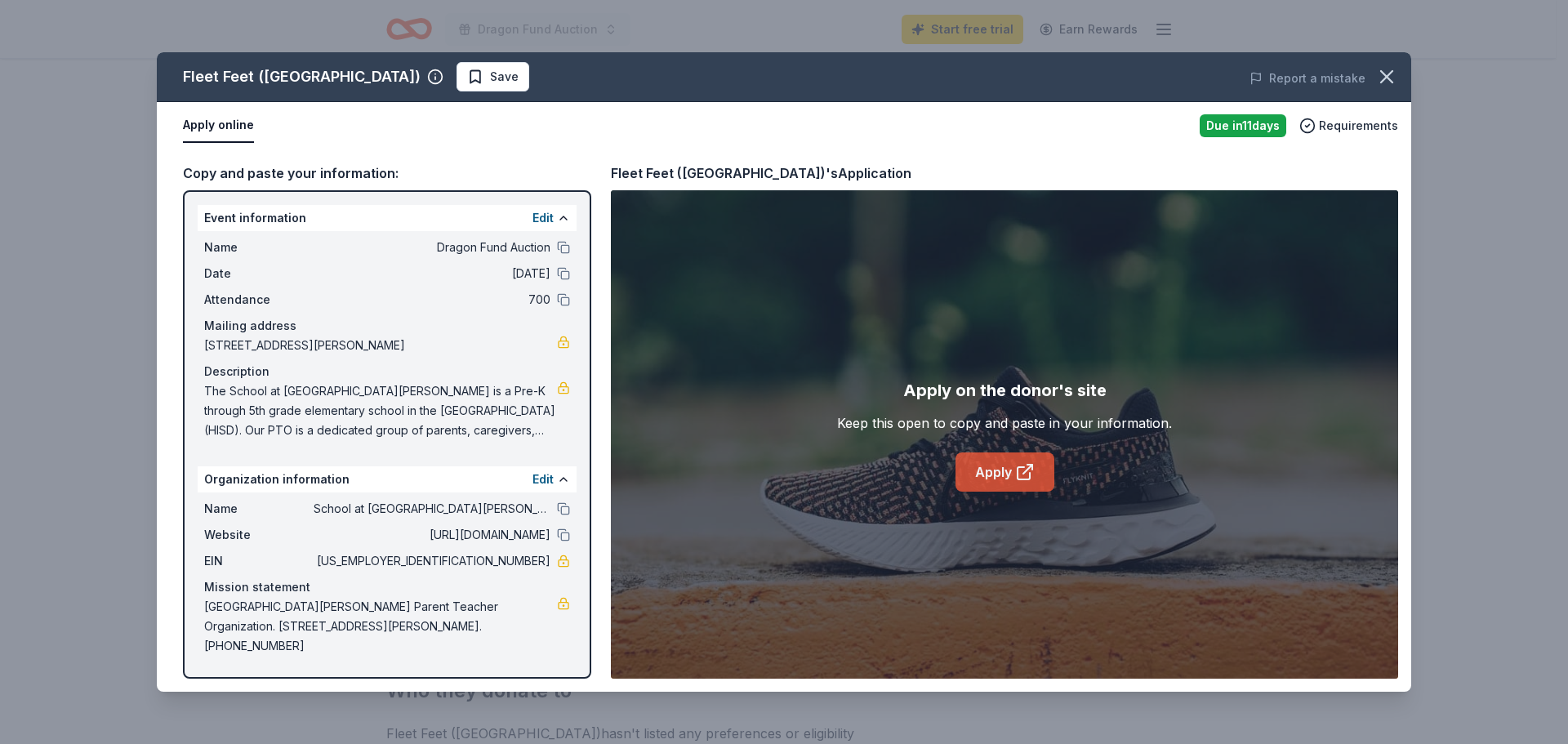
click at [980, 476] on link "Apply" at bounding box center [1005, 472] width 99 height 39
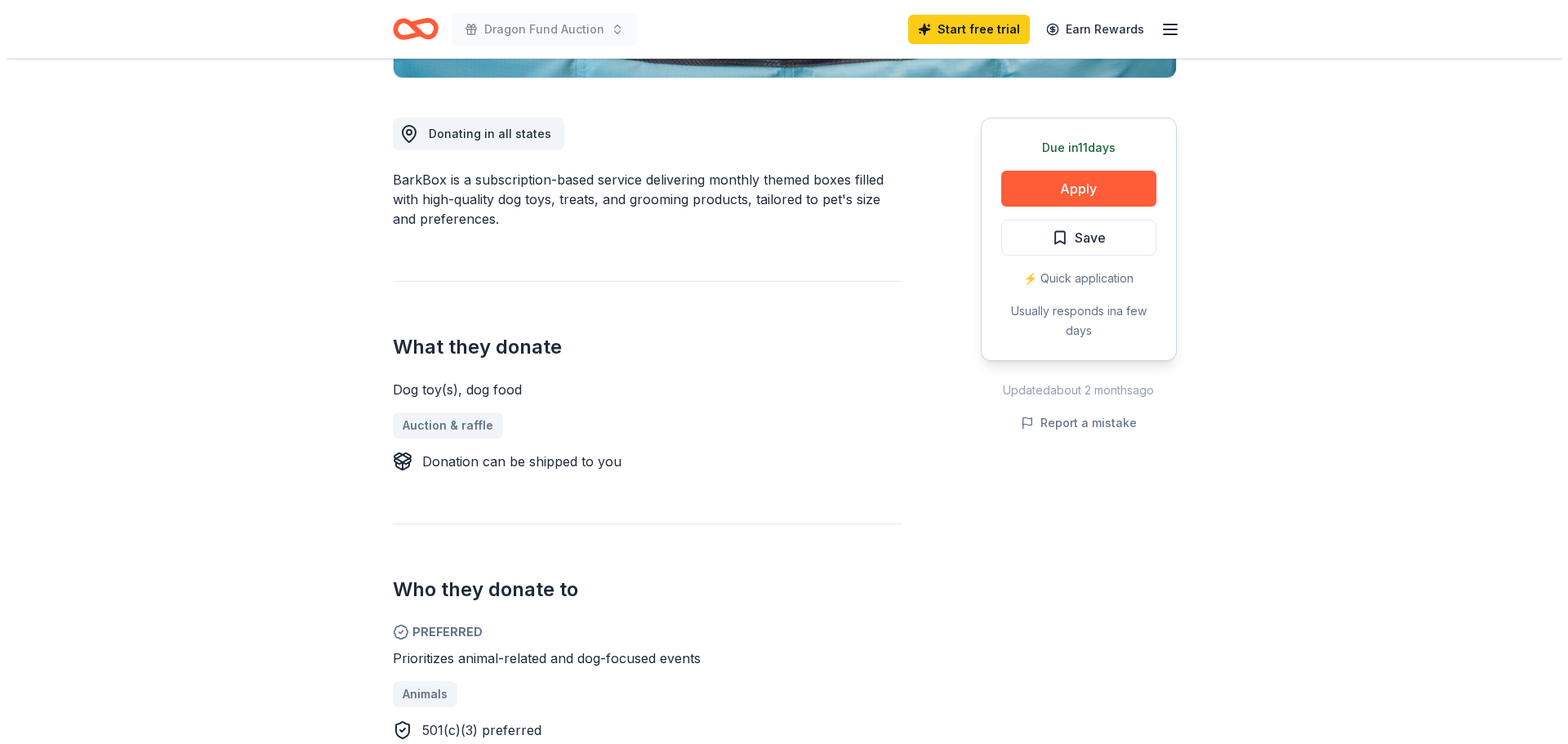
scroll to position [408, 0]
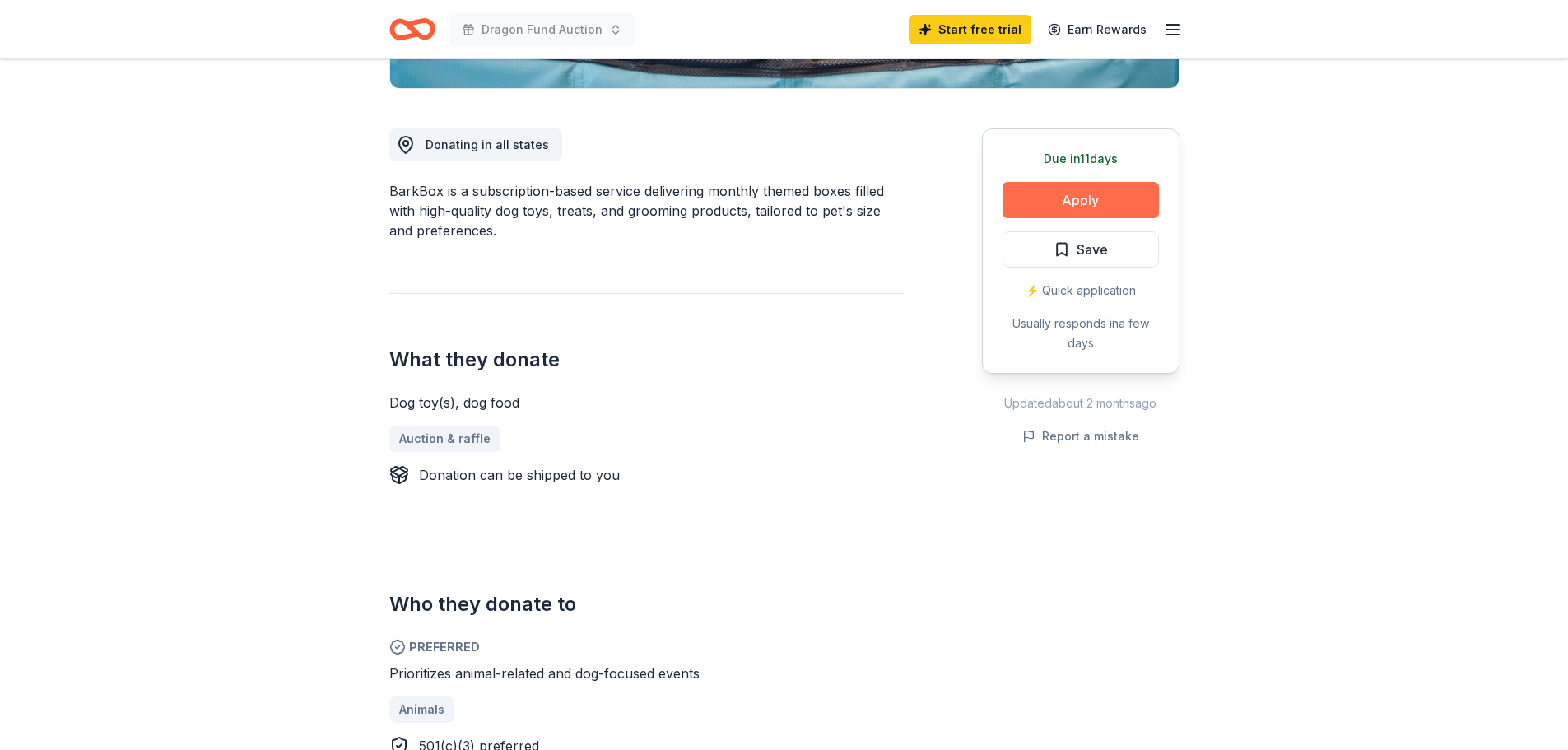
click at [1086, 192] on button "Apply" at bounding box center [1081, 200] width 157 height 37
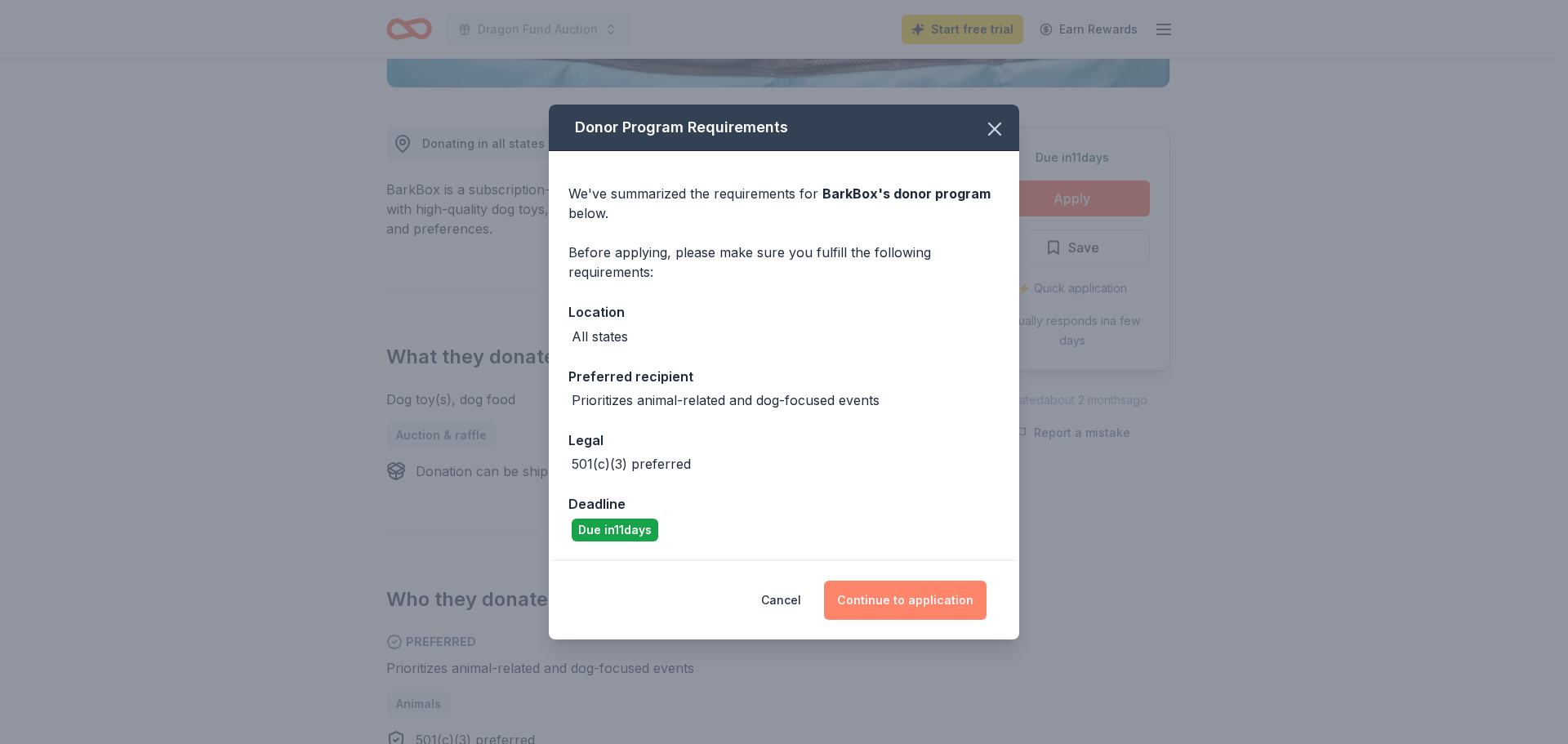
click at [934, 601] on button "Continue to application" at bounding box center [904, 601] width 162 height 39
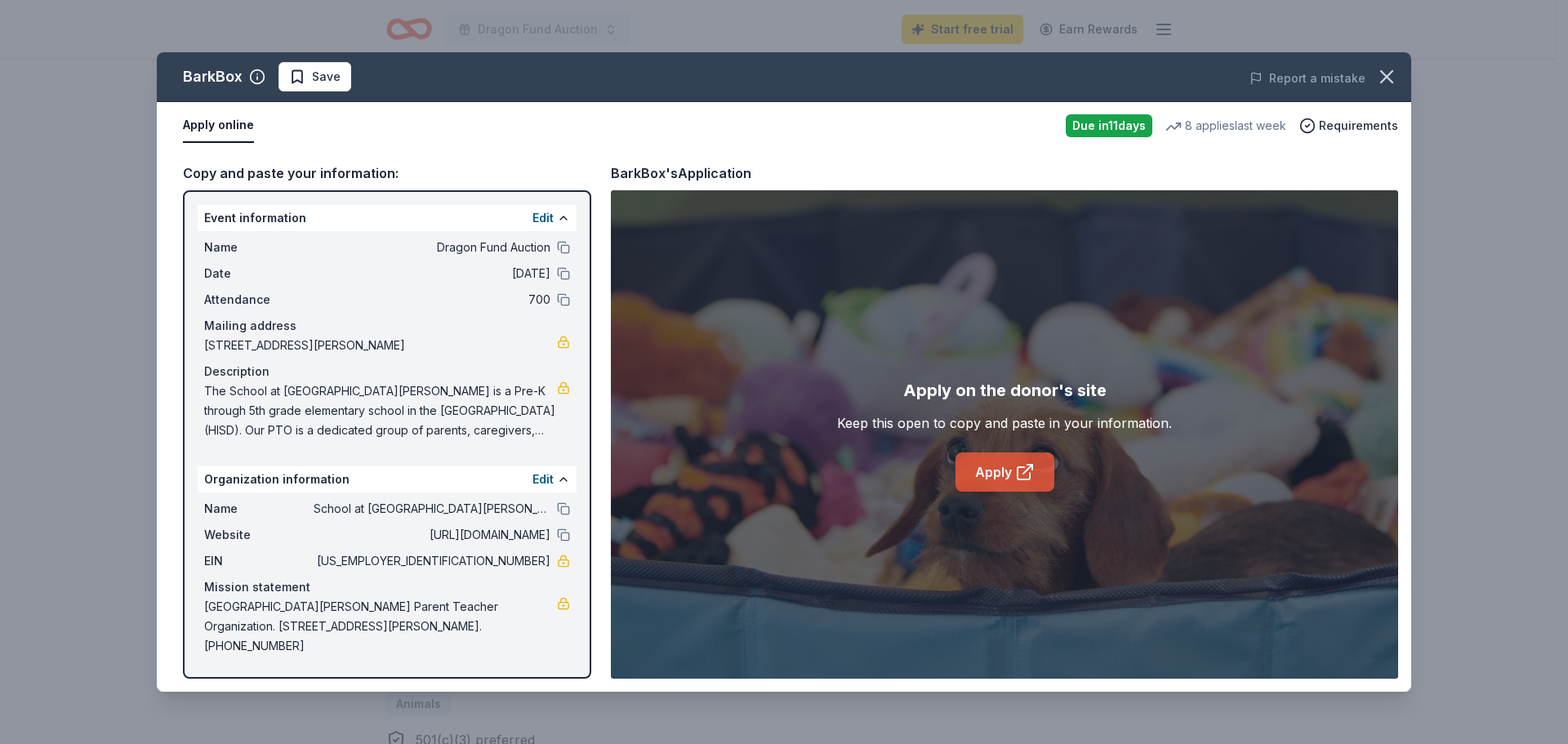
click at [982, 486] on link "Apply" at bounding box center [1005, 472] width 99 height 39
click at [988, 471] on link "Apply" at bounding box center [1005, 472] width 99 height 39
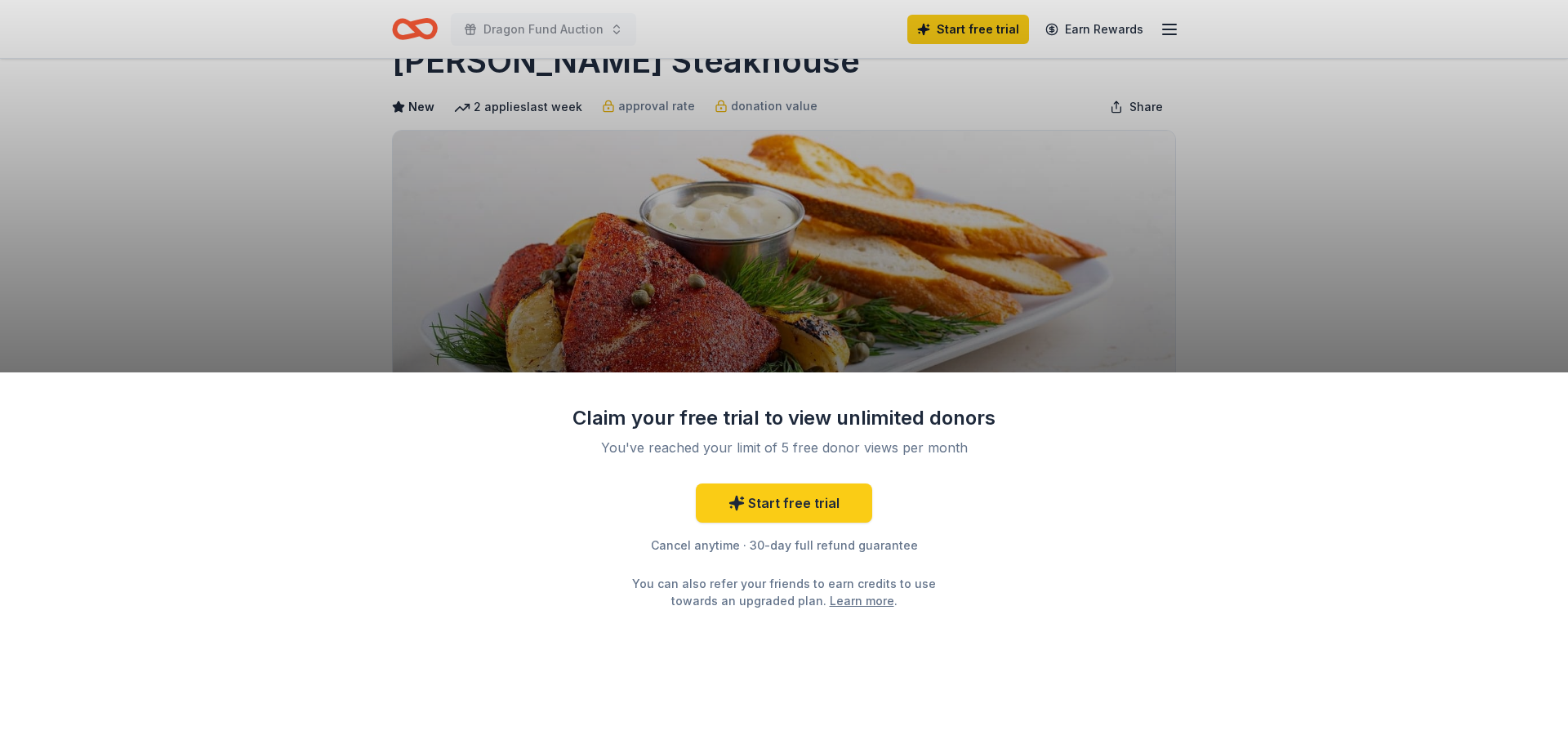
scroll to position [82, 0]
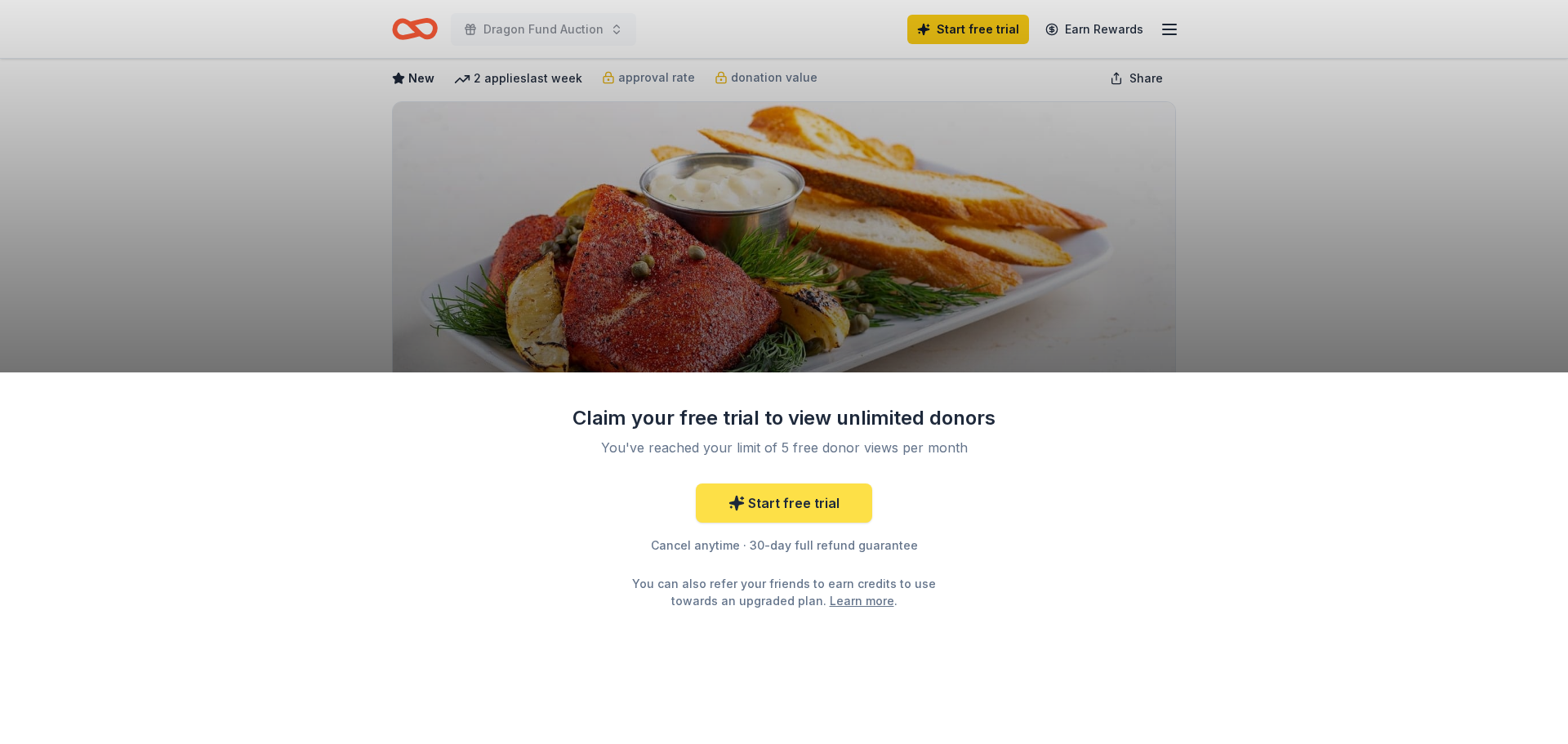
click at [809, 498] on link "Start free trial" at bounding box center [784, 503] width 176 height 39
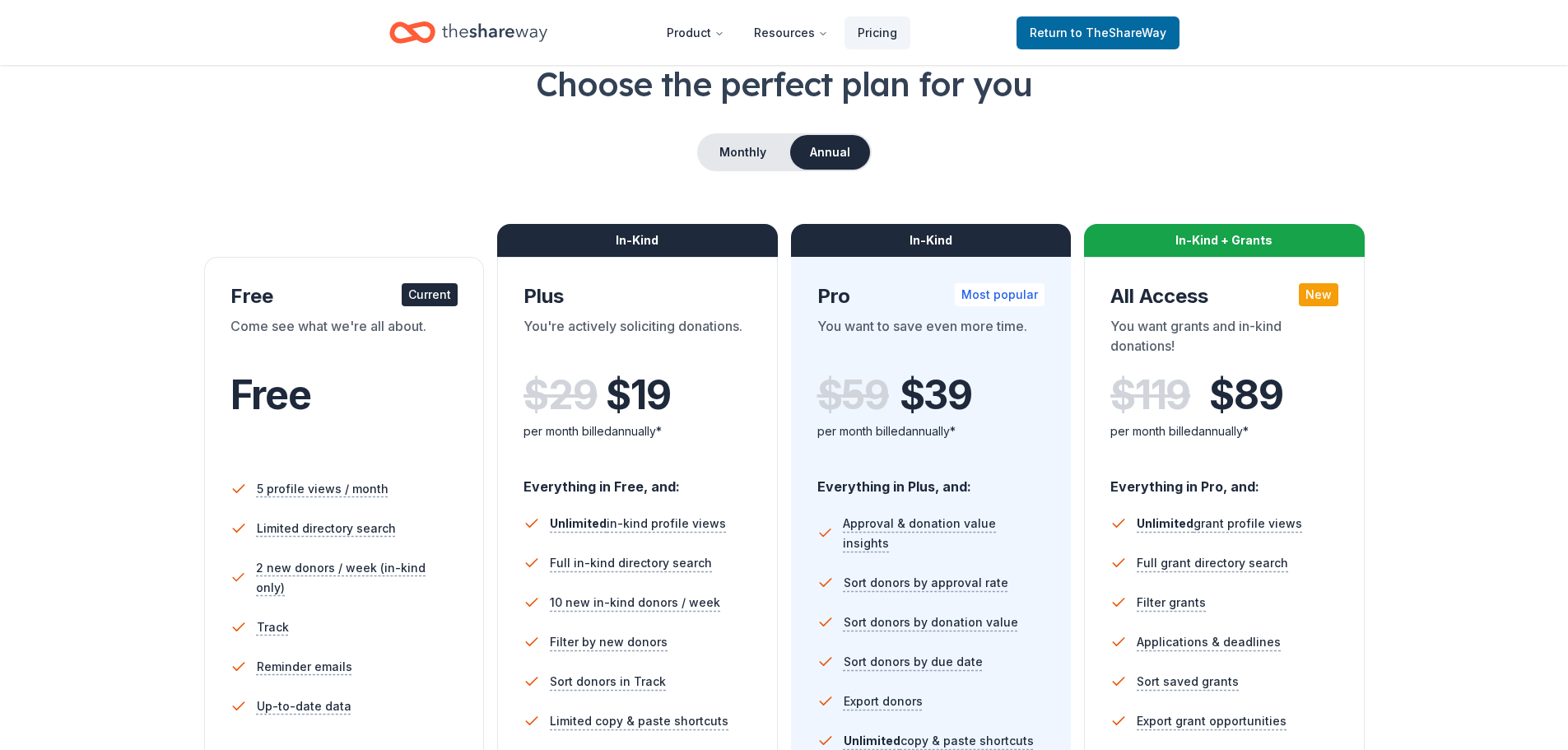
scroll to position [82, 0]
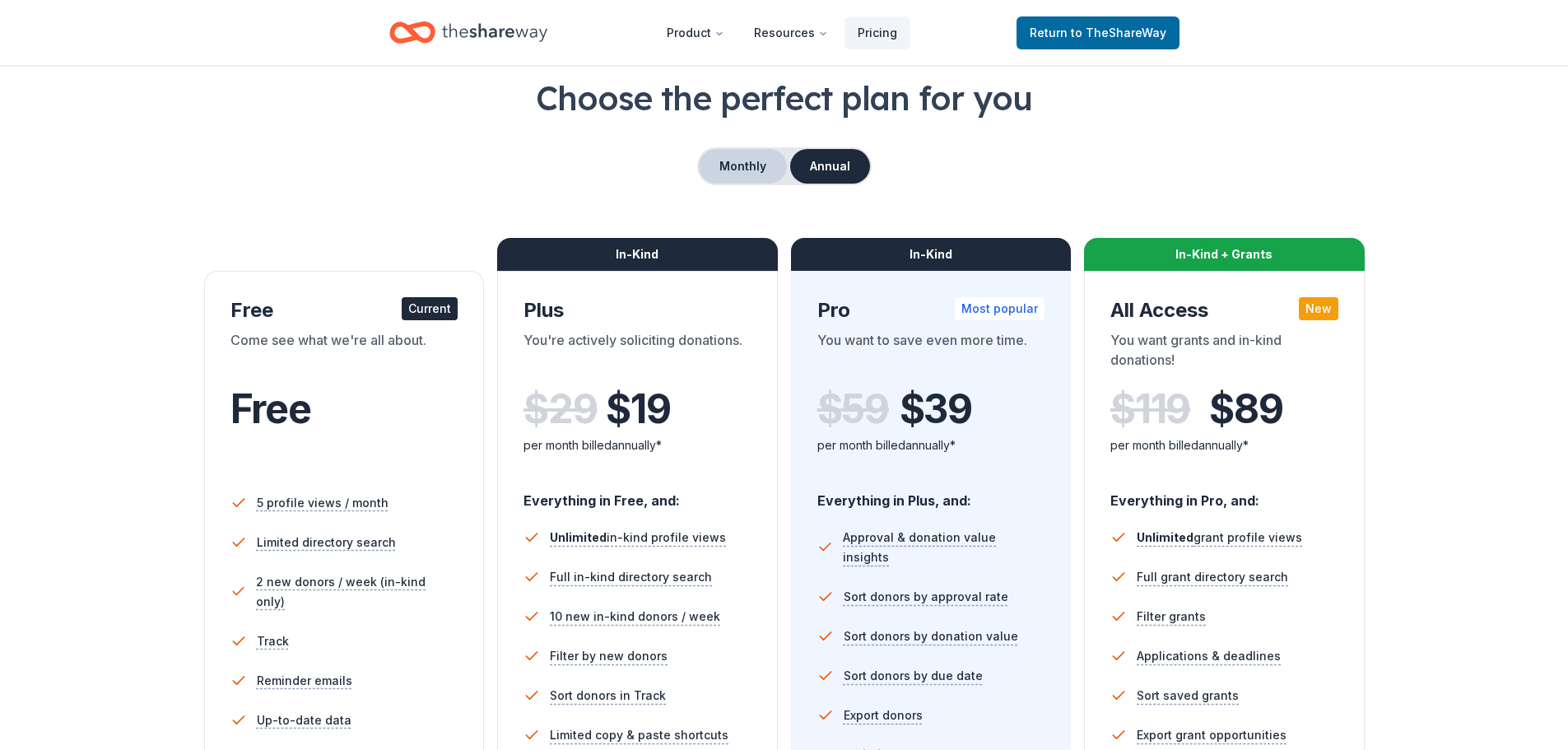
click at [738, 154] on button "Monthly" at bounding box center [742, 165] width 88 height 35
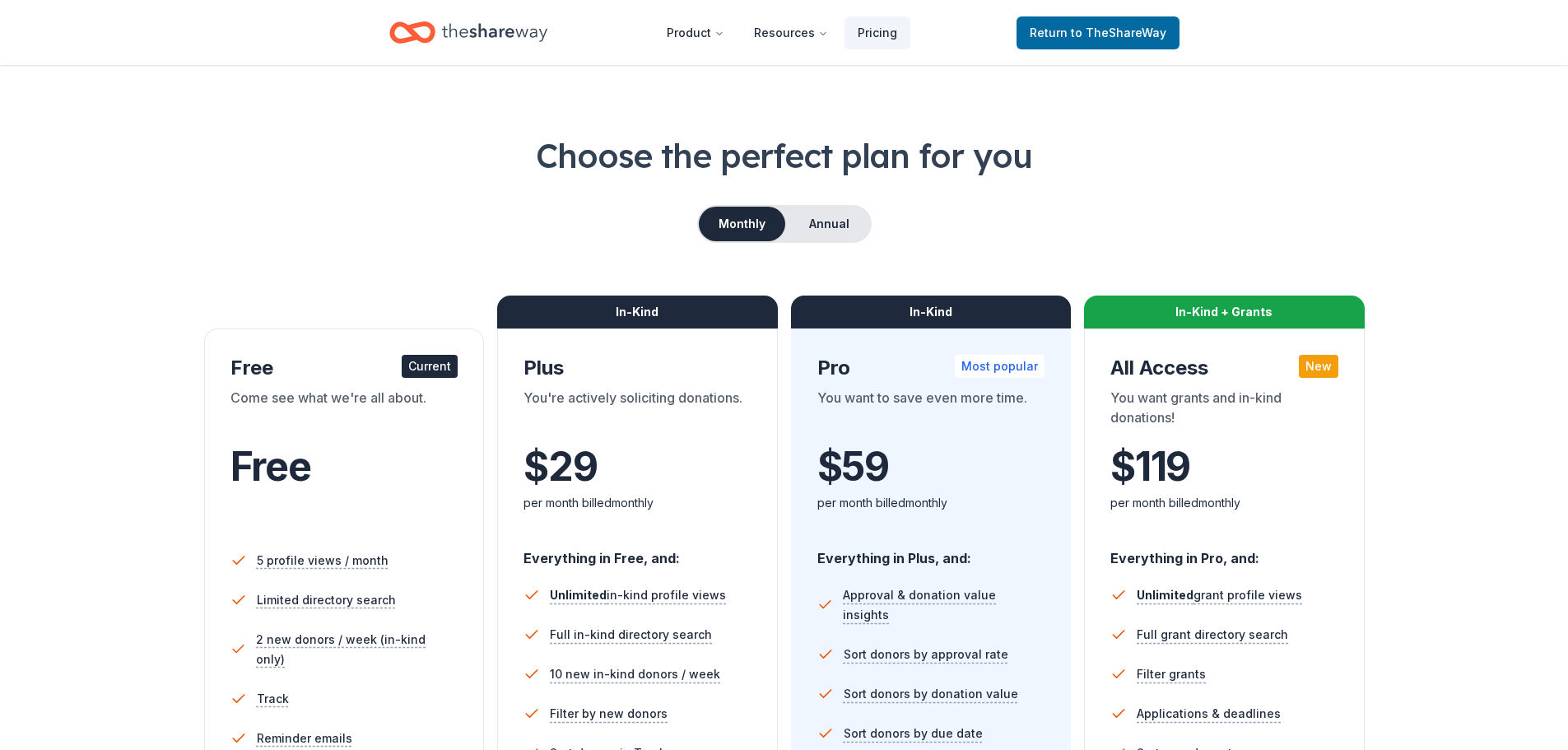
scroll to position [0, 0]
